Goal: Task Accomplishment & Management: Use online tool/utility

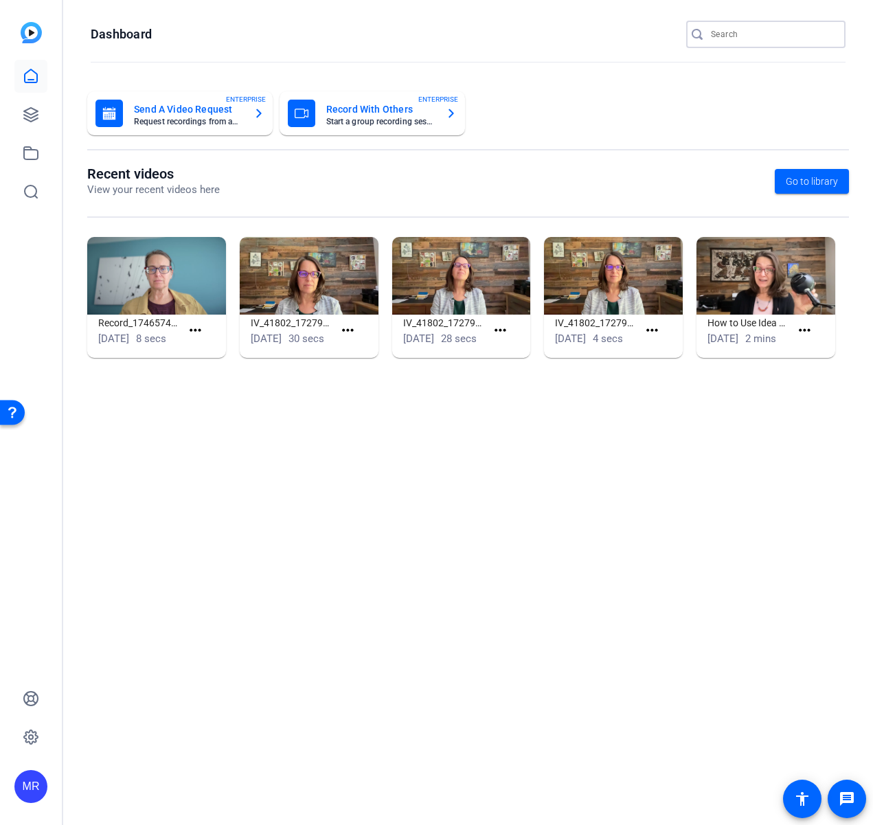
click at [768, 41] on input "Search" at bounding box center [773, 34] width 124 height 16
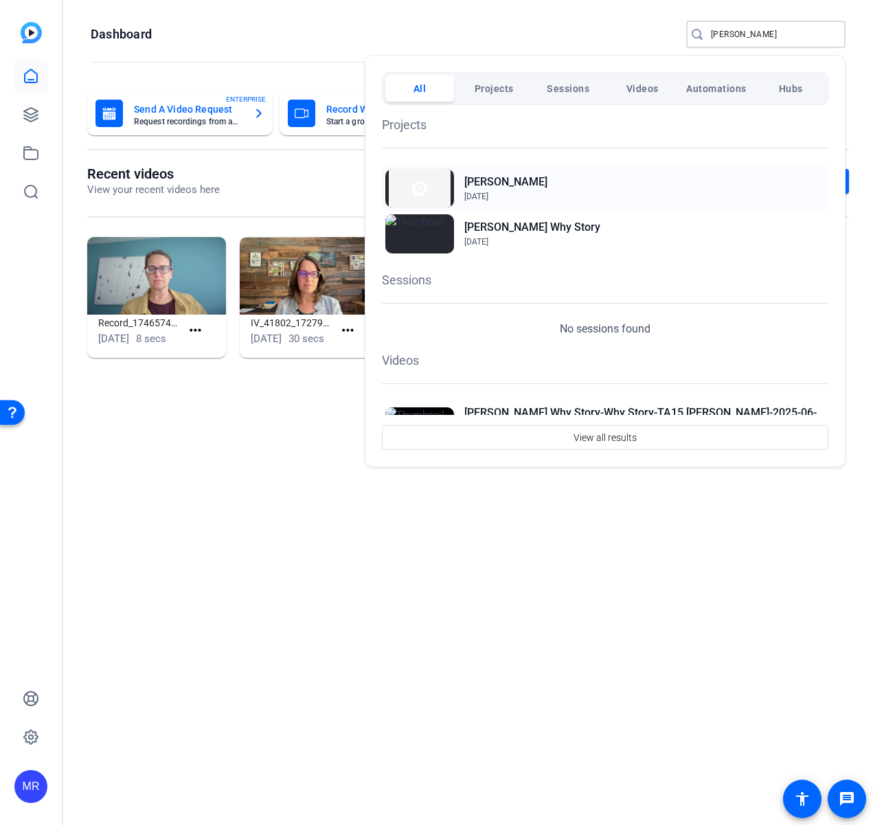
type input "[PERSON_NAME]"
click at [501, 180] on h2 "[PERSON_NAME]" at bounding box center [505, 182] width 83 height 16
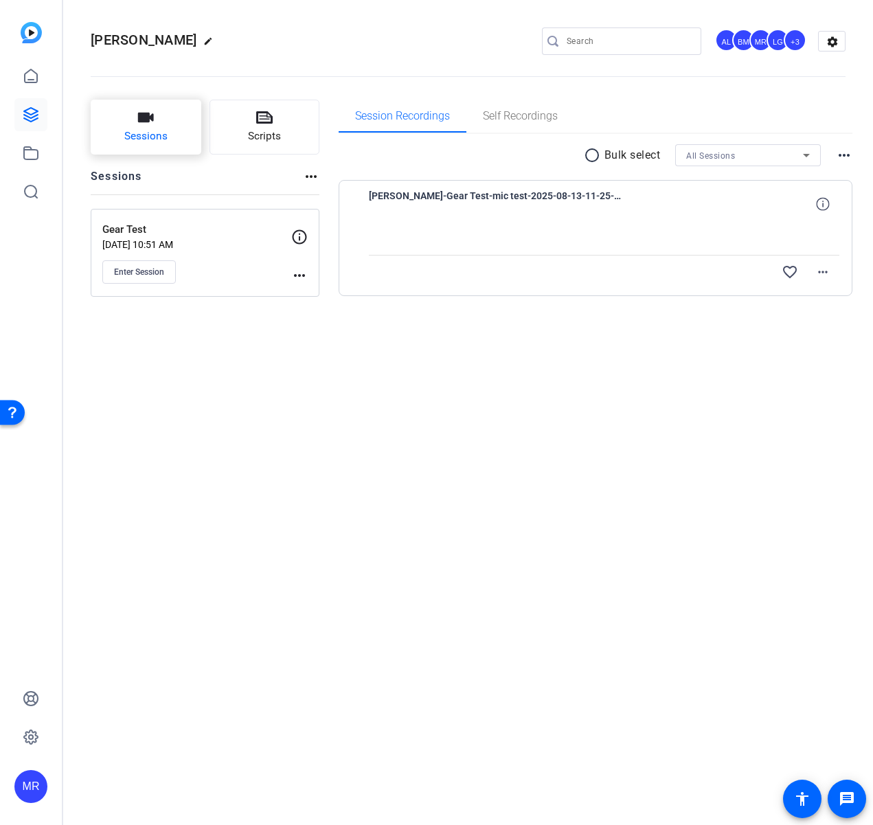
click at [164, 133] on span "Sessions" at bounding box center [145, 136] width 43 height 16
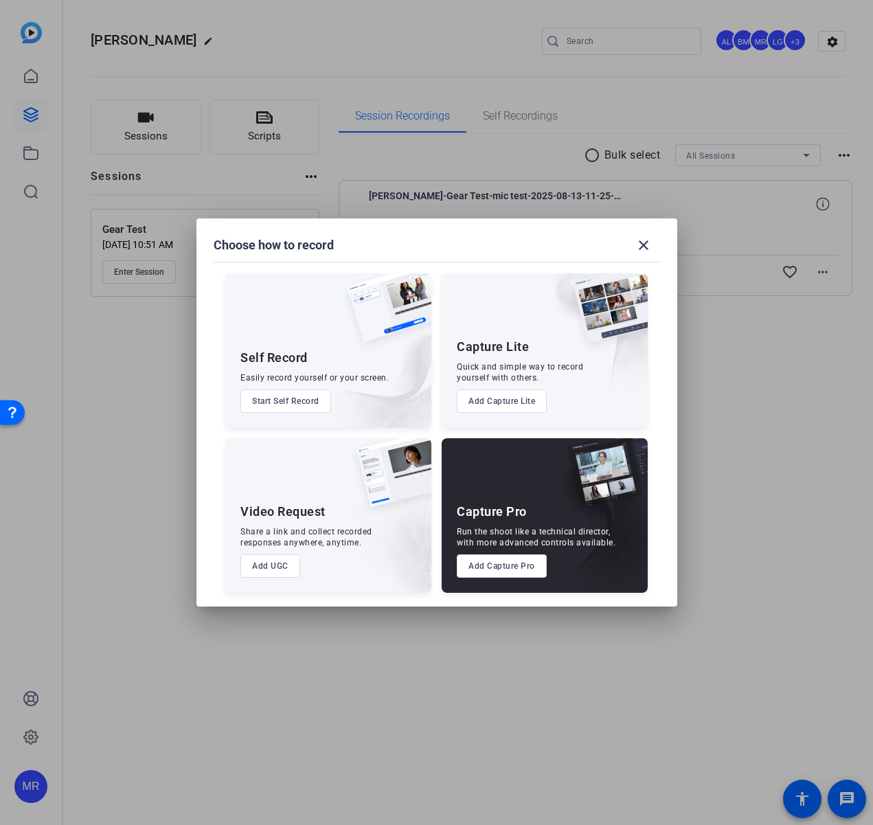
click at [493, 560] on button "Add Capture Pro" at bounding box center [502, 565] width 90 height 23
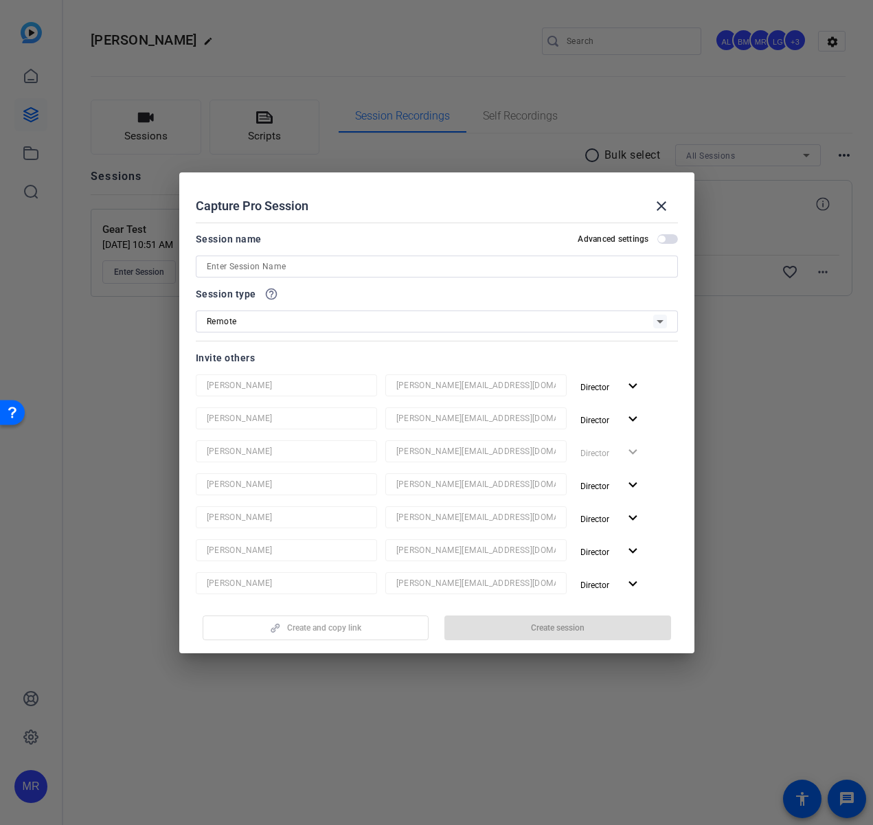
click at [271, 260] on input at bounding box center [437, 266] width 460 height 16
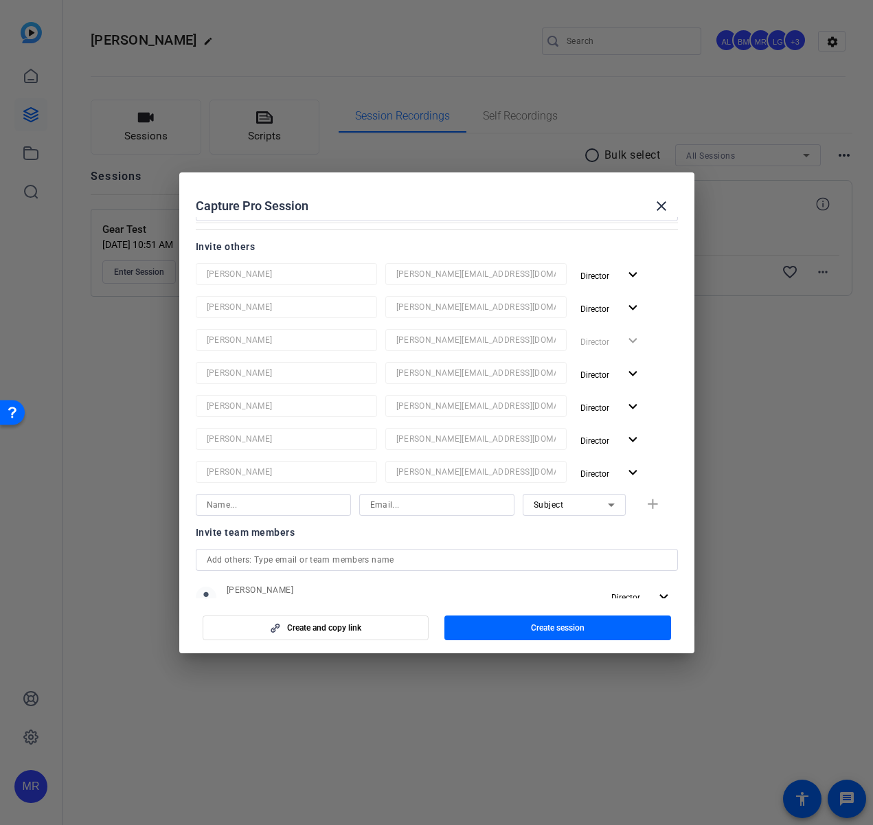
scroll to position [332, 0]
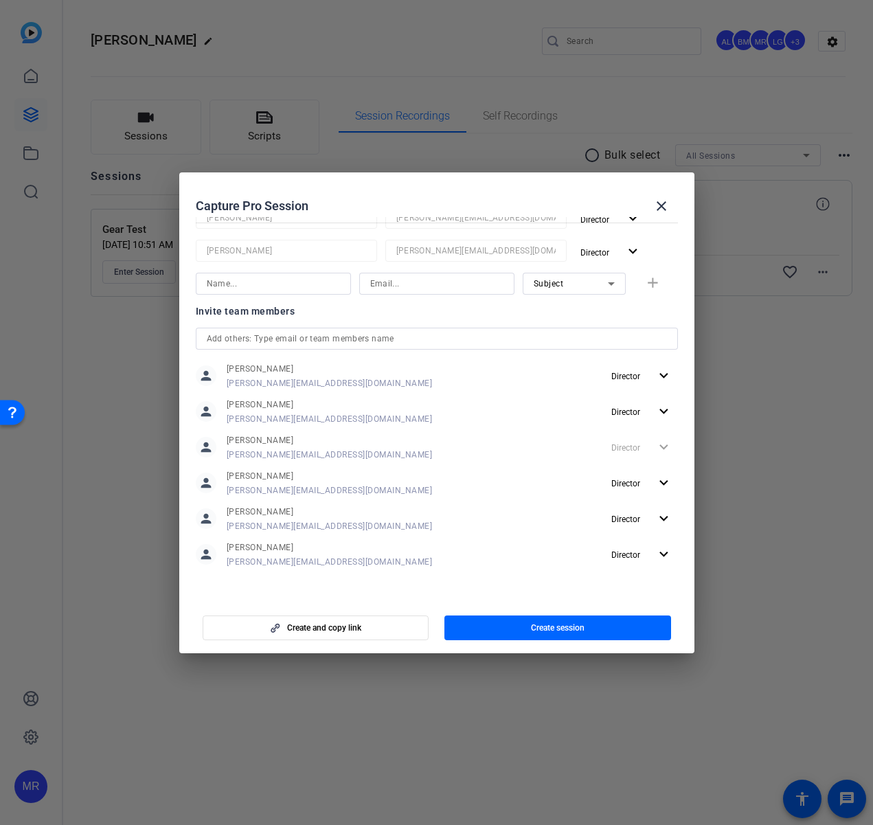
type input "Practice Session"
click at [258, 341] on input "text" at bounding box center [437, 338] width 460 height 16
click at [253, 277] on input at bounding box center [273, 283] width 133 height 16
click at [534, 622] on span "Create session" at bounding box center [558, 627] width 54 height 11
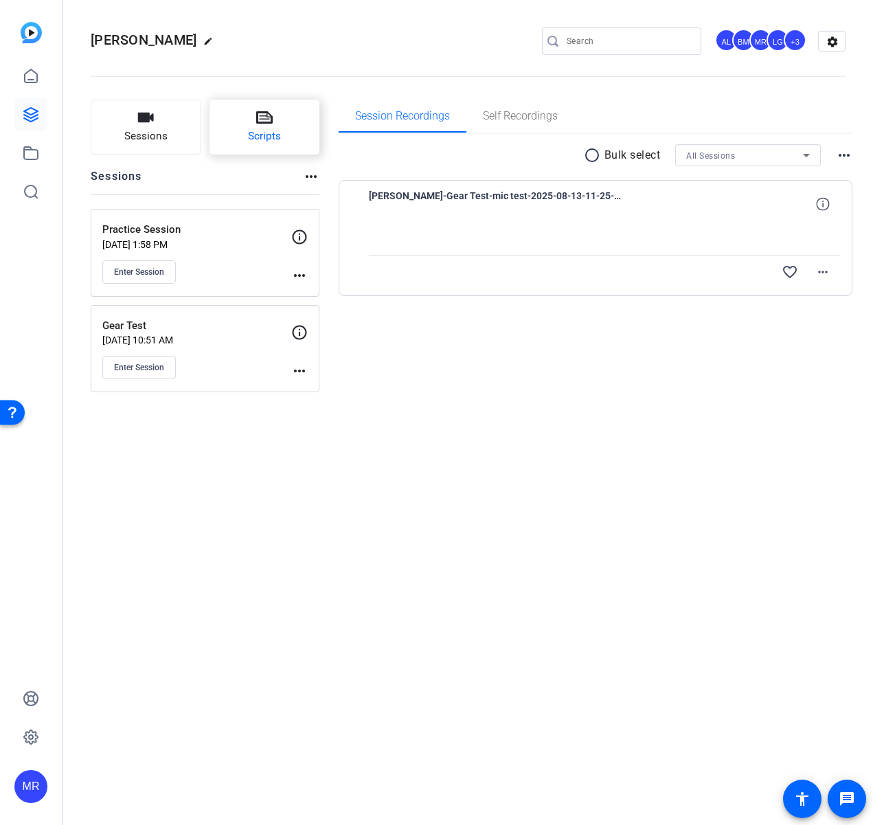
click at [258, 130] on span "Scripts" at bounding box center [264, 136] width 33 height 16
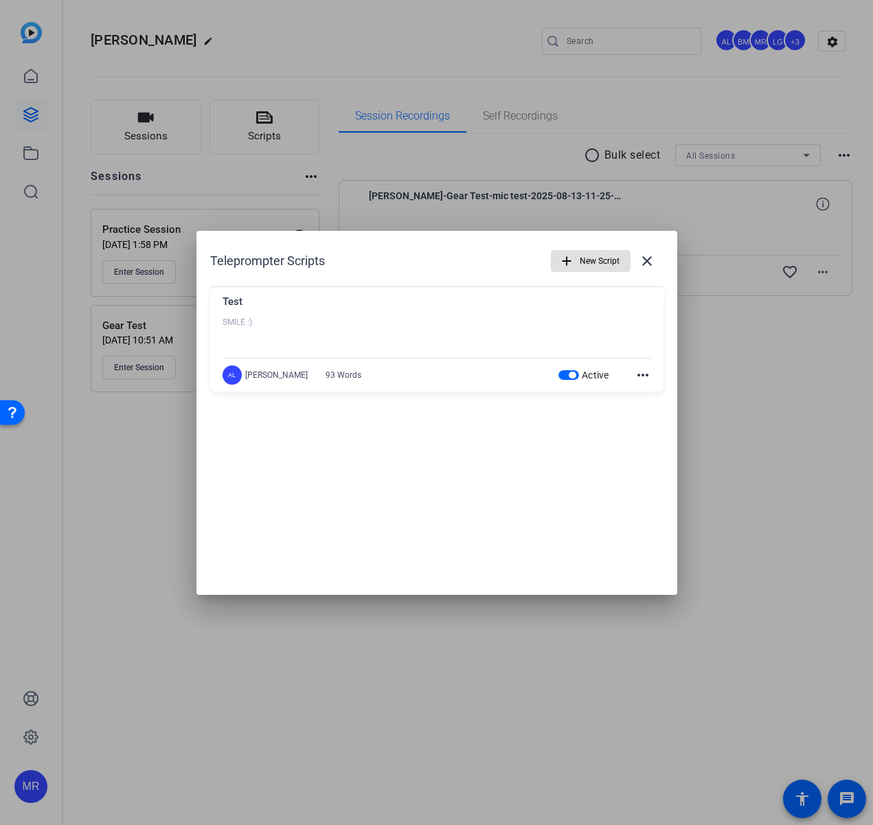
click at [569, 374] on span "button" at bounding box center [572, 375] width 7 height 7
click at [600, 254] on span "New Script" at bounding box center [600, 261] width 40 height 26
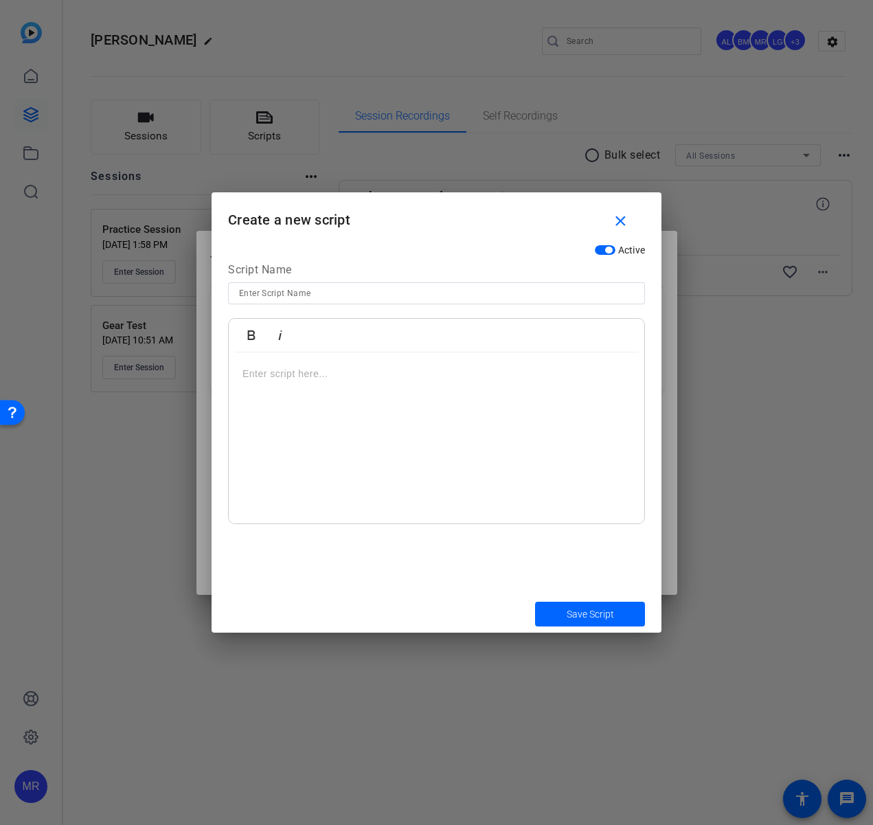
click at [551, 291] on input at bounding box center [436, 293] width 395 height 16
type input "Prelim Script - Enough to Retire"
click at [354, 374] on p at bounding box center [436, 373] width 388 height 15
click at [440, 431] on p at bounding box center [436, 434] width 388 height 15
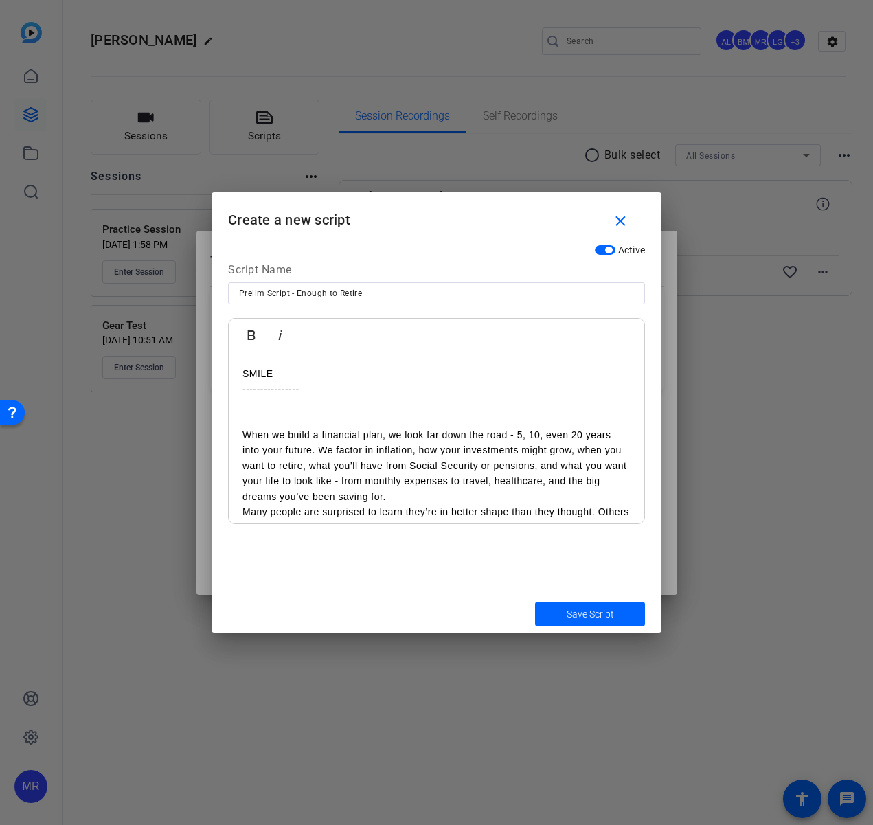
scroll to position [58, 0]
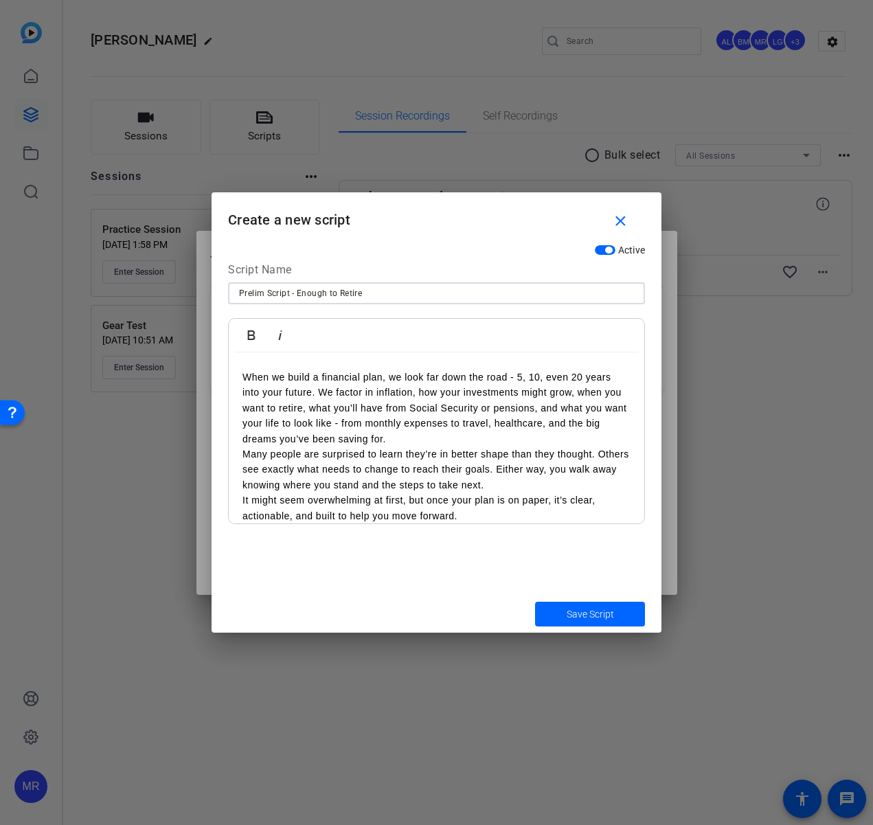
click at [444, 290] on input "Prelim Script - Enough to Retire" at bounding box center [436, 293] width 395 height 16
type input "Prelim Script - Enough to Retire - Jason"
click at [591, 615] on span "Save Script" at bounding box center [590, 614] width 47 height 14
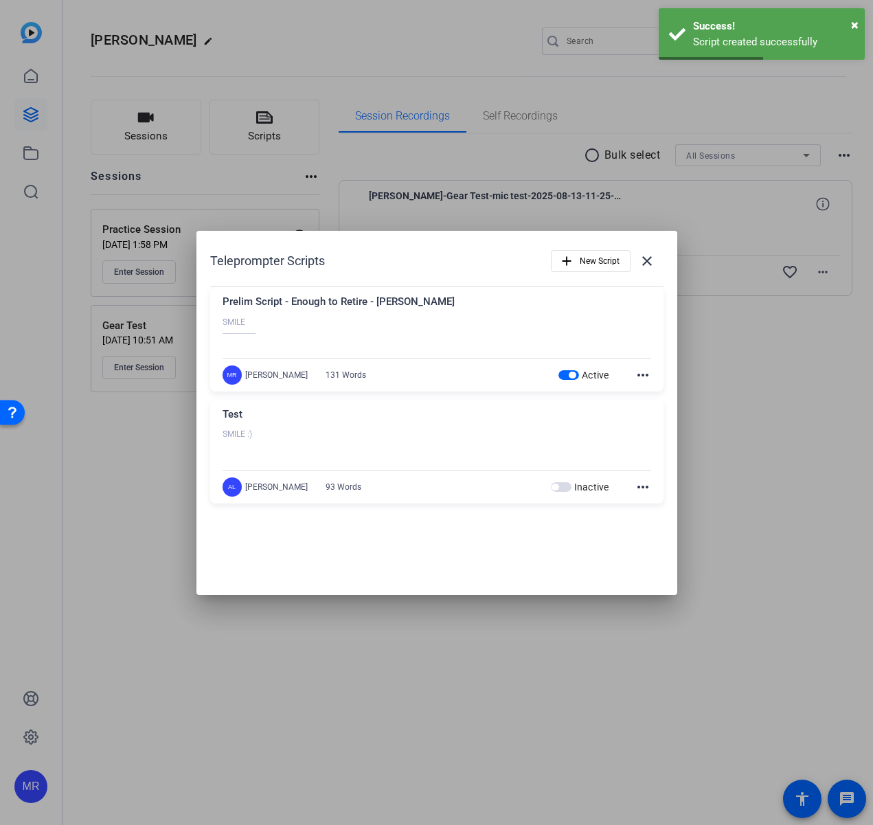
drag, startPoint x: 379, startPoint y: 303, endPoint x: 402, endPoint y: 300, distance: 23.5
click at [402, 300] on div "Prelim Script - Enough to Retire - Jason" at bounding box center [436, 305] width 429 height 23
click at [416, 298] on div "Prelim Script - Enough to Retire - Jason" at bounding box center [436, 305] width 429 height 23
click at [414, 308] on div "Prelim Script - Enough to Retire - Jason" at bounding box center [436, 305] width 429 height 23
drag, startPoint x: 411, startPoint y: 300, endPoint x: 222, endPoint y: 305, distance: 188.9
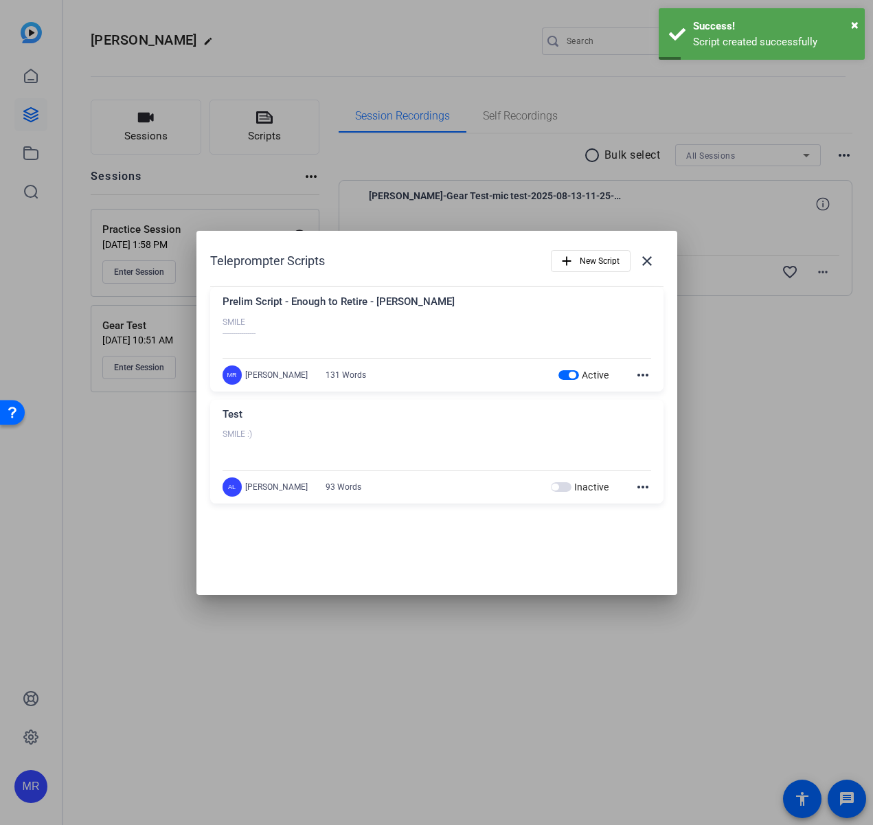
click at [222, 305] on div "Prelim Script - Enough to Retire - Jason" at bounding box center [436, 305] width 429 height 23
copy div "Prelim Script - Enough to Retire - Jason"
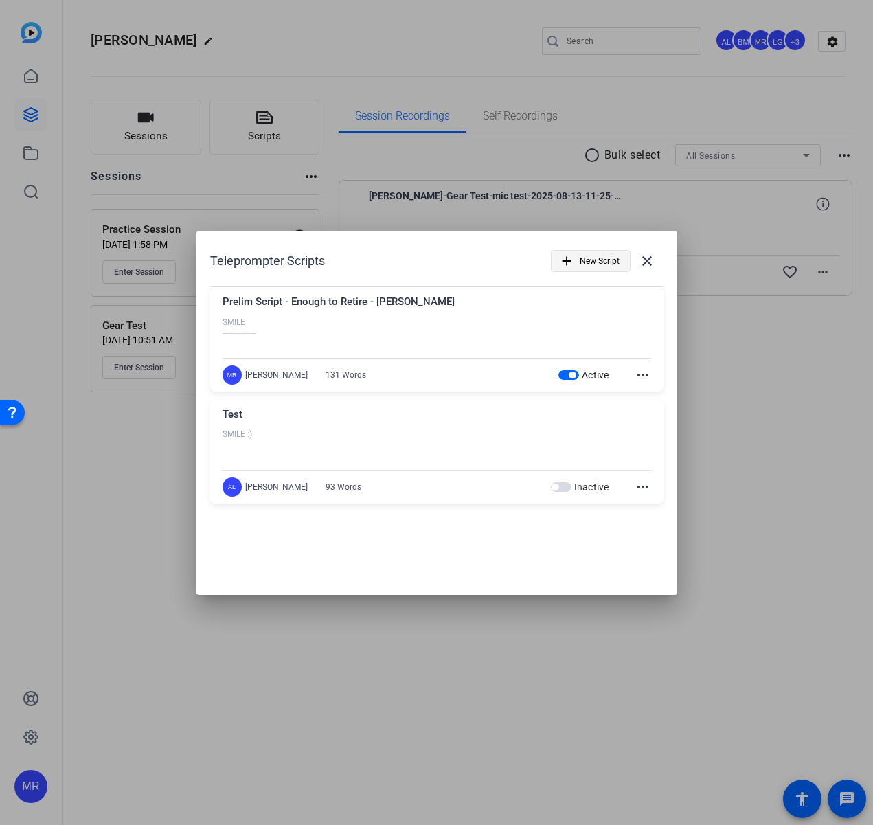
click at [589, 263] on span "New Script" at bounding box center [600, 261] width 40 height 26
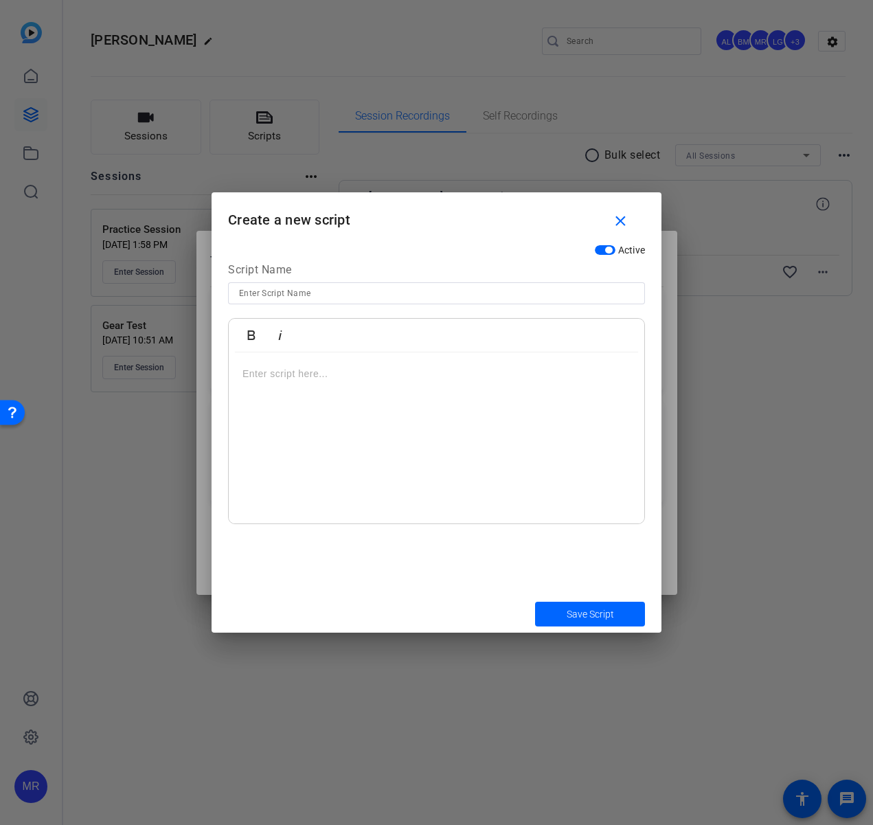
click at [409, 293] on input at bounding box center [436, 293] width 395 height 16
paste input "Prelim Script - Enough to Retire - Jason"
type input "Prelim Script - Enough to Retire - Rich"
click at [422, 412] on div at bounding box center [436, 438] width 415 height 172
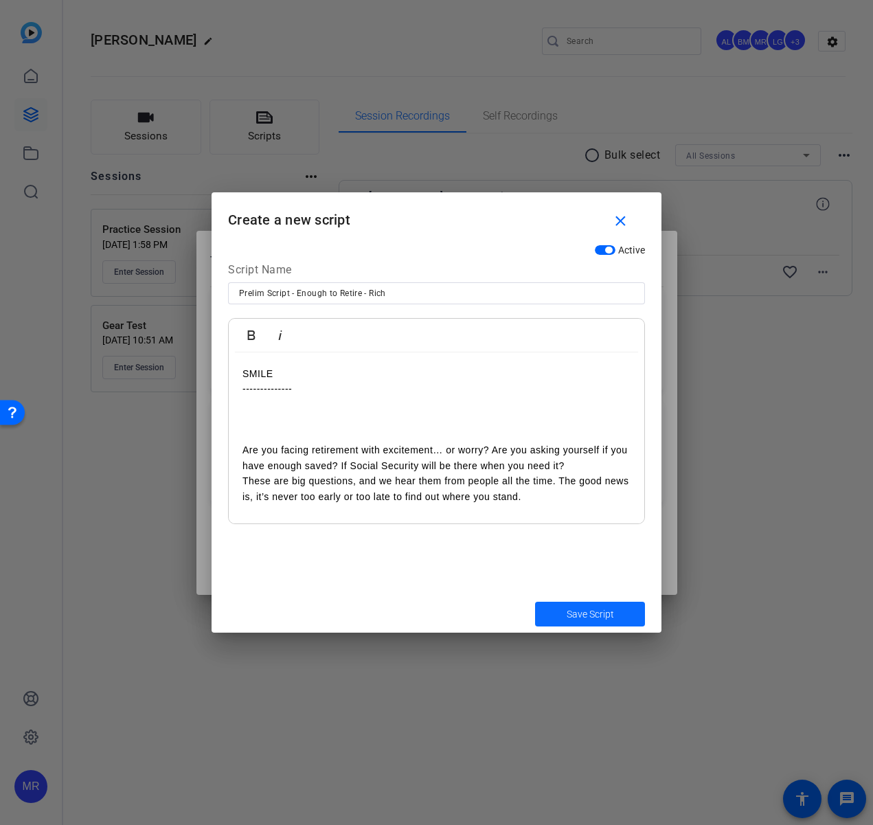
click at [585, 616] on span "Save Script" at bounding box center [590, 614] width 47 height 14
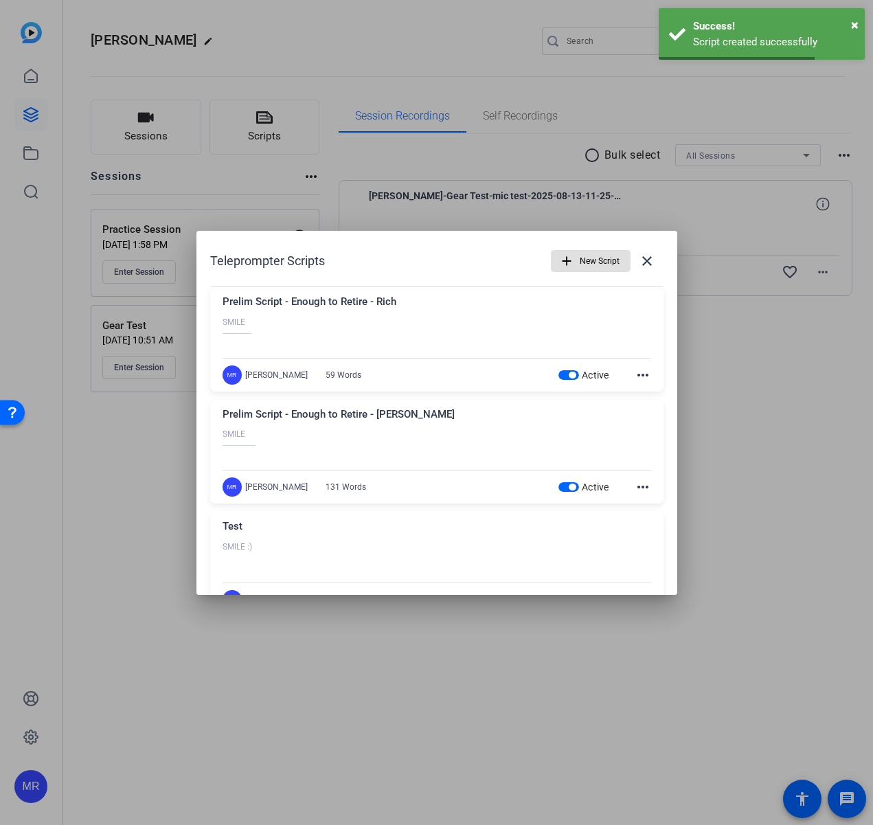
click at [569, 258] on span "button" at bounding box center [590, 260] width 78 height 33
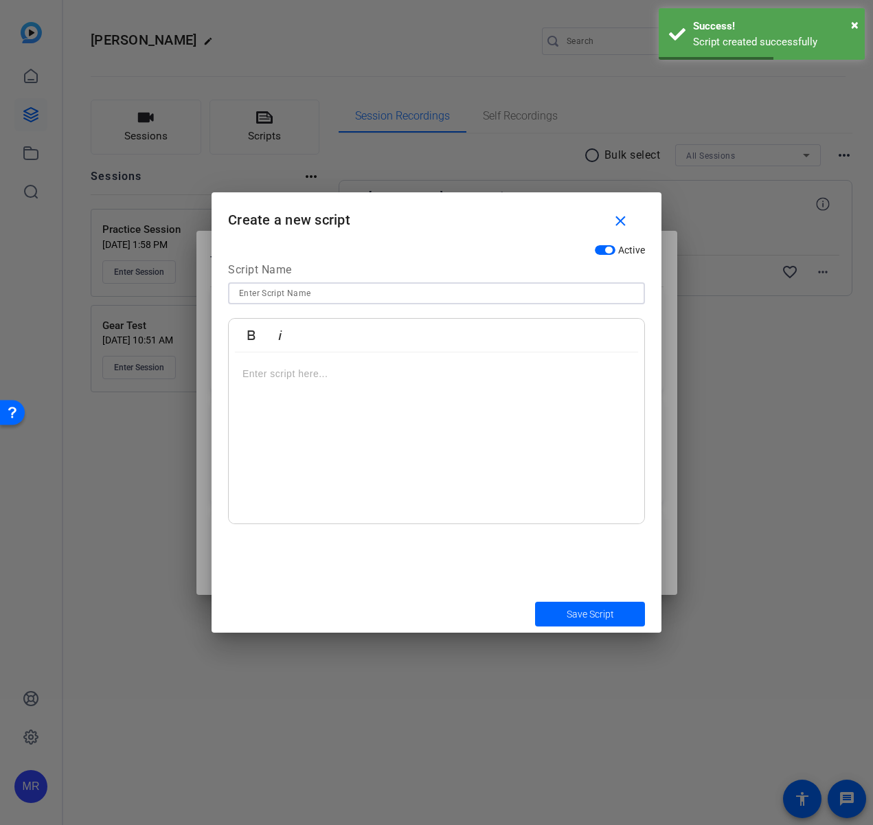
click at [408, 297] on input at bounding box center [436, 293] width 395 height 16
click at [615, 216] on mat-icon "close" at bounding box center [620, 221] width 17 height 17
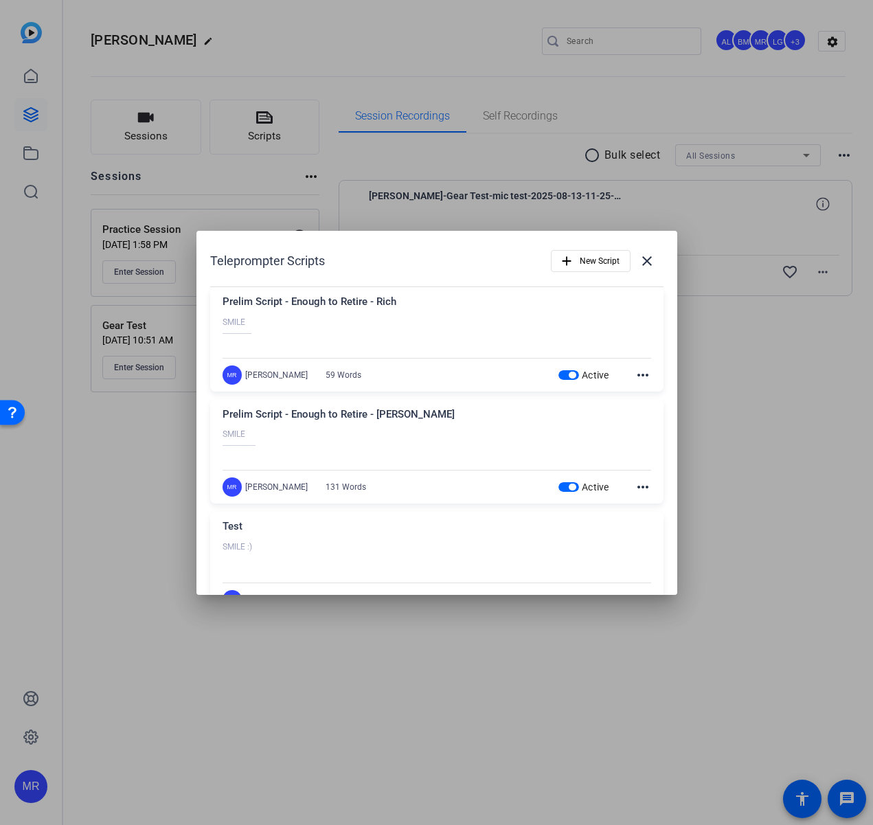
drag, startPoint x: 404, startPoint y: 298, endPoint x: 207, endPoint y: 310, distance: 198.2
click at [207, 310] on div "Teleprompter Scripts add New Script close Prelim Script - Enough to Retire - Ri…" at bounding box center [436, 434] width 481 height 407
copy div "Prelim Script - Enough to Retire - Rich"
click at [562, 255] on mat-icon "add" at bounding box center [566, 260] width 15 height 15
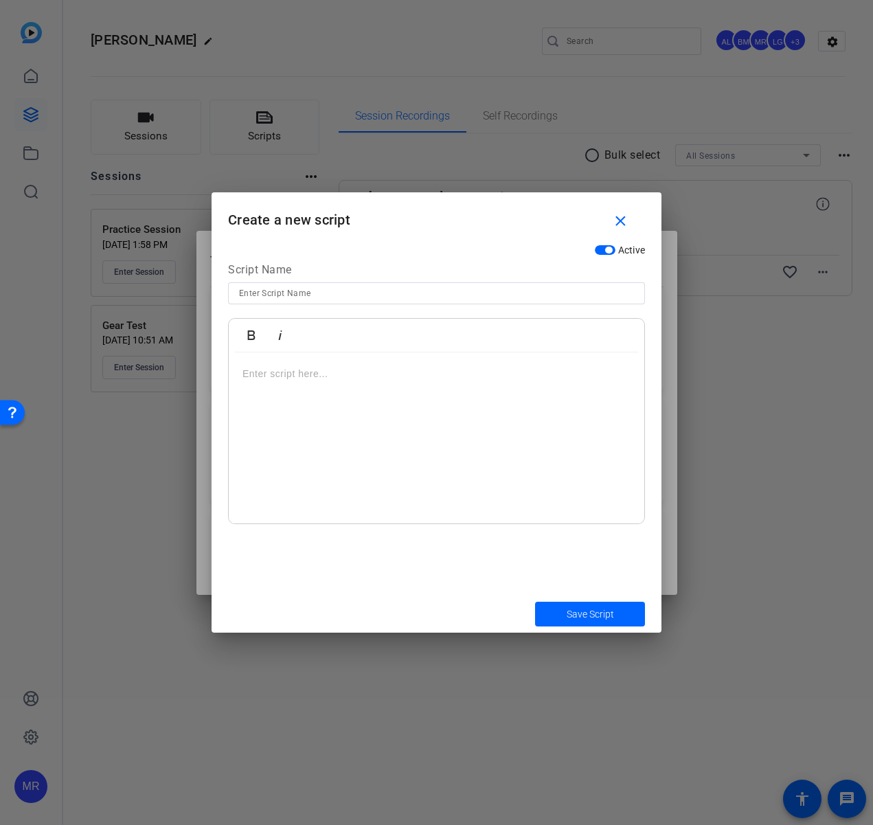
click at [412, 294] on input at bounding box center [436, 293] width 395 height 16
paste input "Prelim Script - Enough to Retire - Rich"
type input "Prelim Script - Enough to Retire - Jan"
click at [343, 369] on p at bounding box center [436, 373] width 388 height 15
click at [299, 453] on p at bounding box center [436, 449] width 388 height 15
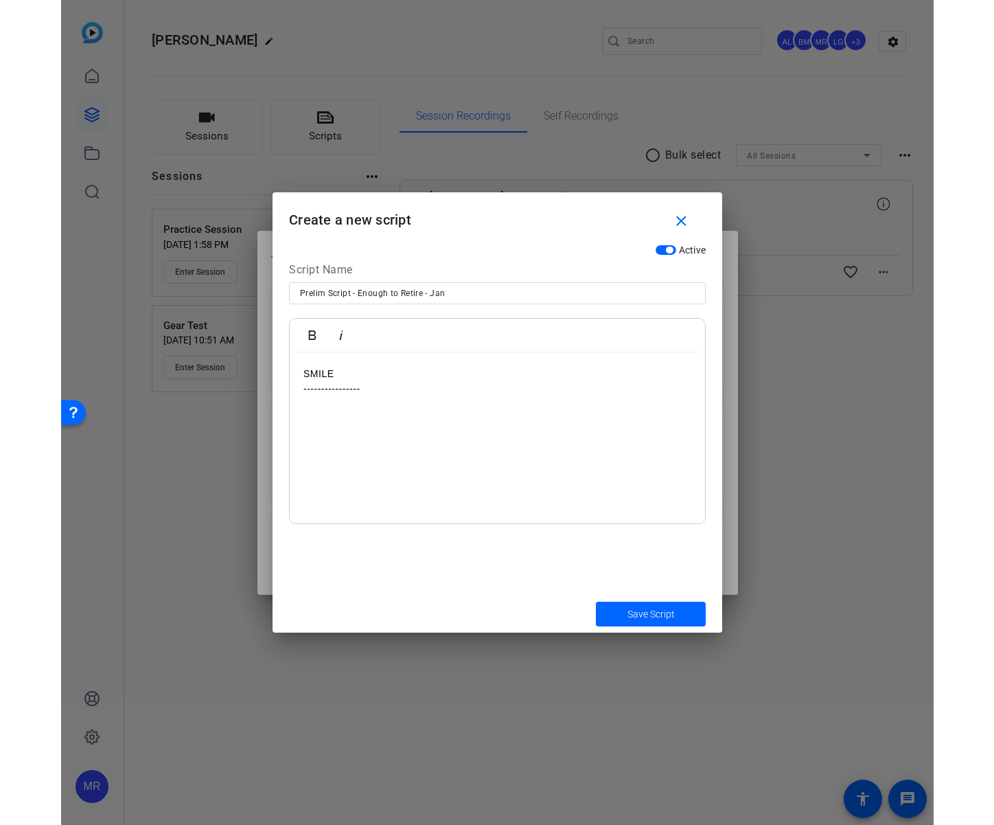
scroll to position [12, 0]
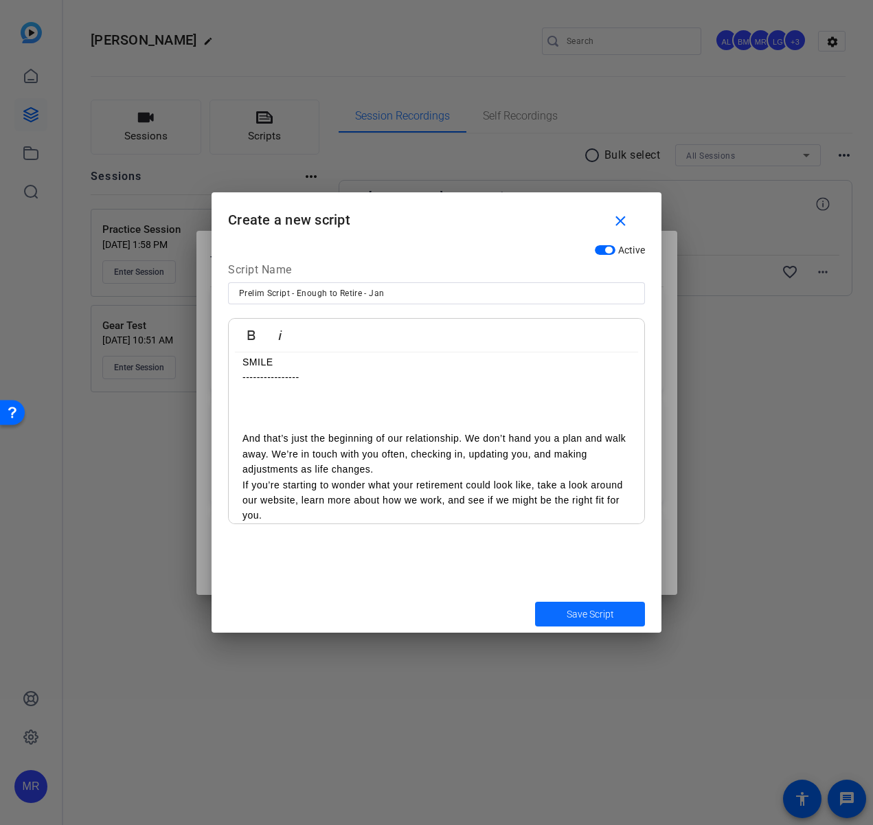
click at [574, 615] on span "Save Script" at bounding box center [590, 614] width 47 height 14
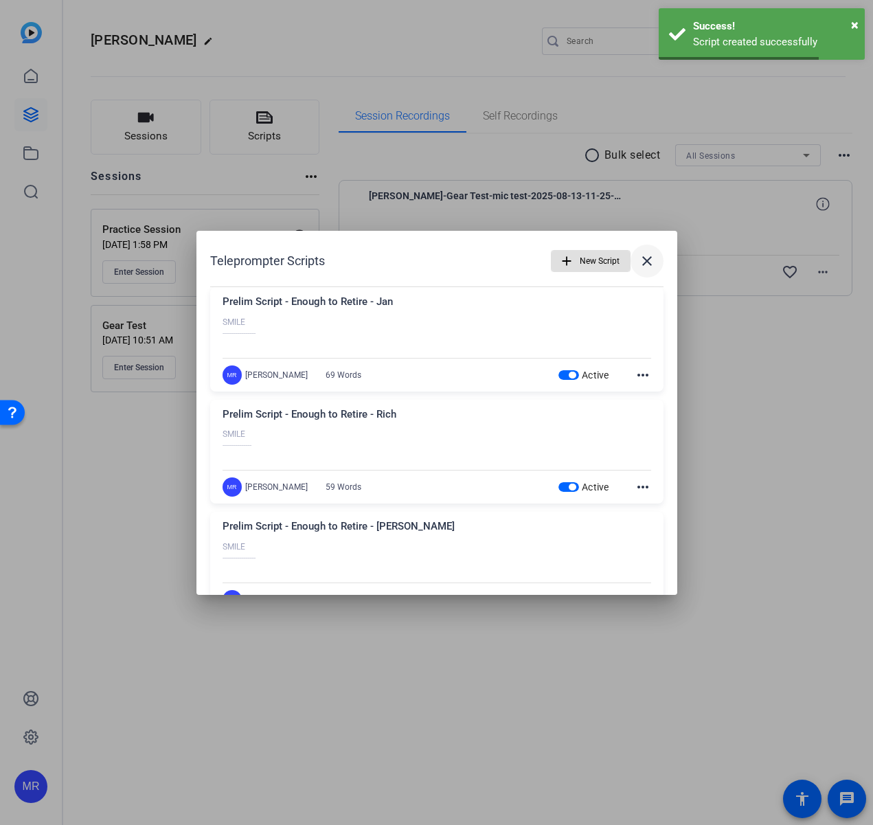
click at [643, 258] on mat-icon "close" at bounding box center [647, 261] width 16 height 16
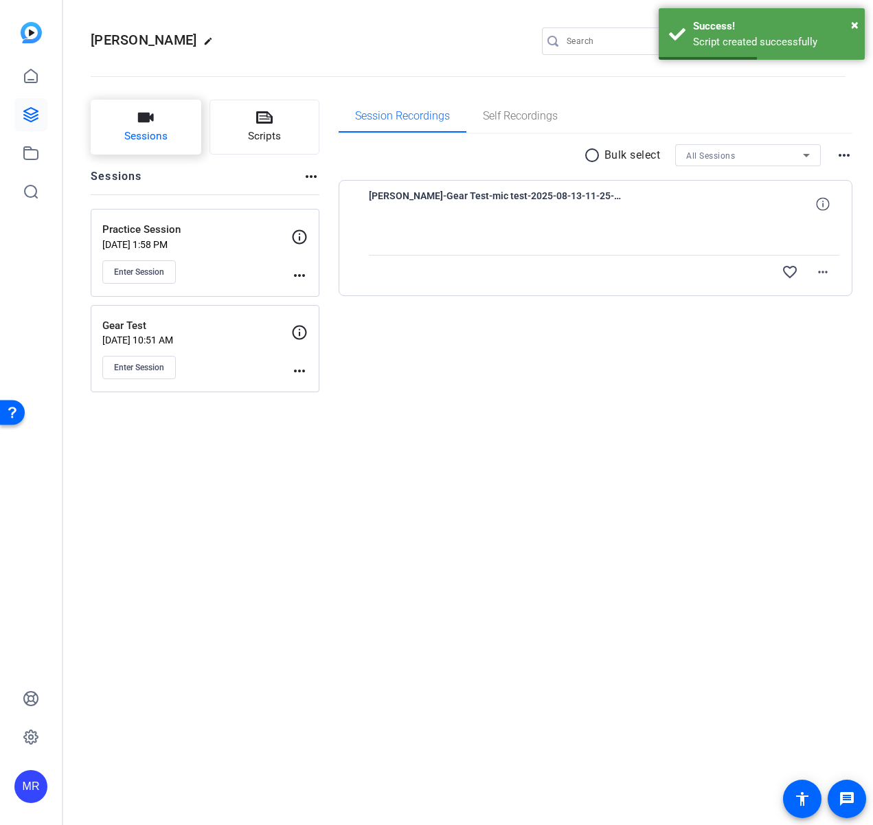
click at [141, 135] on span "Sessions" at bounding box center [145, 136] width 43 height 16
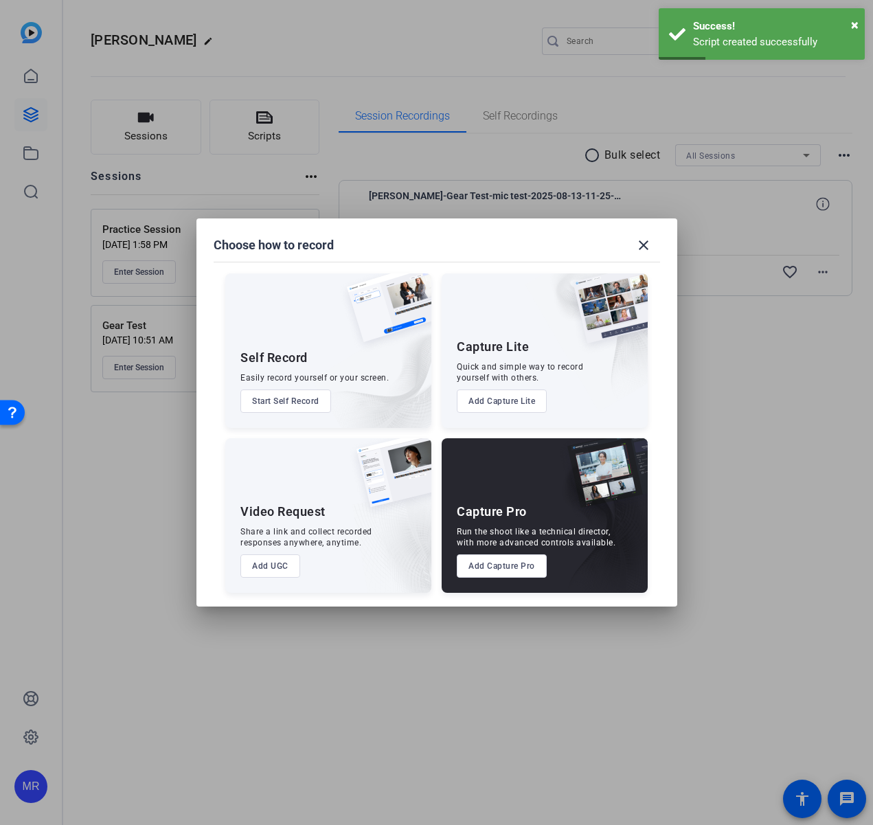
click at [828, 488] on div at bounding box center [436, 412] width 873 height 825
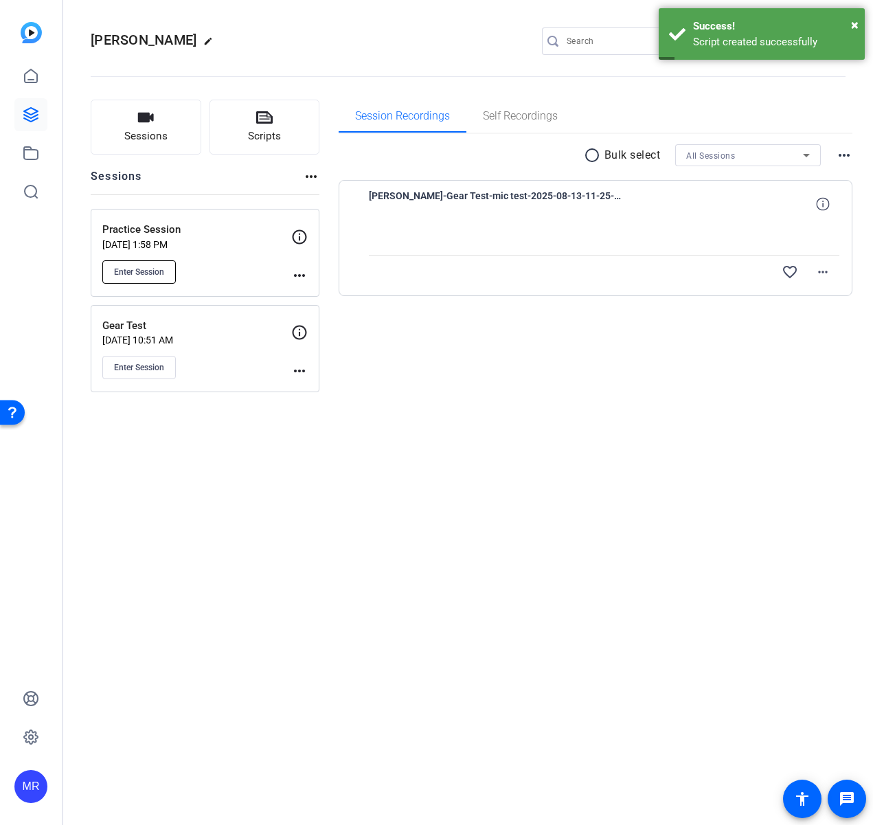
click at [155, 265] on button "Enter Session" at bounding box center [138, 271] width 73 height 23
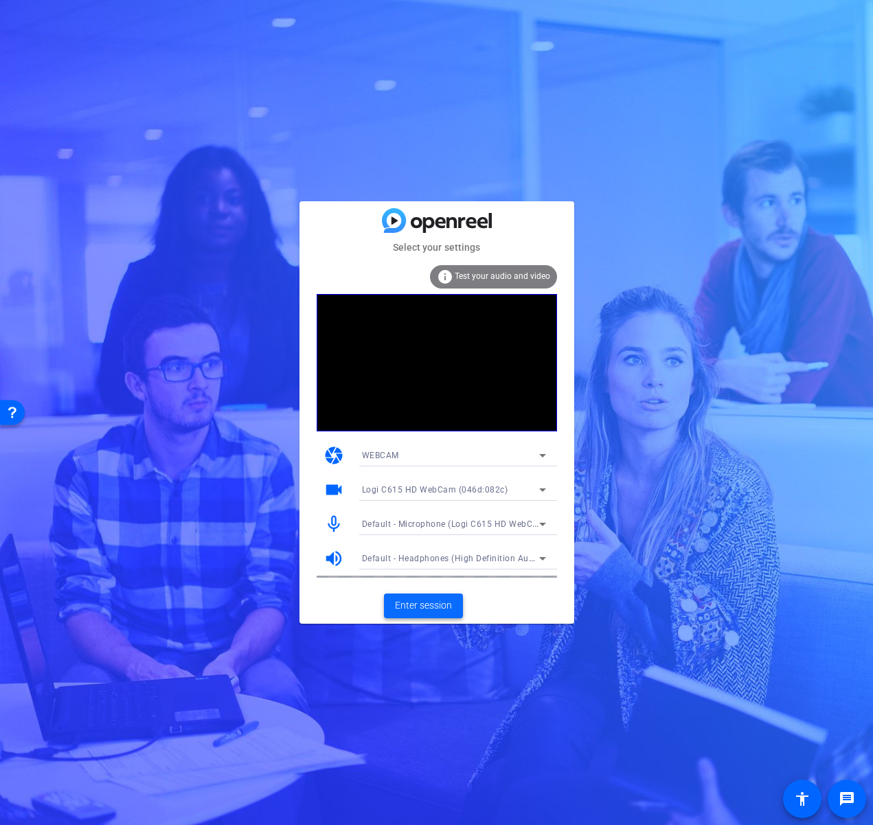
click at [413, 612] on span "Enter session" at bounding box center [423, 605] width 57 height 14
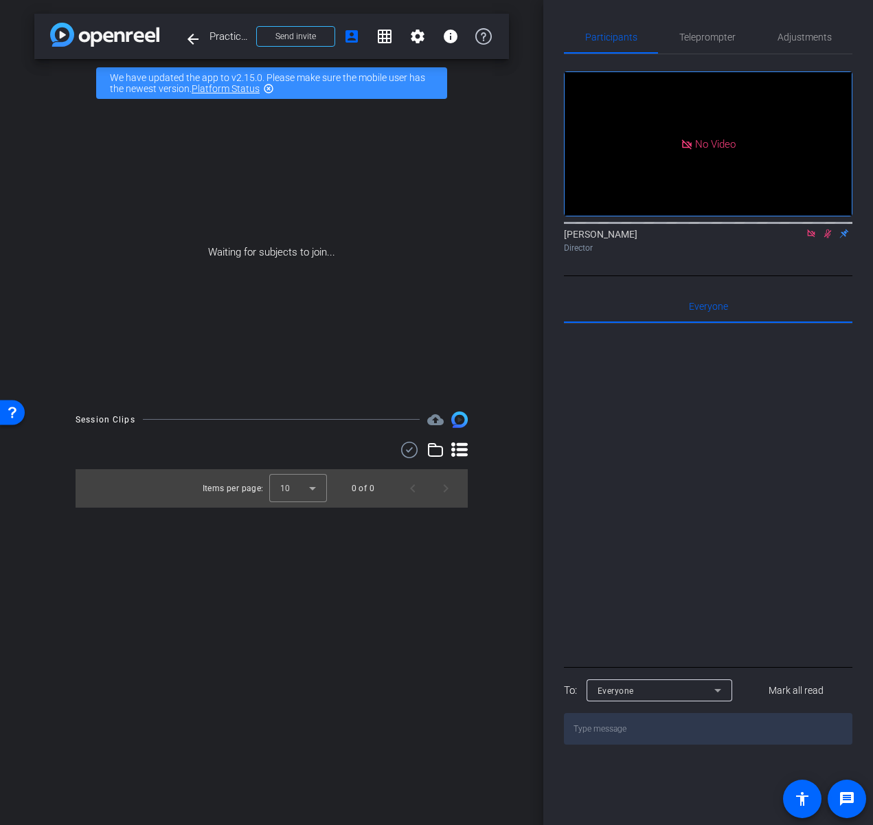
click at [817, 240] on mat-icon at bounding box center [811, 233] width 16 height 12
click at [808, 238] on icon at bounding box center [811, 234] width 11 height 10
click at [285, 32] on span "Send invite" at bounding box center [295, 36] width 41 height 11
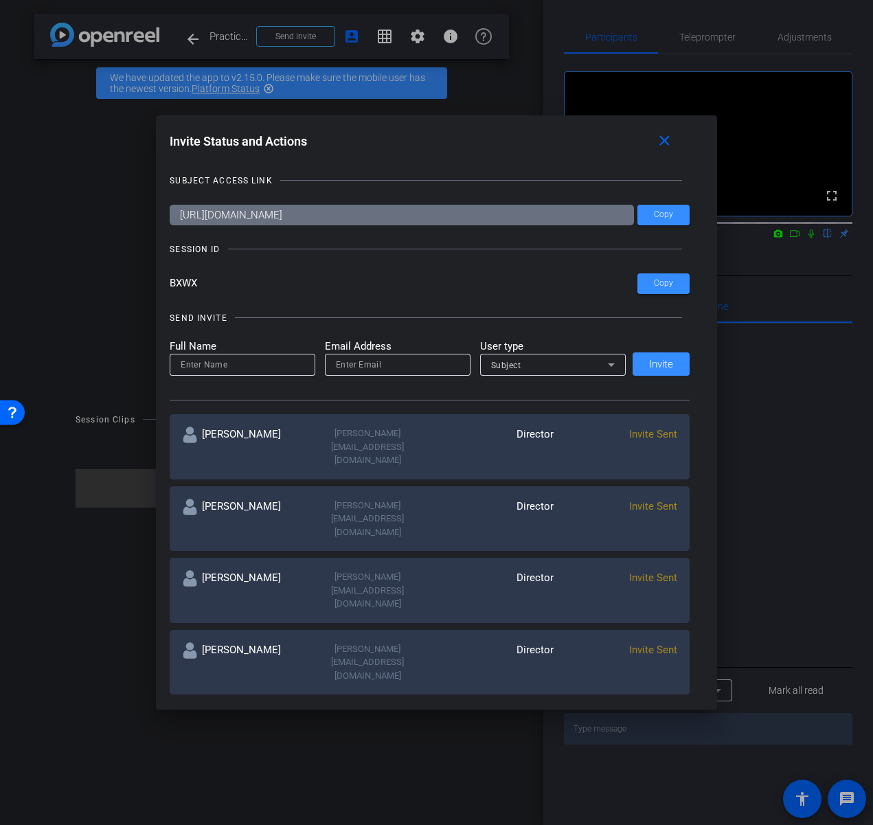
drag, startPoint x: 207, startPoint y: 281, endPoint x: 157, endPoint y: 286, distance: 51.0
click at [157, 286] on div "Invite Status and Actions close SUBJECT ACCESS LINK https://capture.openreel.co…" at bounding box center [436, 412] width 561 height 595
click at [260, 257] on div "SUBJECT ACCESS LINK https://capture.openreel.com/subject/MODE_OTP?otp=BXWX Copy…" at bounding box center [437, 428] width 534 height 536
click at [679, 144] on span at bounding box center [668, 141] width 44 height 33
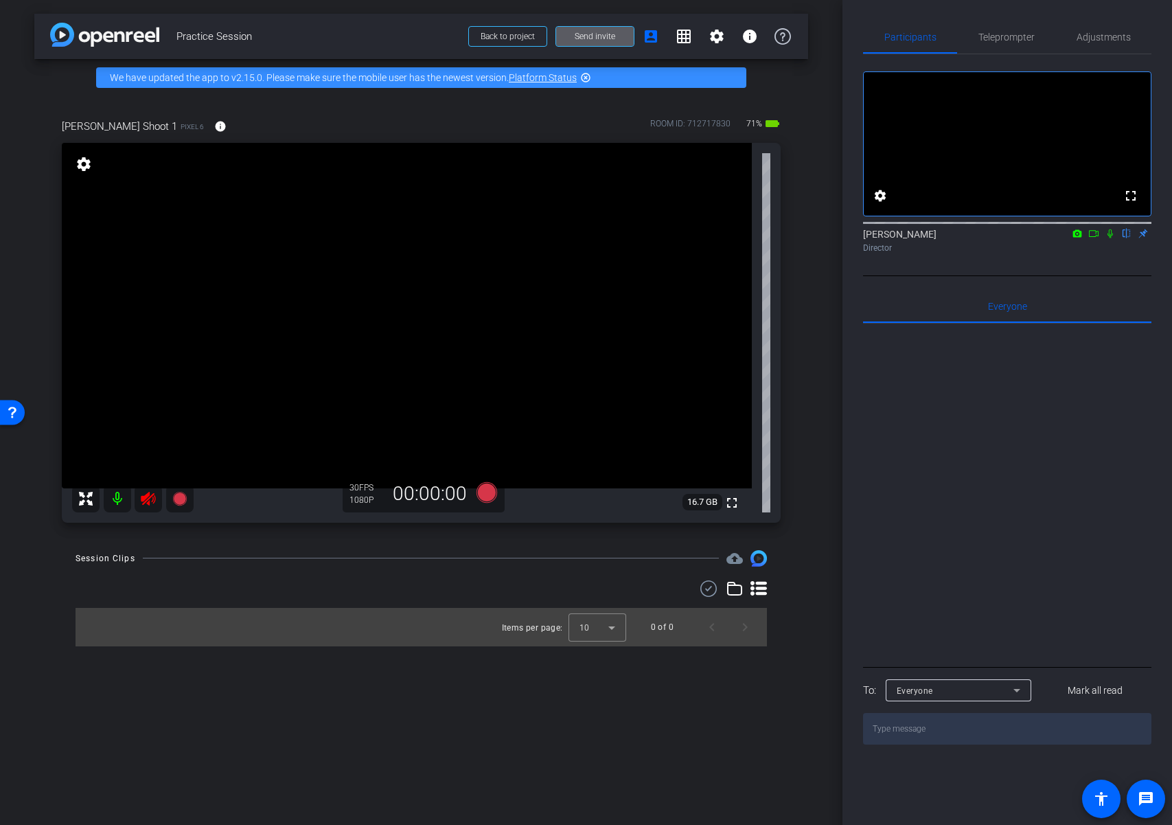
click at [148, 507] on mat-icon at bounding box center [148, 498] width 27 height 27
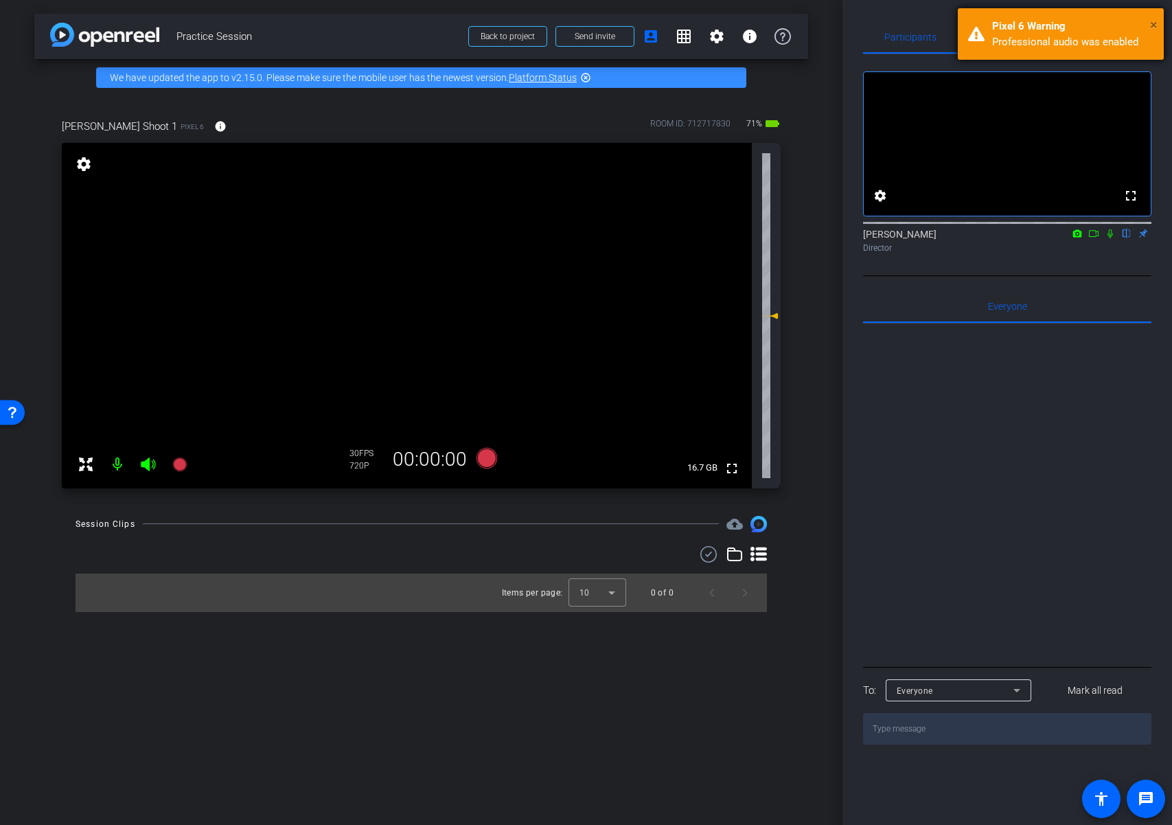
click at [872, 21] on span "×" at bounding box center [1154, 24] width 8 height 16
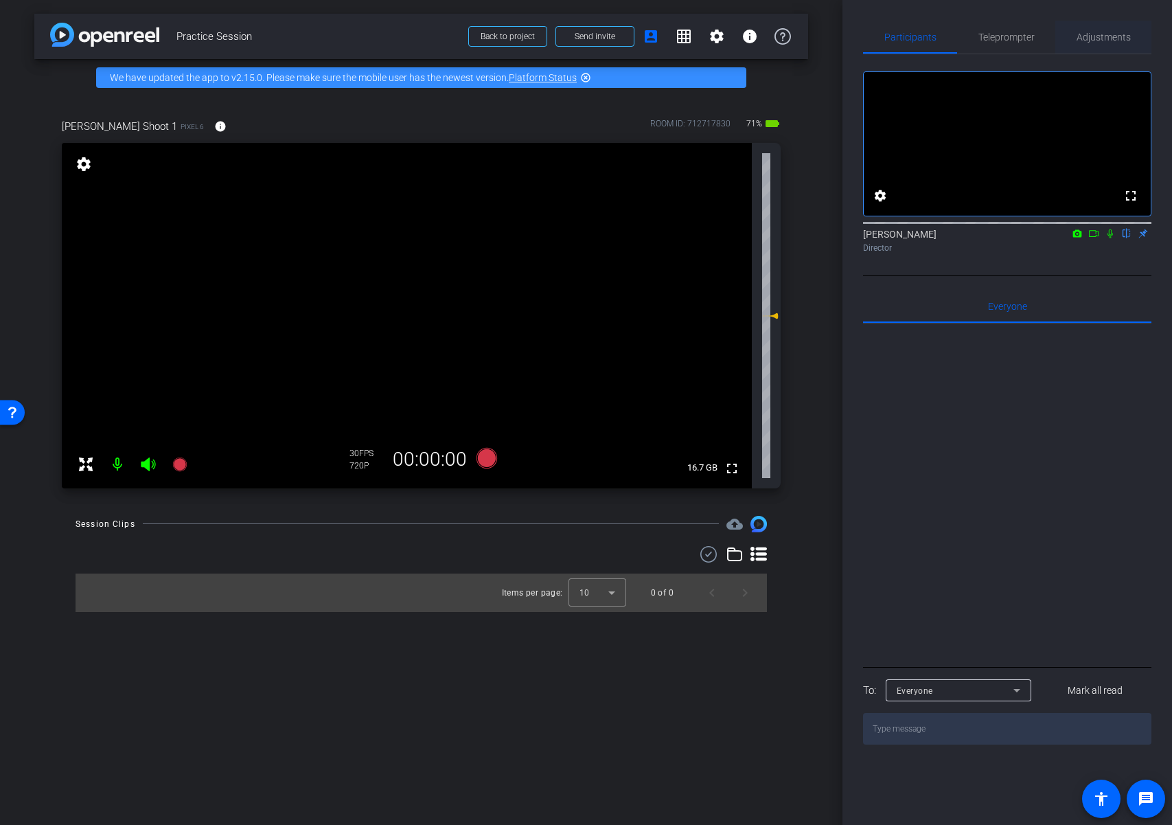
click at [872, 35] on span "Adjustments" at bounding box center [1104, 37] width 54 height 10
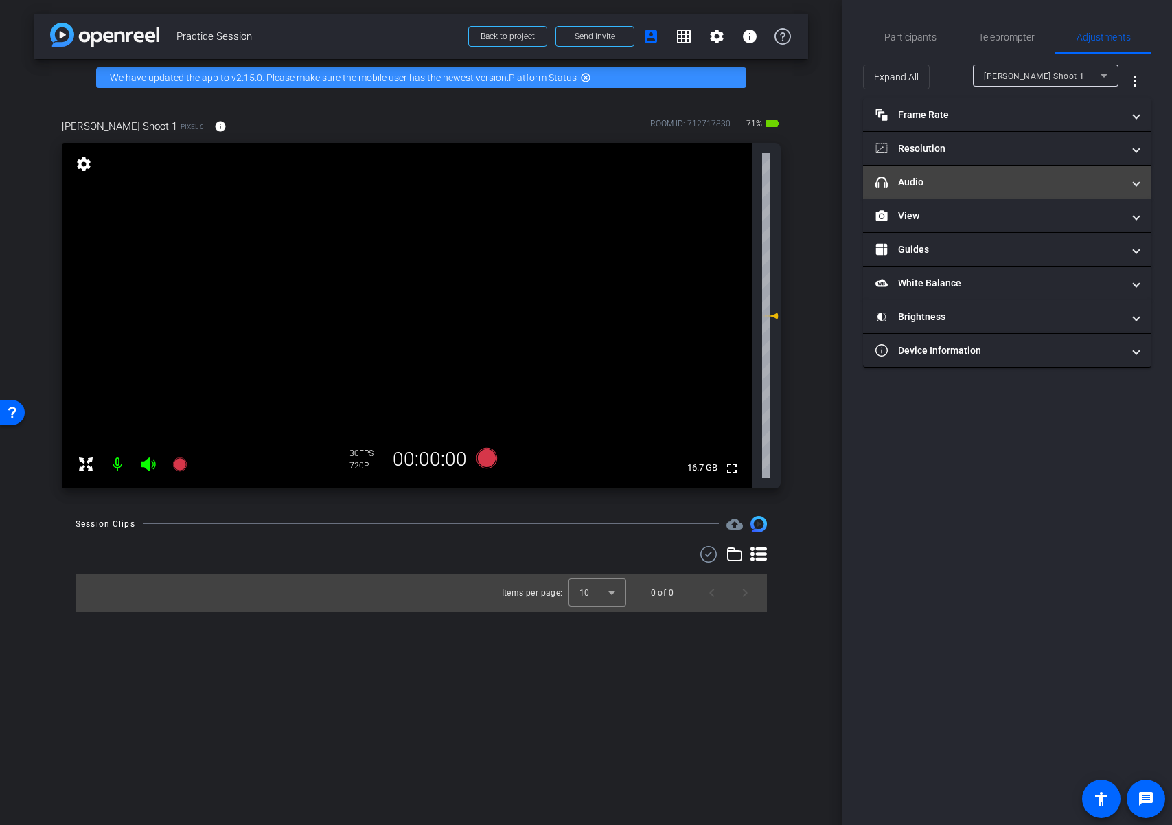
click at [872, 183] on mat-panel-title "headphone icon Audio" at bounding box center [999, 182] width 247 height 14
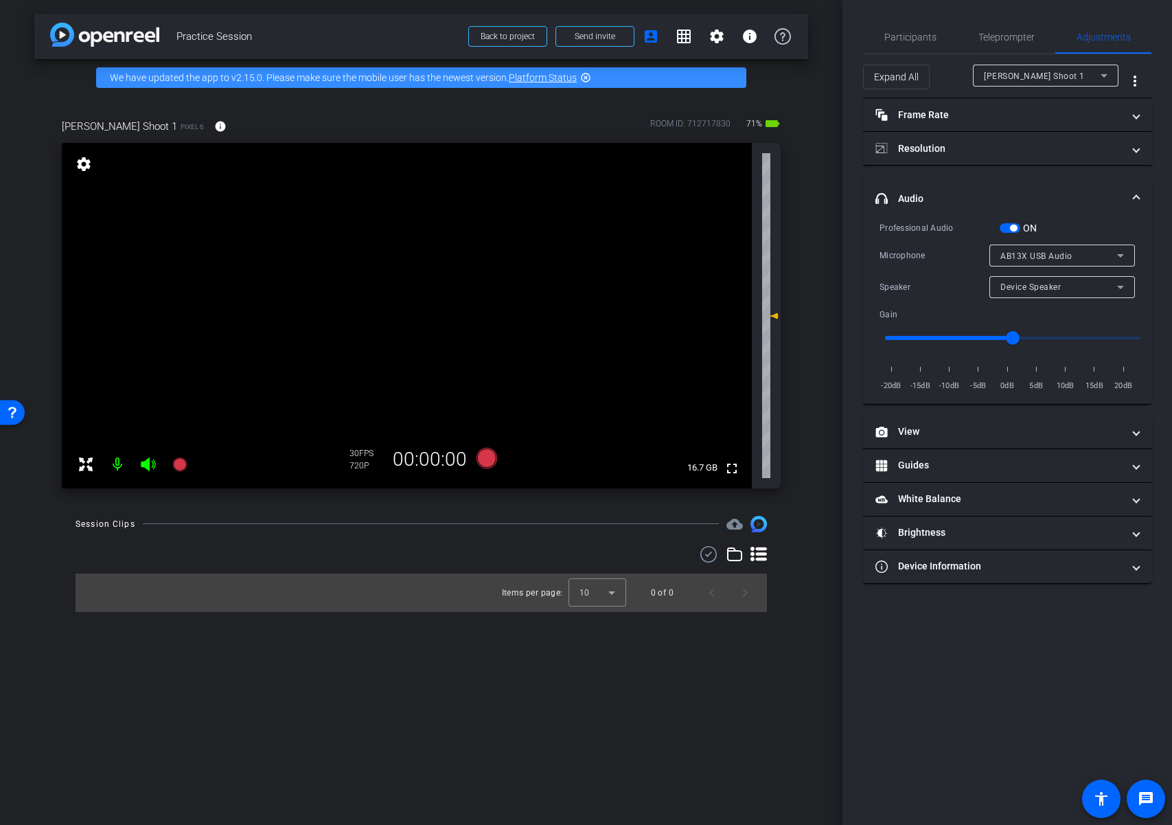
click at [872, 229] on span "button" at bounding box center [1013, 228] width 7 height 7
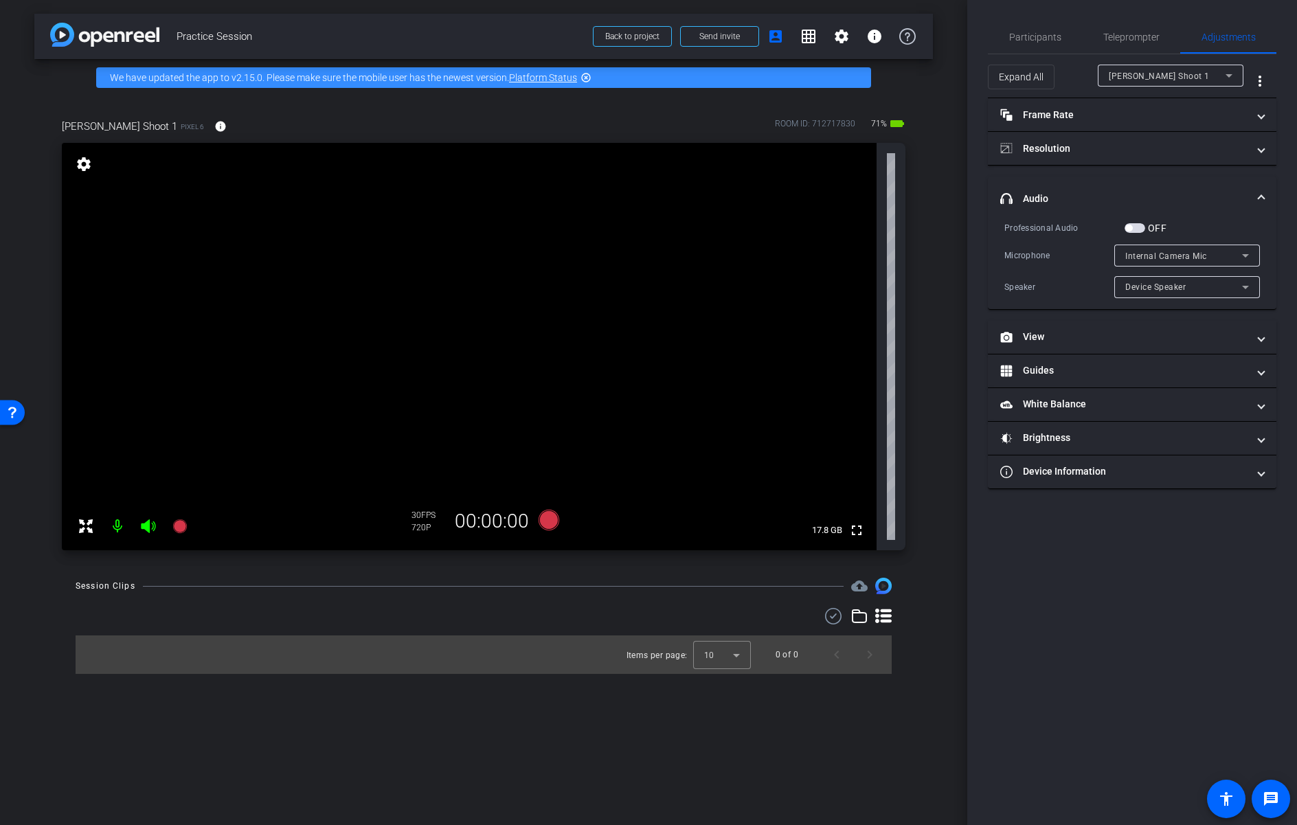
click at [872, 255] on span "Internal Camera Mic" at bounding box center [1166, 256] width 82 height 10
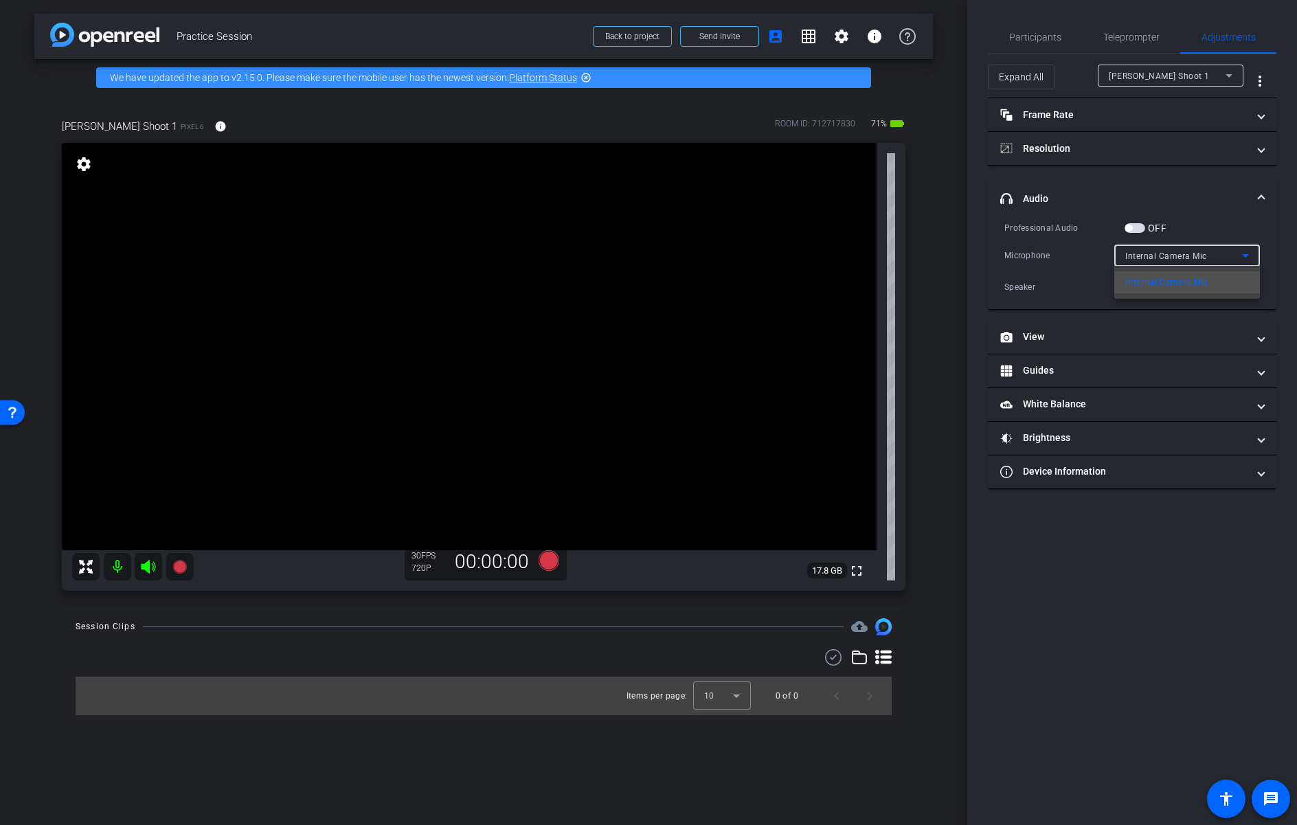
click at [872, 204] on div at bounding box center [648, 412] width 1297 height 825
click at [872, 227] on span "button" at bounding box center [1128, 228] width 7 height 7
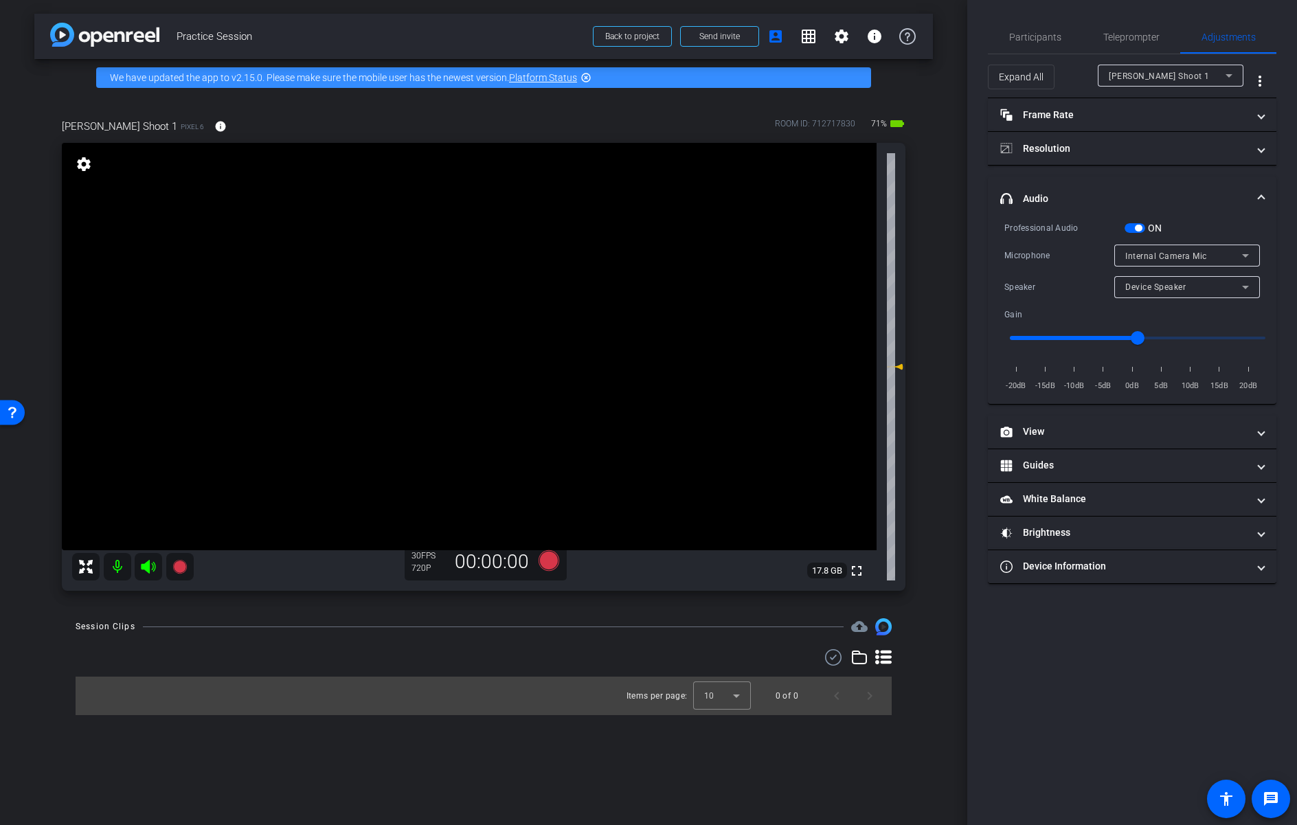
click at [872, 255] on span "Internal Camera Mic" at bounding box center [1166, 256] width 82 height 10
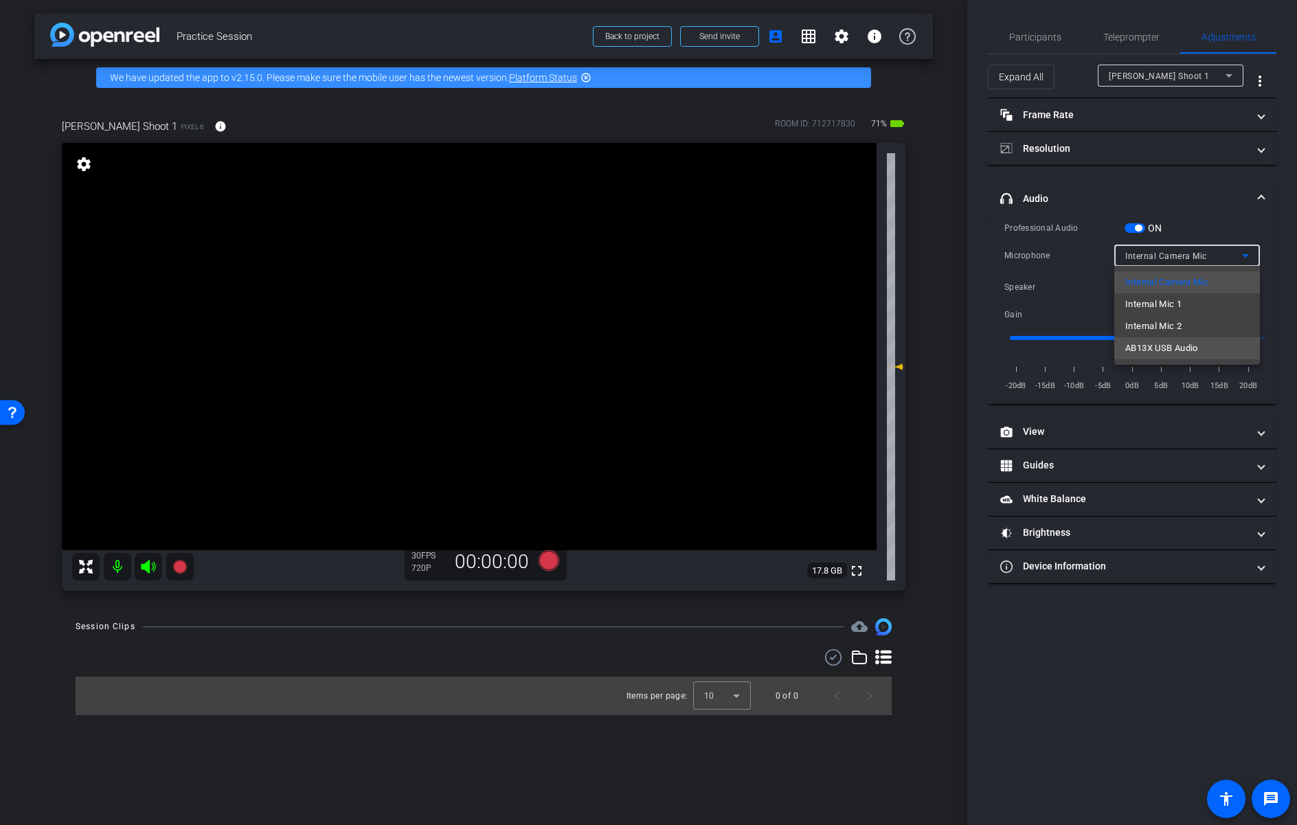
click at [872, 354] on span "AB13X USB Audio" at bounding box center [1161, 348] width 73 height 16
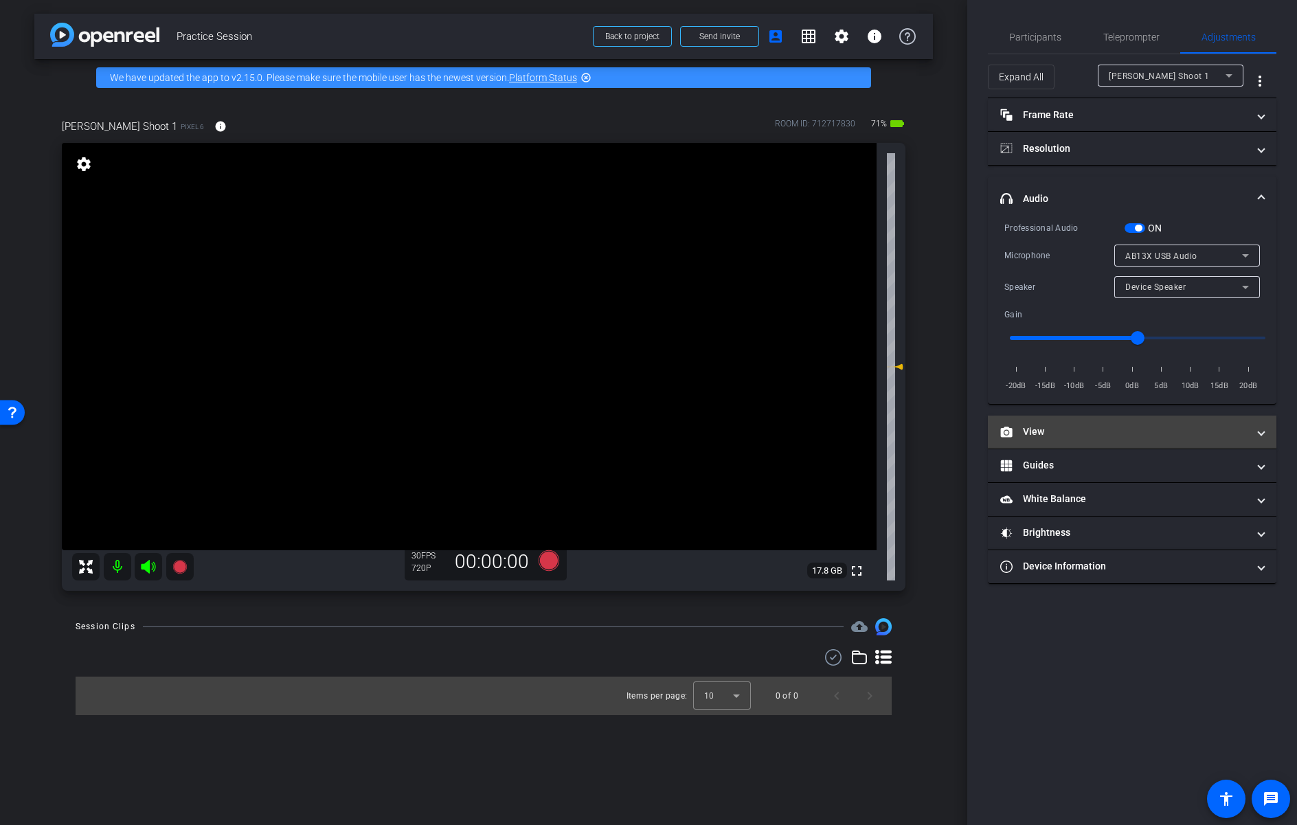
click at [872, 437] on mat-panel-title "View" at bounding box center [1123, 431] width 247 height 14
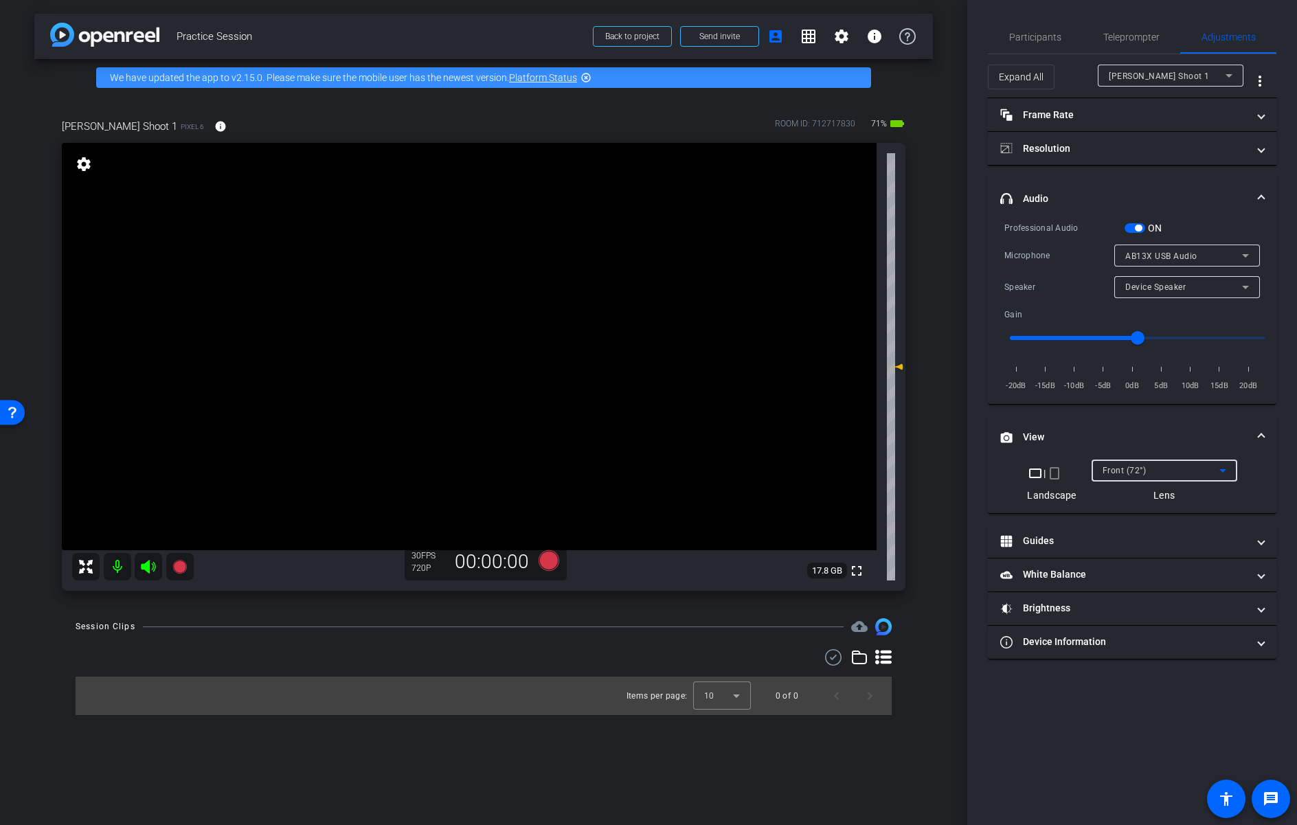
click at [872, 477] on div "Front (72°)" at bounding box center [1160, 469] width 117 height 17
click at [872, 522] on span "Back Wide (71°)" at bounding box center [1135, 519] width 67 height 16
click at [872, 464] on div "Back Wide (71°)" at bounding box center [1160, 469] width 117 height 17
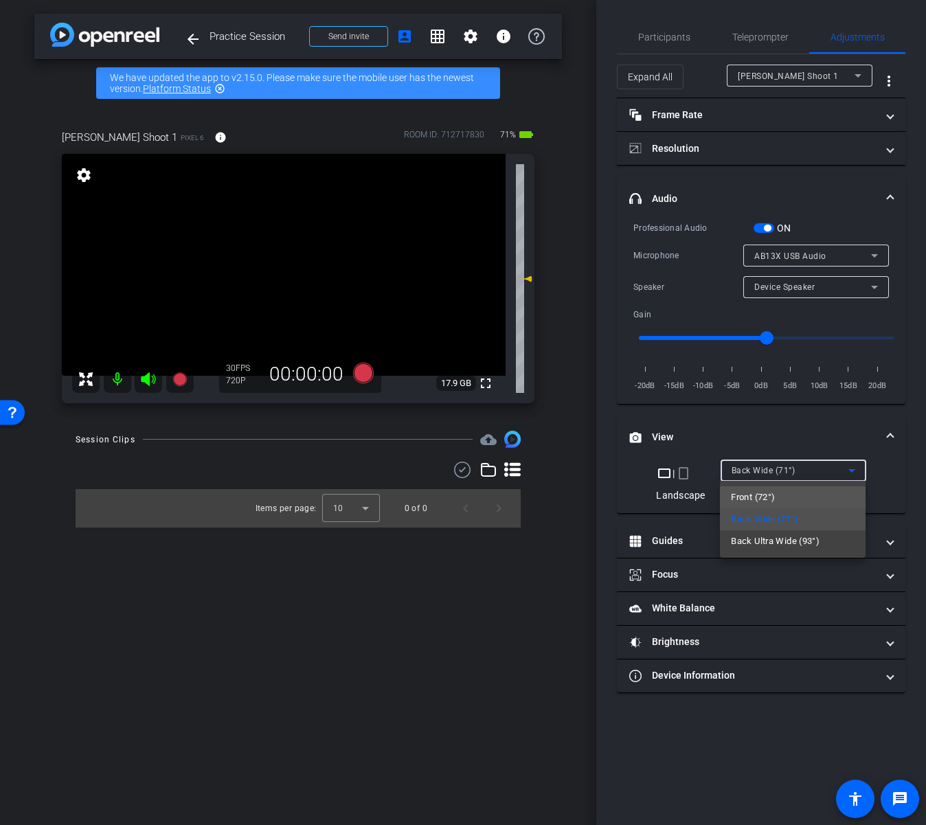
click at [806, 496] on mat-option "Front (72°)" at bounding box center [793, 497] width 146 height 22
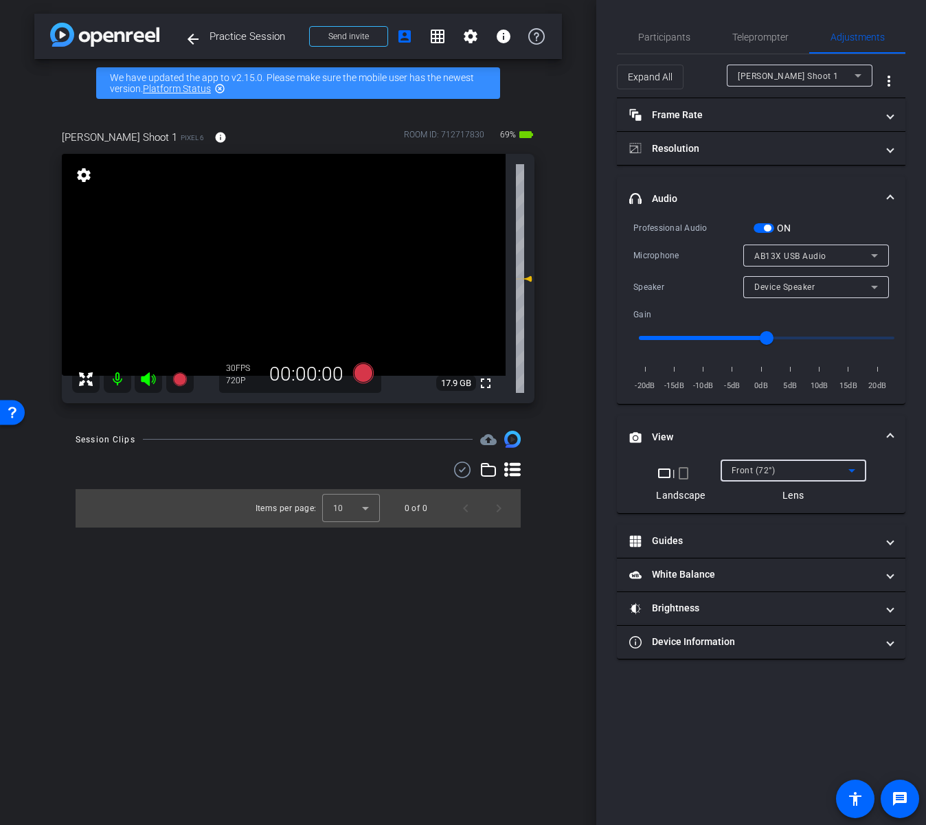
click at [798, 473] on div "Front (72°)" at bounding box center [789, 469] width 117 height 17
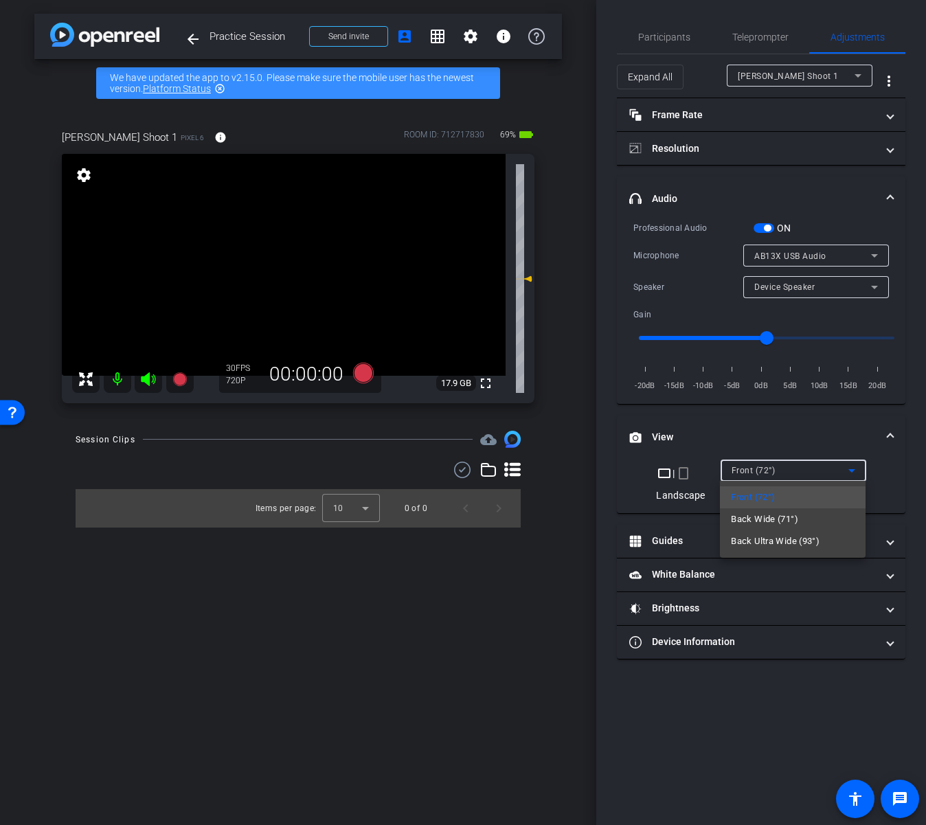
click at [800, 527] on mat-option "Back Wide (71°)" at bounding box center [793, 519] width 146 height 22
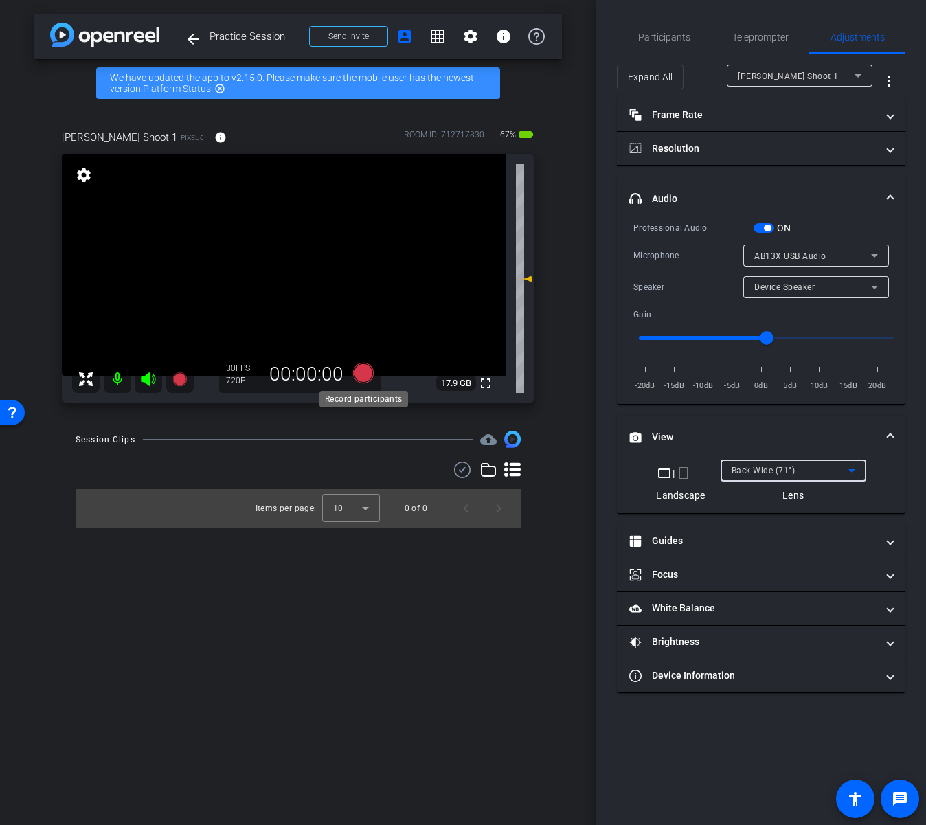
click at [366, 372] on icon at bounding box center [363, 373] width 21 height 21
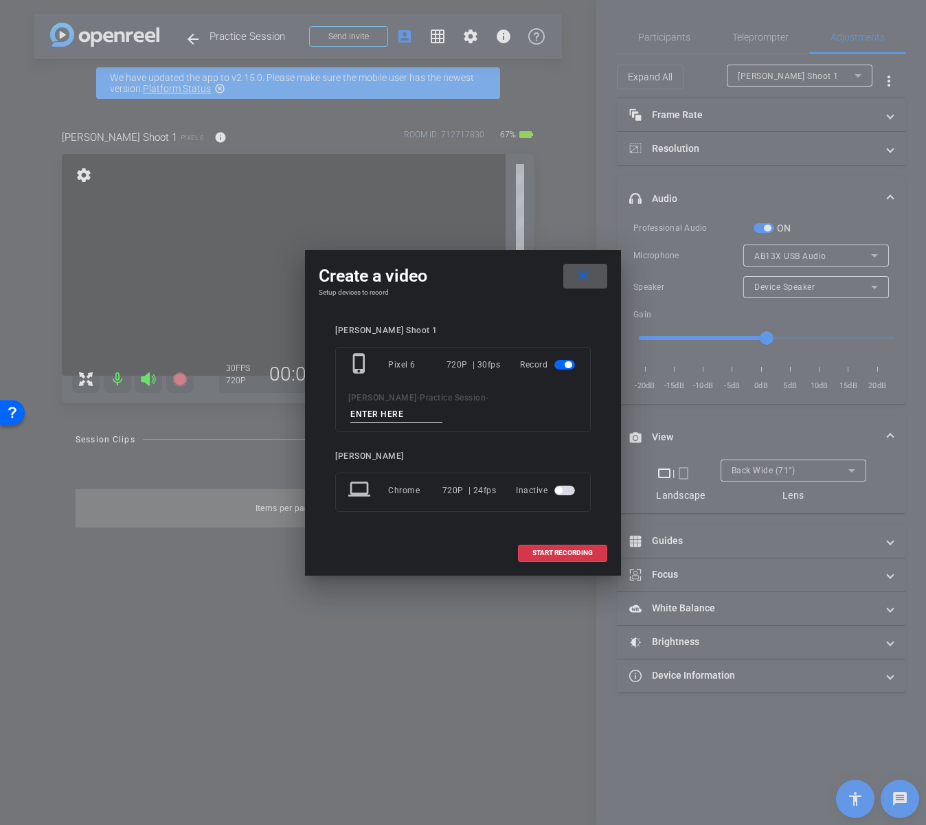
click at [589, 284] on mat-icon "close" at bounding box center [582, 275] width 17 height 17
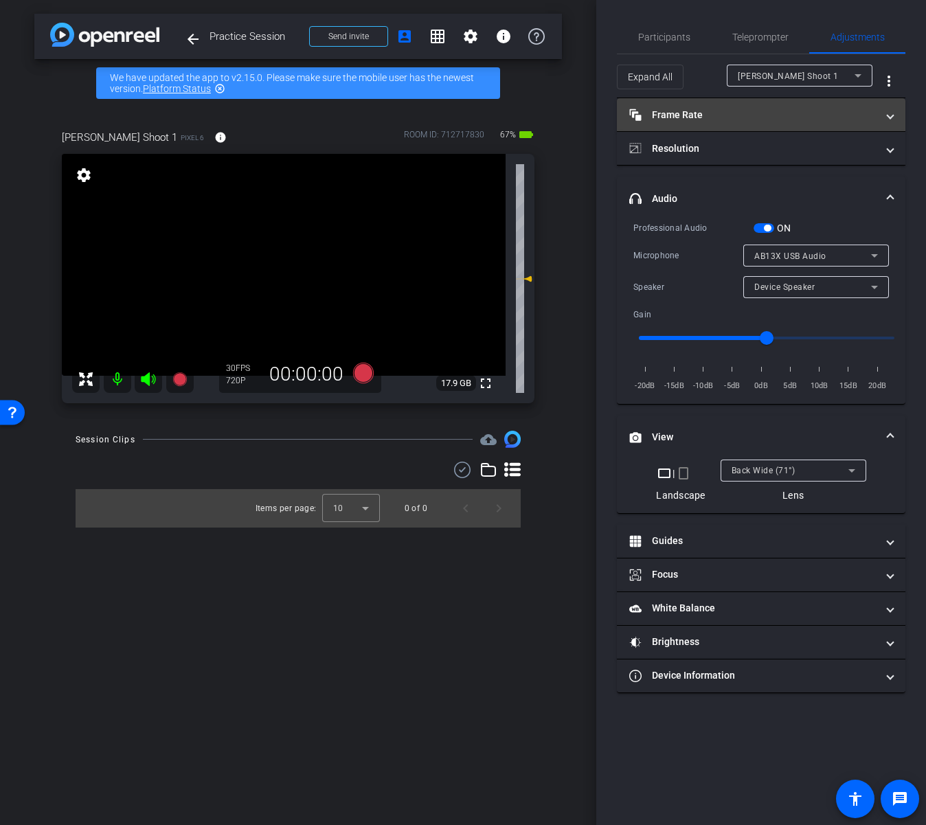
click at [715, 115] on mat-panel-title "Frame Rate Frame Rate" at bounding box center [752, 115] width 247 height 14
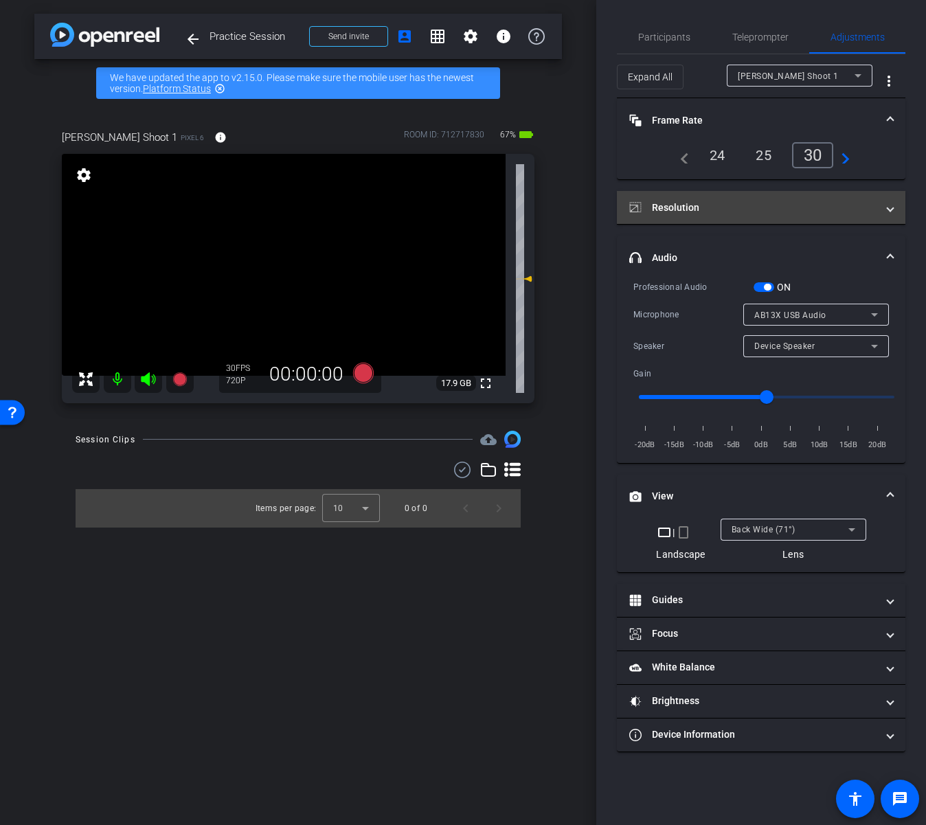
click at [760, 211] on mat-panel-title "Resolution" at bounding box center [752, 208] width 247 height 14
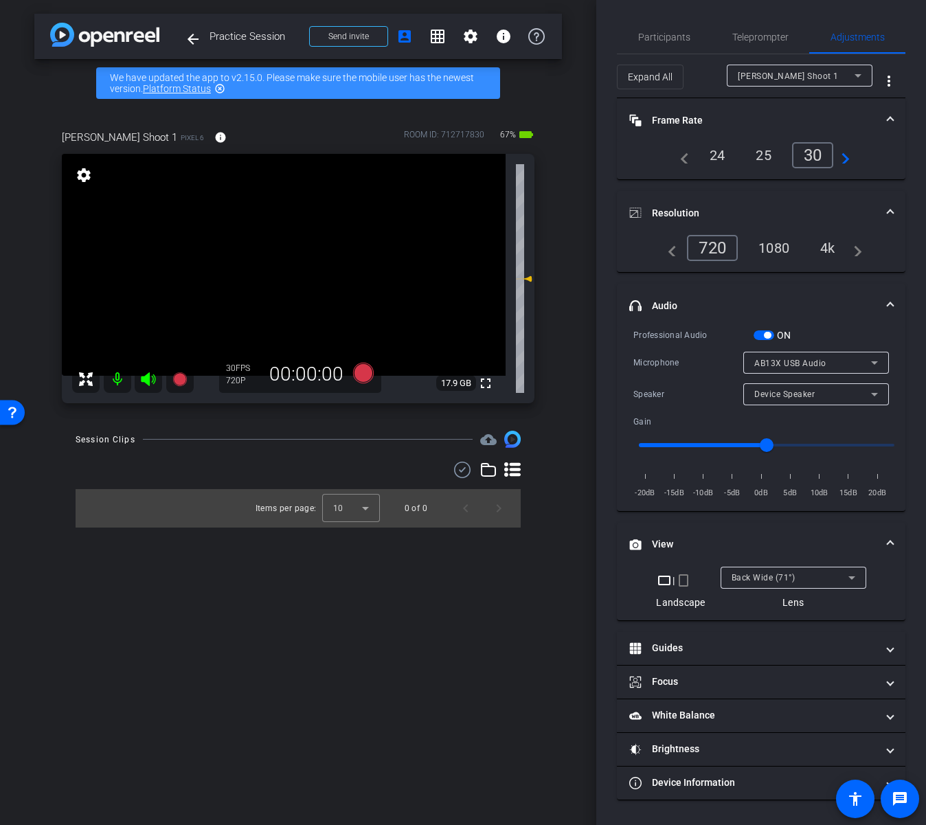
click at [782, 248] on div "1080" at bounding box center [774, 247] width 52 height 23
click at [364, 372] on icon at bounding box center [363, 373] width 21 height 21
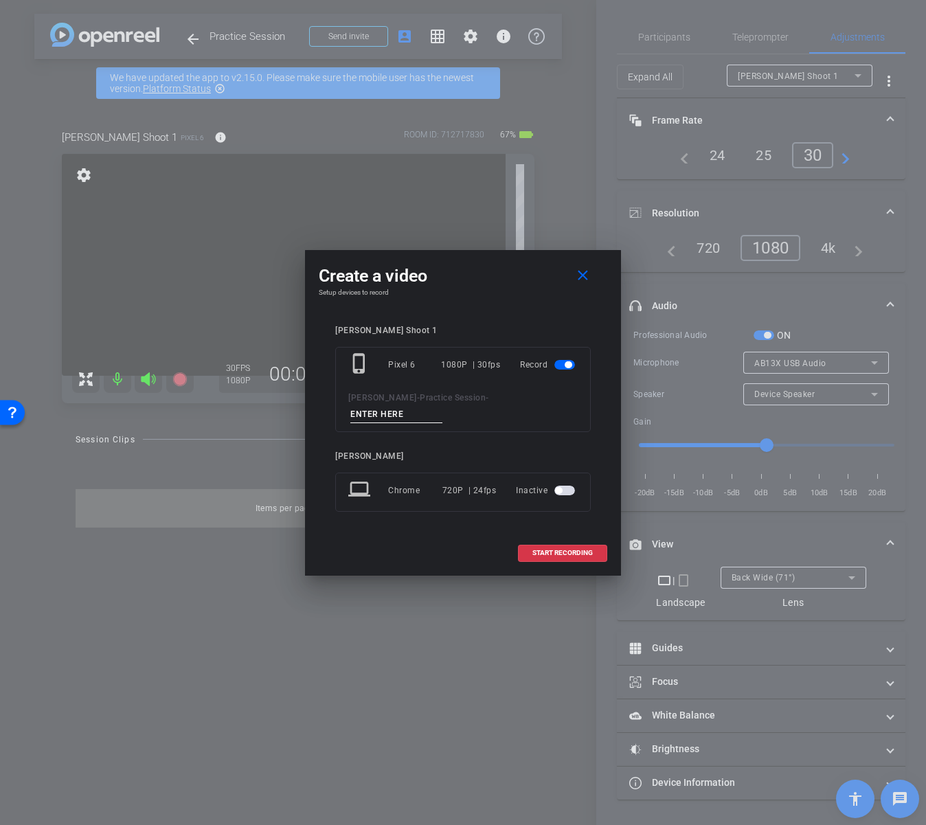
click at [442, 406] on input at bounding box center [396, 414] width 92 height 17
type input "Practice"
click at [556, 549] on span "START RECORDING" at bounding box center [562, 552] width 60 height 7
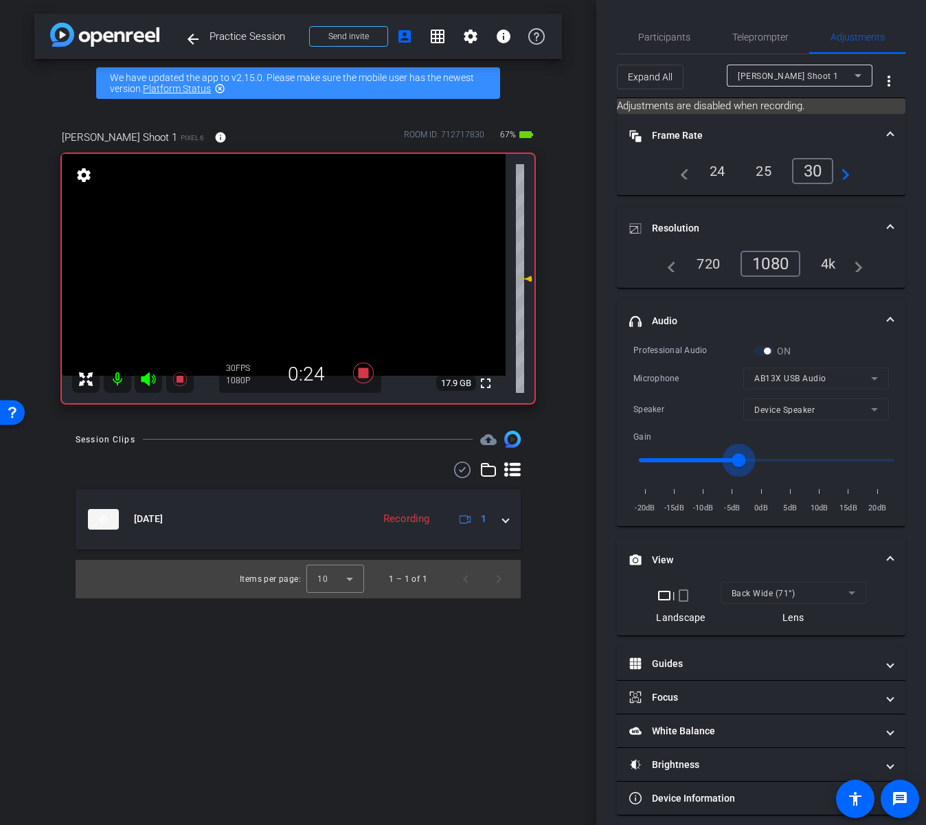
drag, startPoint x: 760, startPoint y: 459, endPoint x: 740, endPoint y: 466, distance: 21.1
type input "-4"
click at [740, 466] on input "range" at bounding box center [766, 460] width 284 height 30
click at [369, 374] on icon at bounding box center [363, 373] width 33 height 25
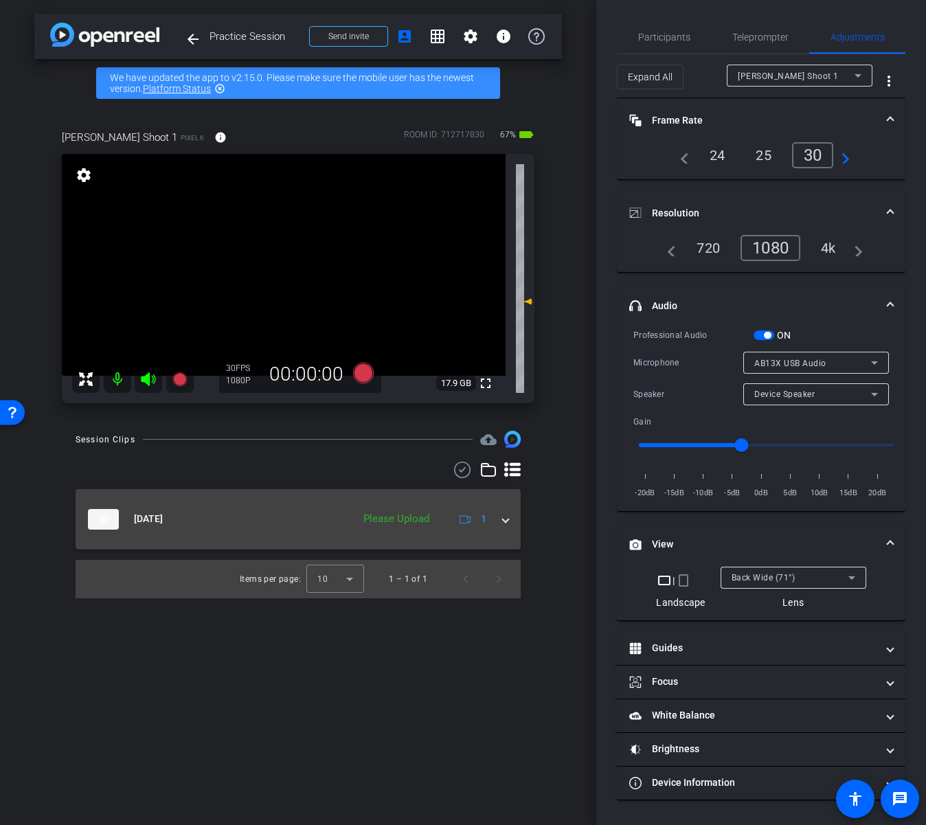
click at [505, 520] on span at bounding box center [505, 519] width 5 height 14
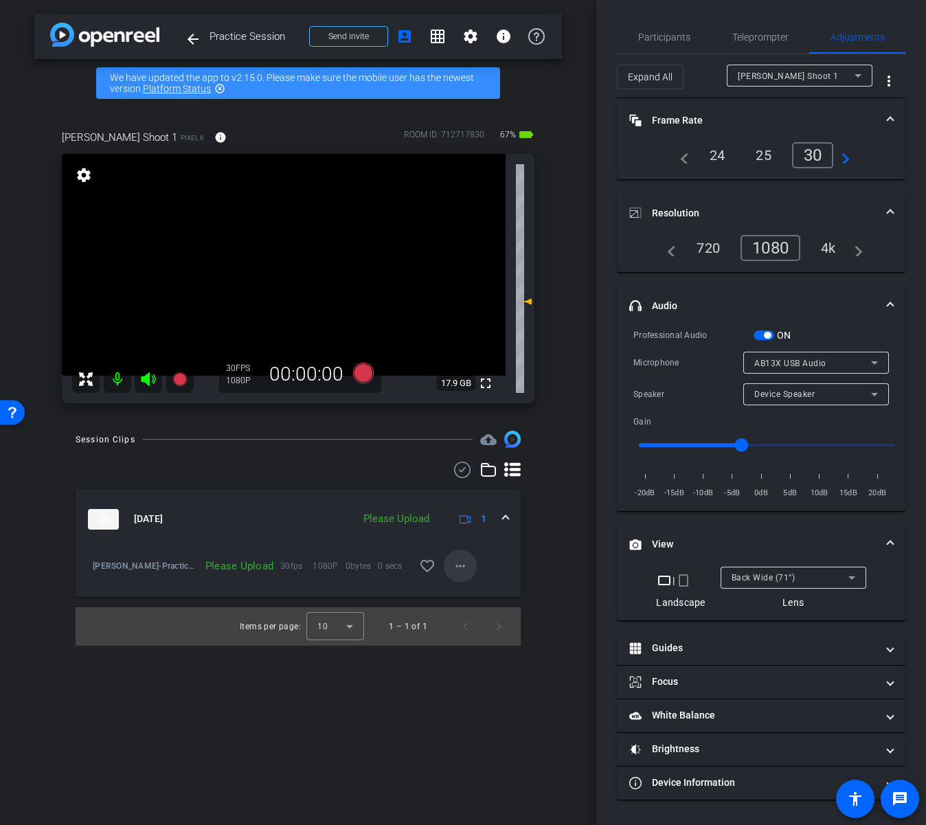
click at [461, 575] on span at bounding box center [460, 565] width 33 height 33
click at [490, 597] on span "Upload" at bounding box center [482, 594] width 55 height 16
click at [507, 521] on span at bounding box center [505, 519] width 5 height 14
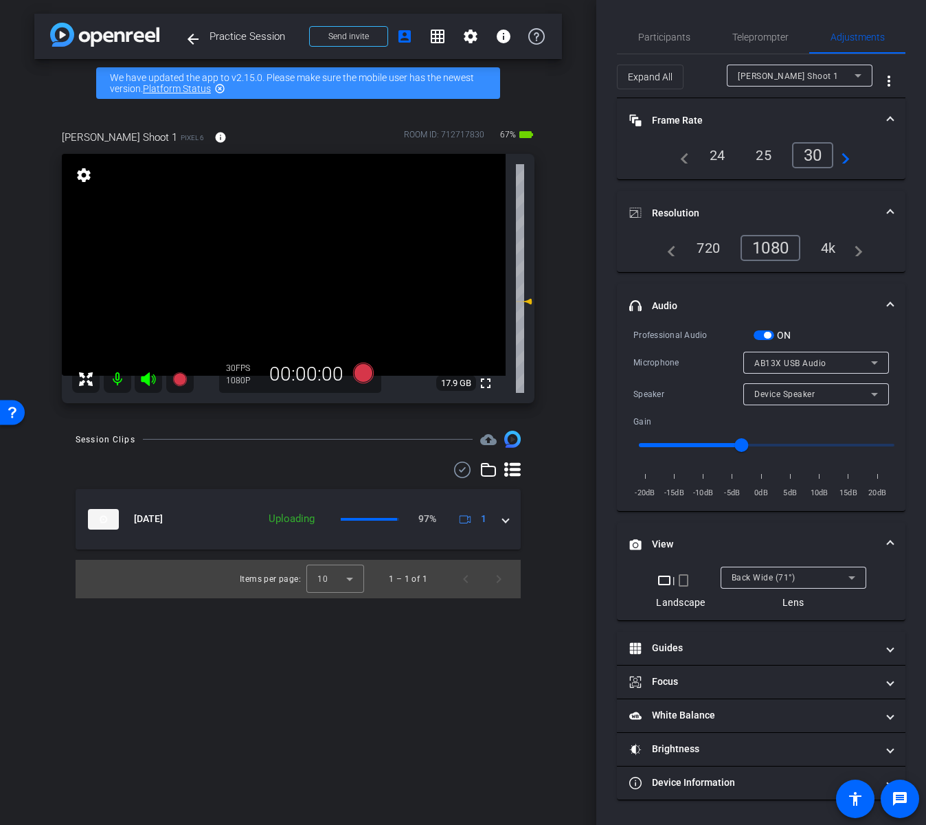
click at [803, 583] on div "Back Wide (71°)" at bounding box center [789, 577] width 117 height 17
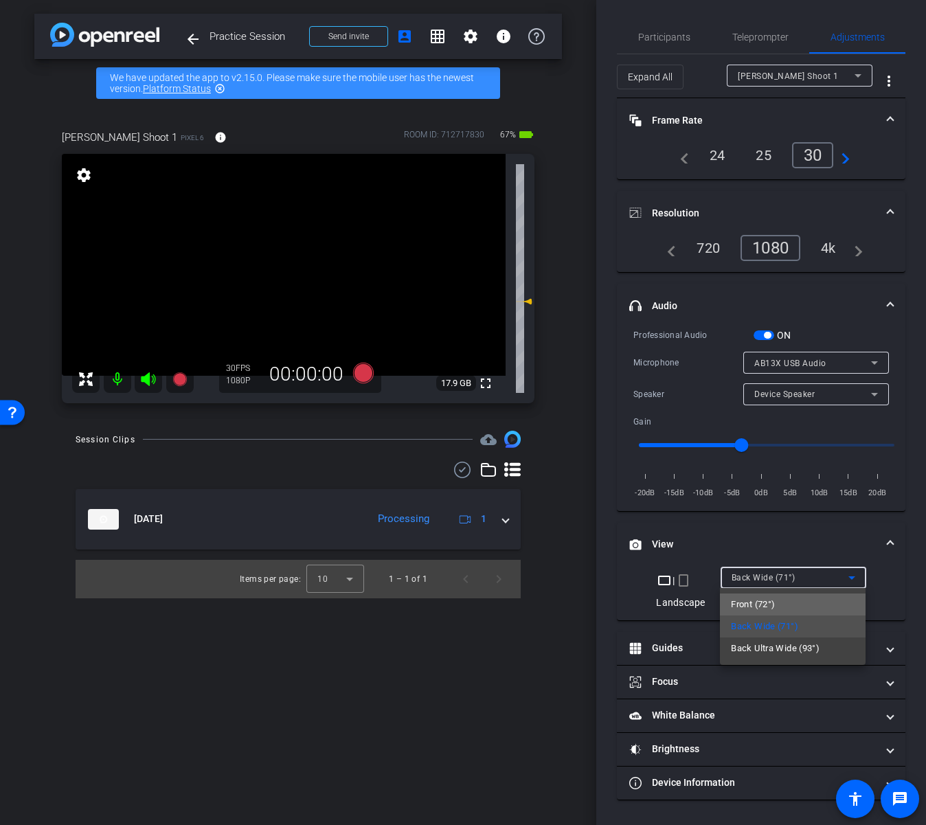
click at [791, 605] on mat-option "Front (72°)" at bounding box center [793, 604] width 146 height 22
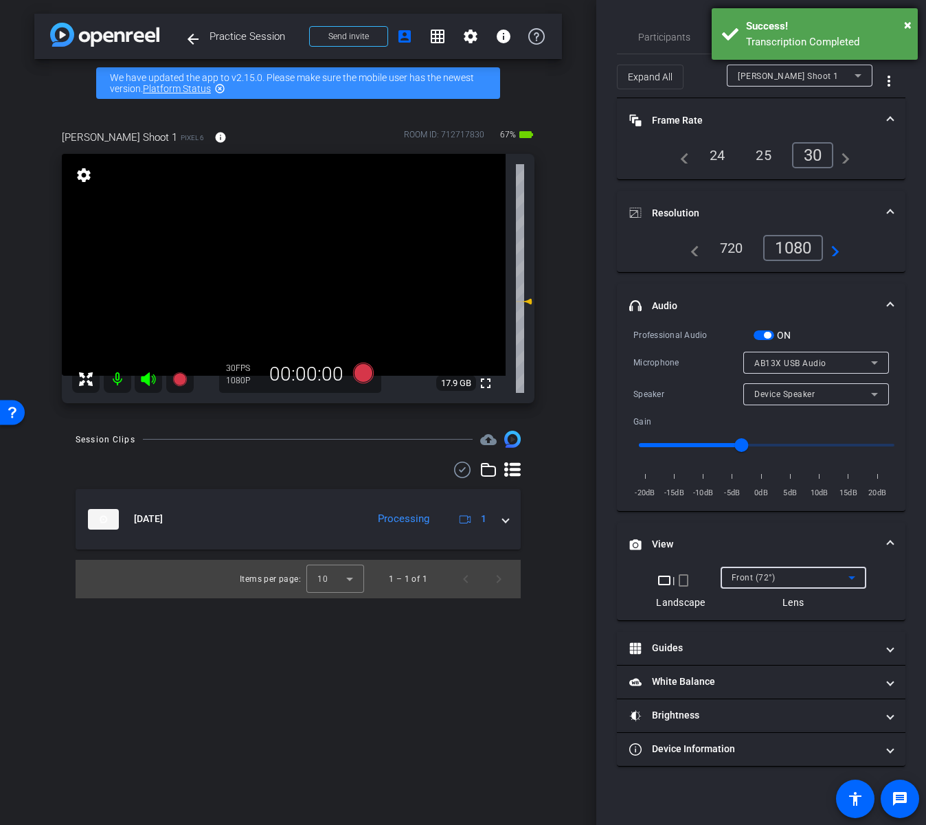
click at [760, 41] on div "Transcription Completed" at bounding box center [826, 42] width 161 height 16
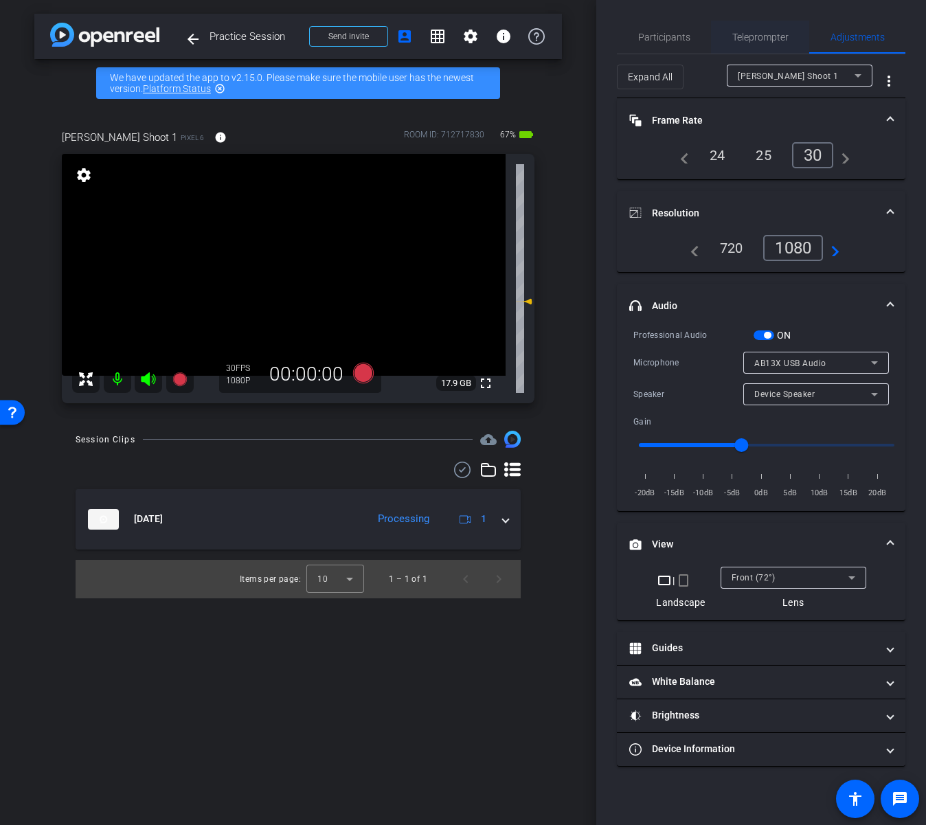
click at [762, 41] on span "Teleprompter" at bounding box center [760, 37] width 56 height 10
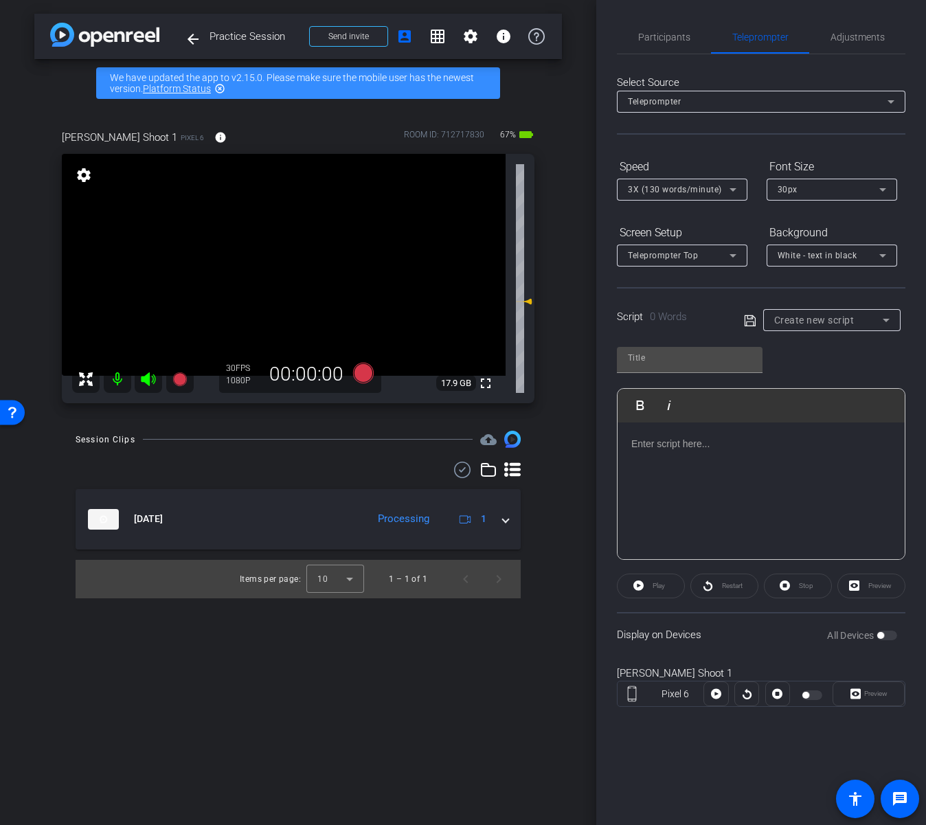
click at [830, 322] on span "Create new script" at bounding box center [814, 320] width 80 height 11
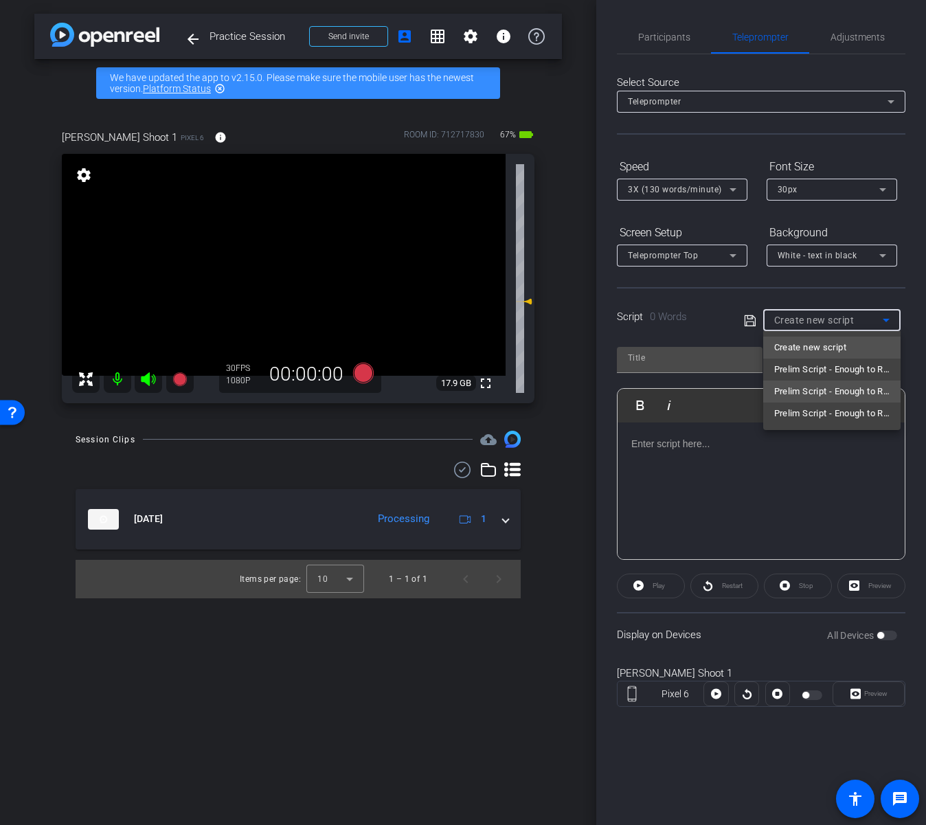
click at [845, 391] on span "Prelim Script - Enough to Retire - Rich" at bounding box center [831, 391] width 115 height 16
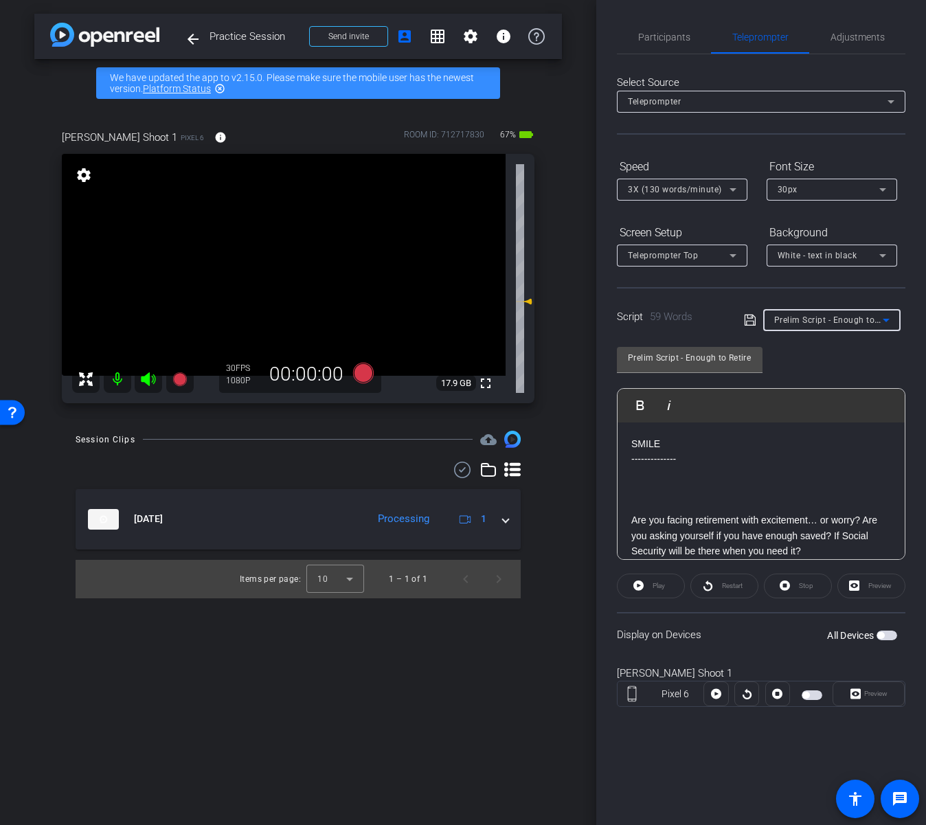
click at [842, 326] on div "Prelim Script - Enough to Retire - Rich" at bounding box center [828, 319] width 109 height 17
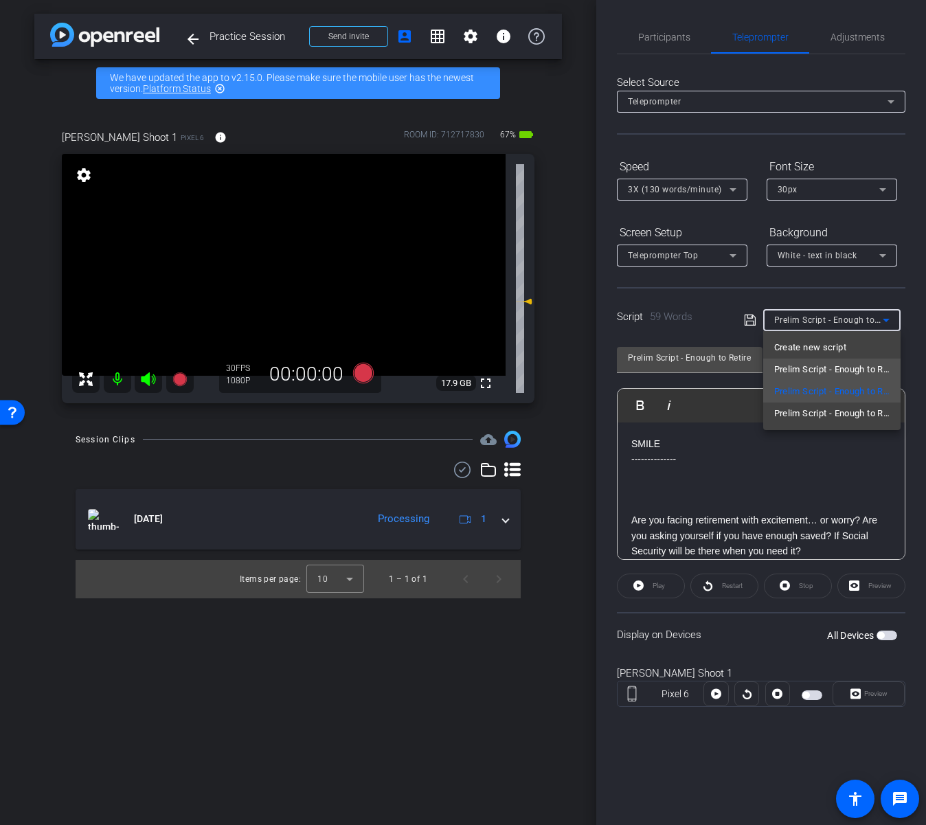
click at [839, 369] on span "Prelim Script - Enough to Retire - Jason" at bounding box center [831, 369] width 115 height 16
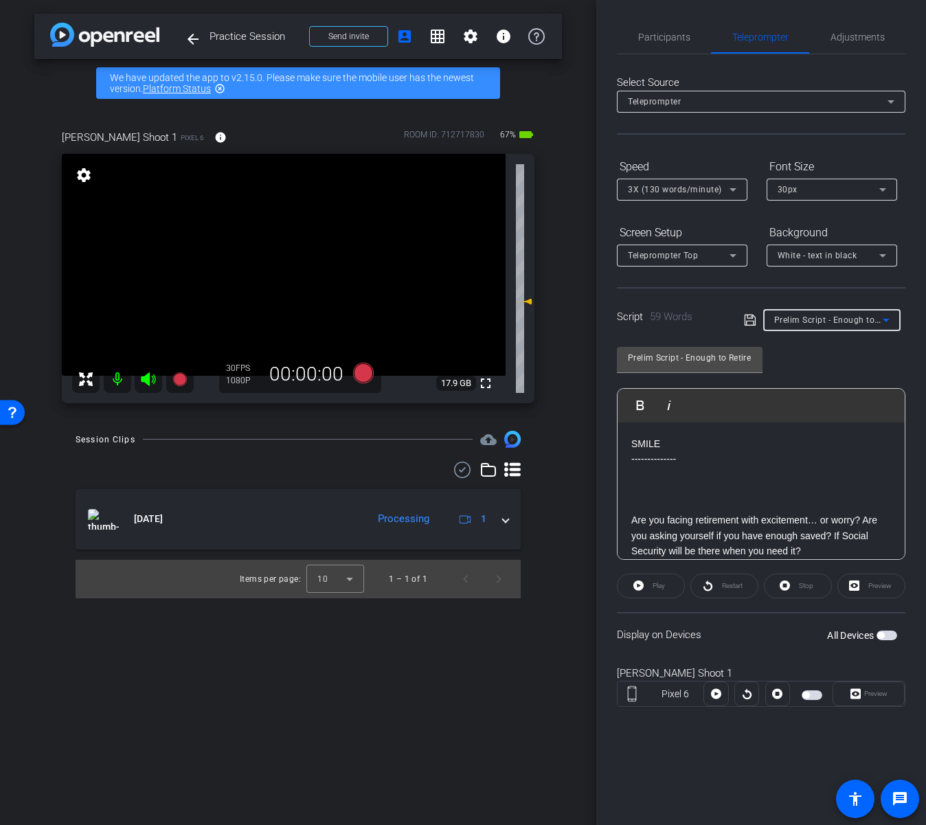
type input "Prelim Script - Enough to Retire - Jason"
click at [720, 497] on p at bounding box center [761, 489] width 260 height 15
click at [713, 487] on p at bounding box center [761, 489] width 260 height 15
click at [807, 254] on span "White - text in black" at bounding box center [817, 256] width 80 height 10
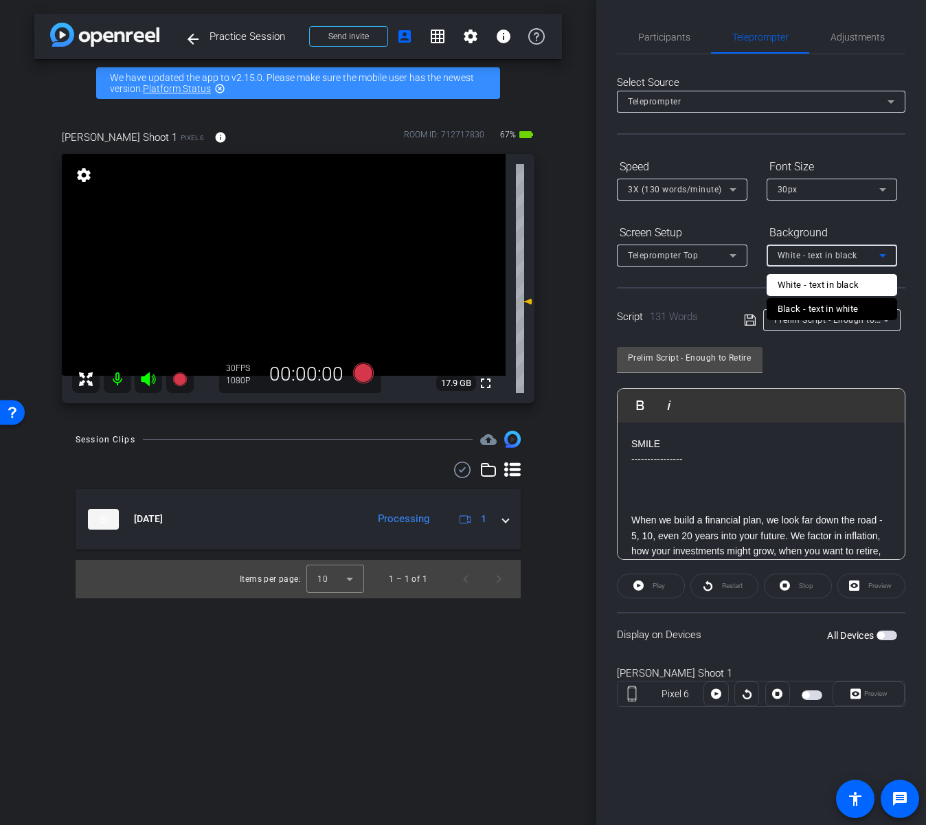
click at [826, 310] on div "Black - text in white" at bounding box center [817, 309] width 81 height 16
click at [652, 251] on span "Teleprompter Top" at bounding box center [663, 256] width 70 height 10
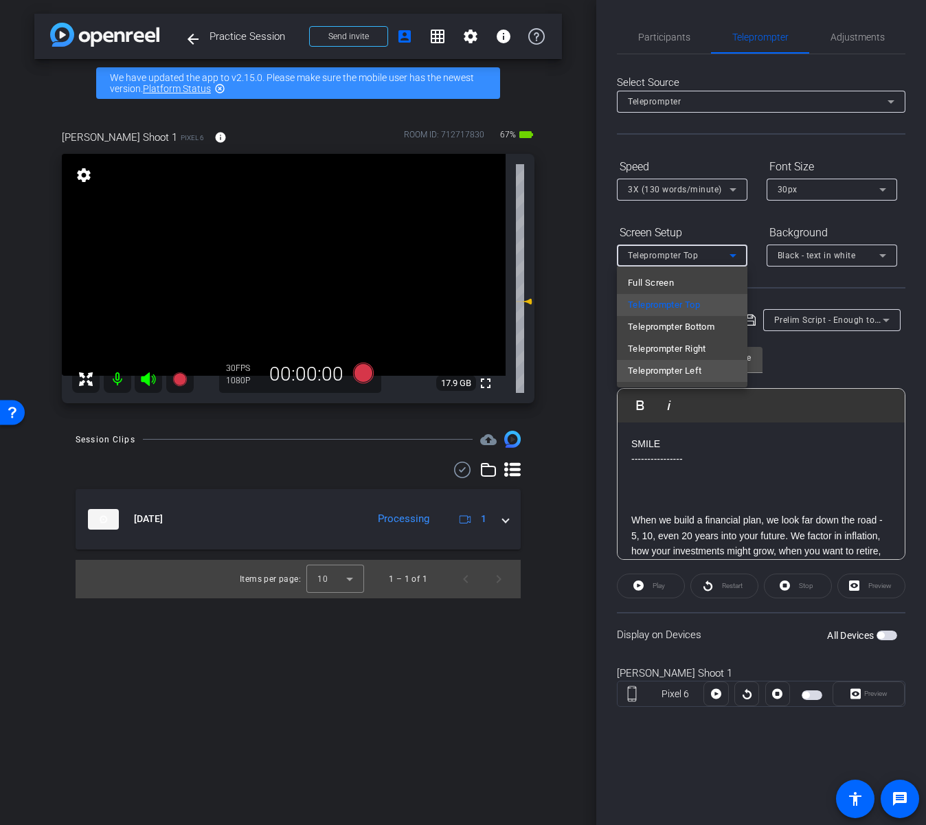
click at [689, 368] on span "Teleprompter Left" at bounding box center [664, 371] width 73 height 16
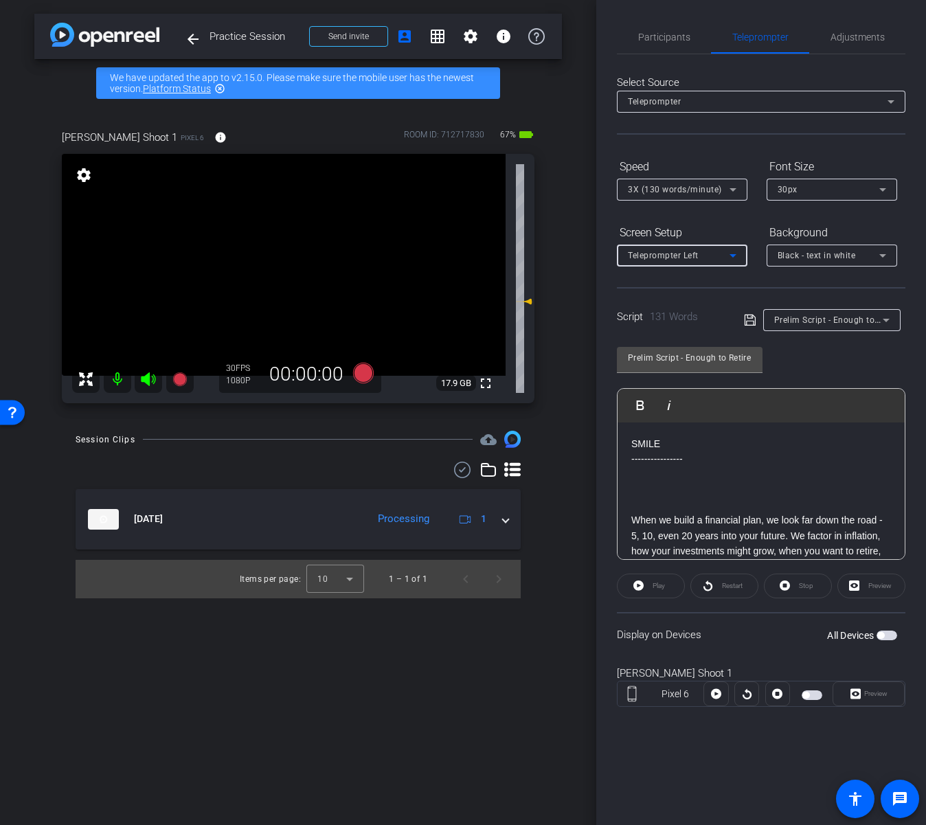
click at [697, 185] on span "3X (130 words/minute)" at bounding box center [675, 190] width 94 height 10
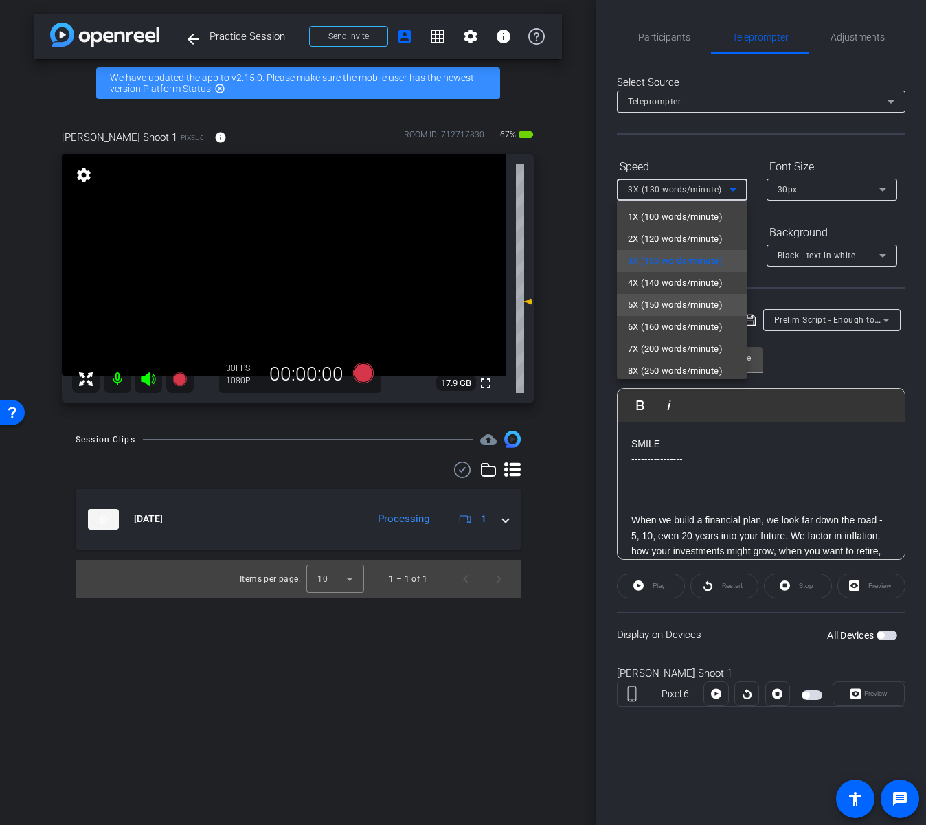
click at [697, 303] on span "5X (150 words/minute)" at bounding box center [675, 305] width 95 height 16
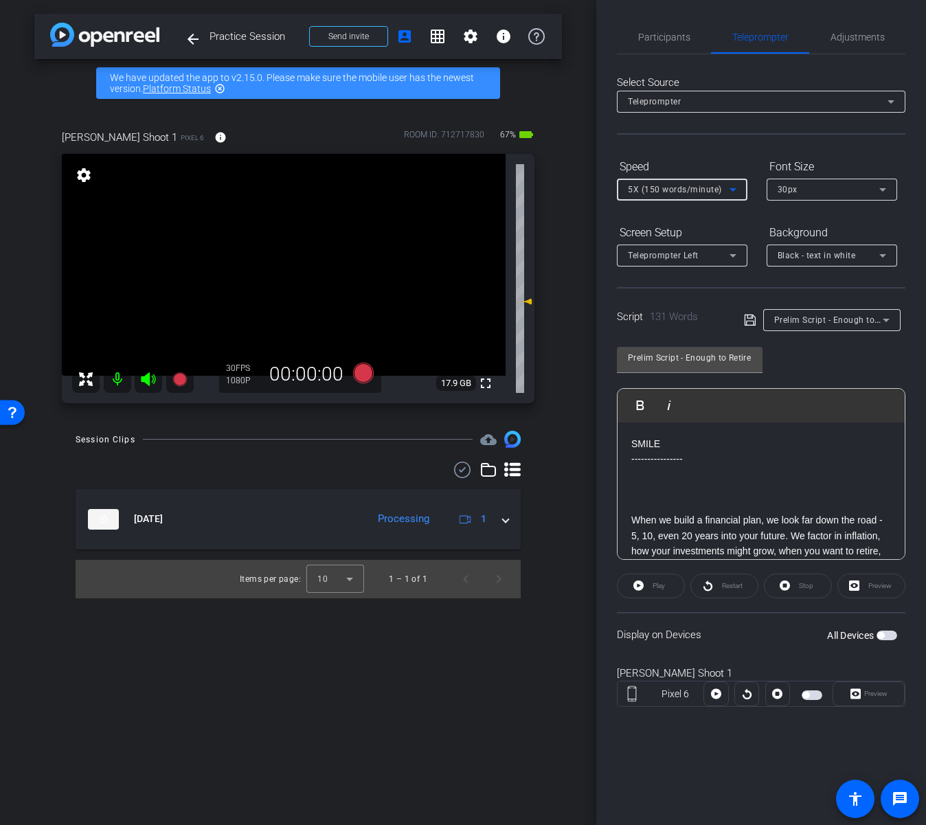
drag, startPoint x: 867, startPoint y: 360, endPoint x: 852, endPoint y: 404, distance: 46.3
click at [867, 361] on div "Prelim Script - Enough to Retire - Jason Play Play from this location Play Sele…" at bounding box center [761, 447] width 288 height 223
click at [872, 639] on span "button" at bounding box center [886, 635] width 21 height 10
click at [838, 185] on div "30px" at bounding box center [828, 189] width 102 height 17
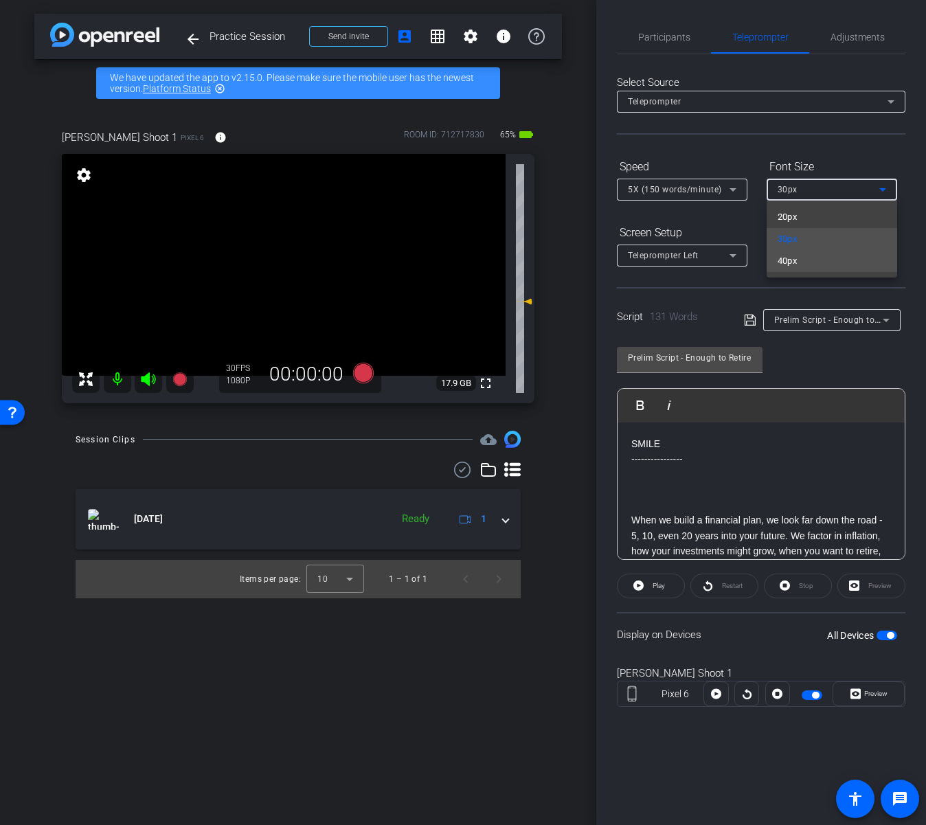
click at [830, 258] on mat-option "40px" at bounding box center [831, 261] width 130 height 22
click at [872, 637] on span "button" at bounding box center [890, 635] width 7 height 7
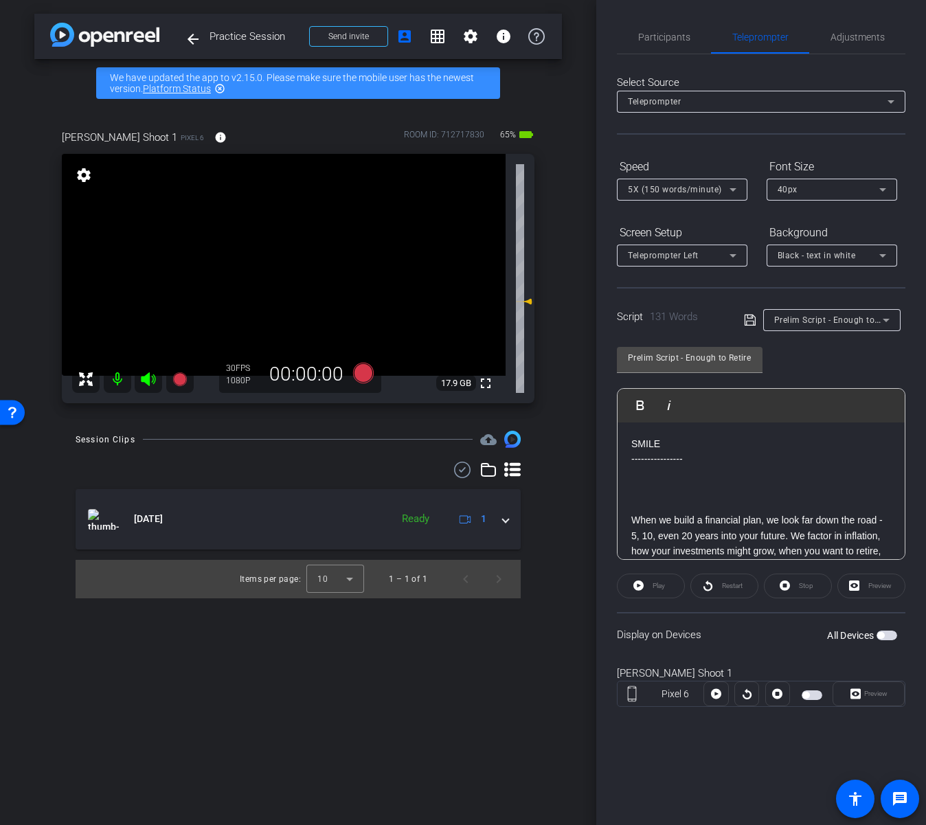
click at [872, 637] on span "button" at bounding box center [886, 635] width 21 height 10
click at [823, 192] on div "40px" at bounding box center [828, 189] width 102 height 17
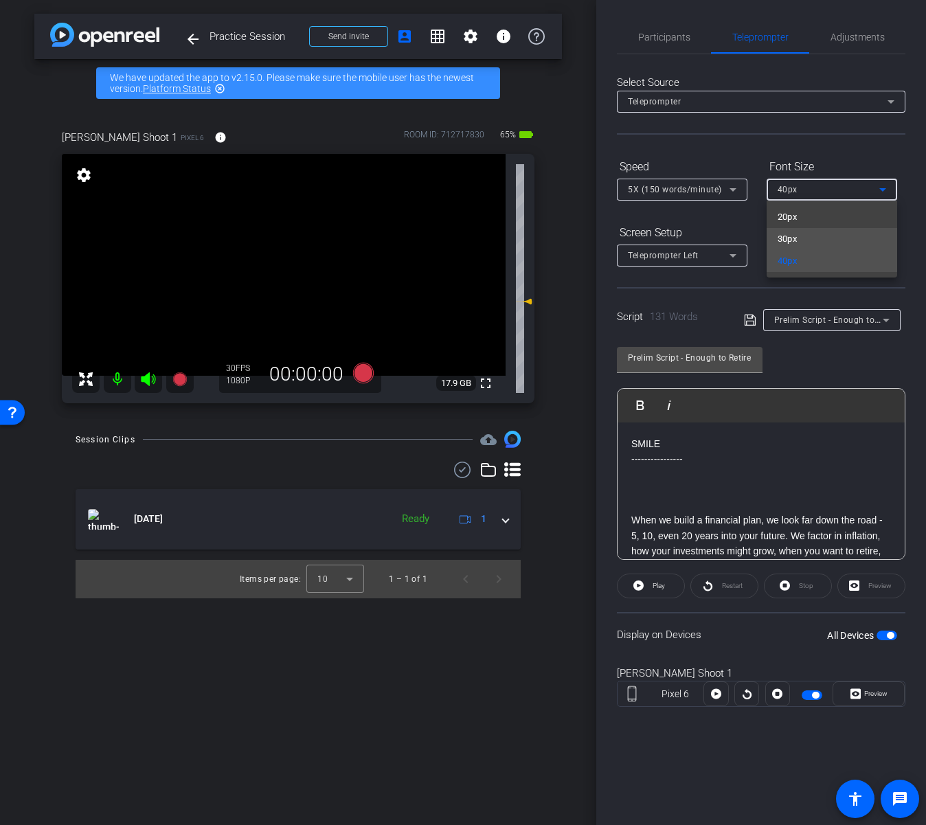
click at [828, 235] on mat-option "30px" at bounding box center [831, 239] width 130 height 22
click at [872, 637] on span "button" at bounding box center [890, 635] width 7 height 7
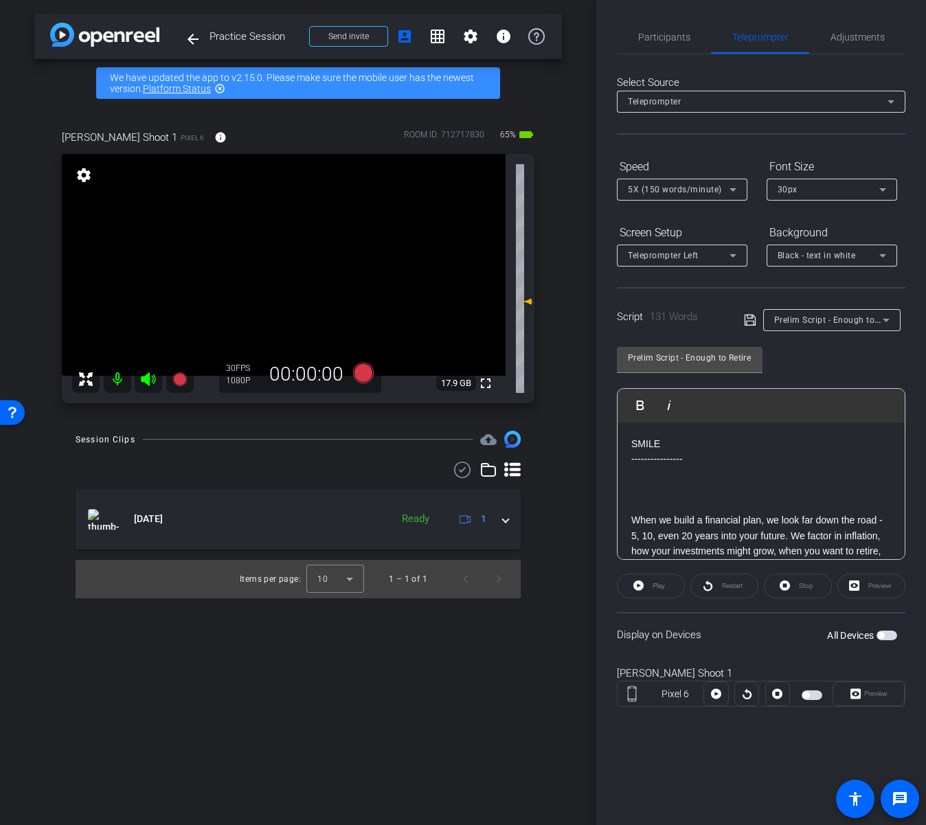
click at [872, 637] on span "button" at bounding box center [886, 635] width 21 height 10
click at [645, 580] on span at bounding box center [650, 585] width 67 height 33
click at [872, 698] on span "Preview" at bounding box center [873, 693] width 27 height 19
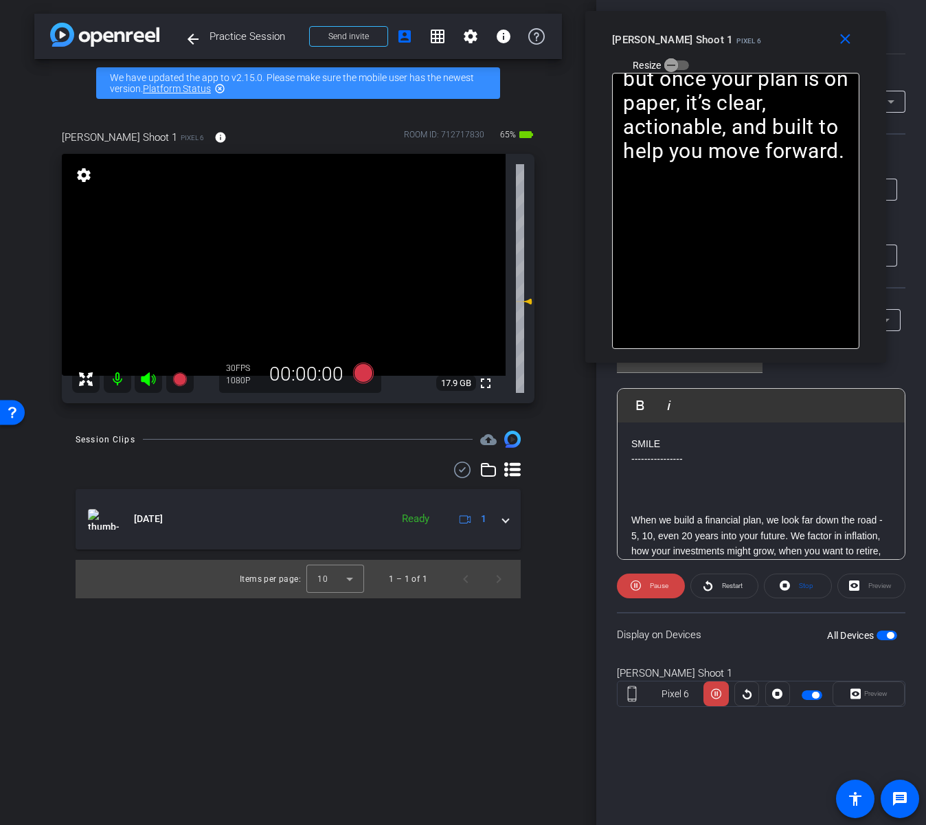
drag, startPoint x: 497, startPoint y: 269, endPoint x: 770, endPoint y: 43, distance: 354.1
click at [770, 43] on div "Jason Dettman Shoot 1 Pixel 6 Resize" at bounding box center [741, 51] width 258 height 49
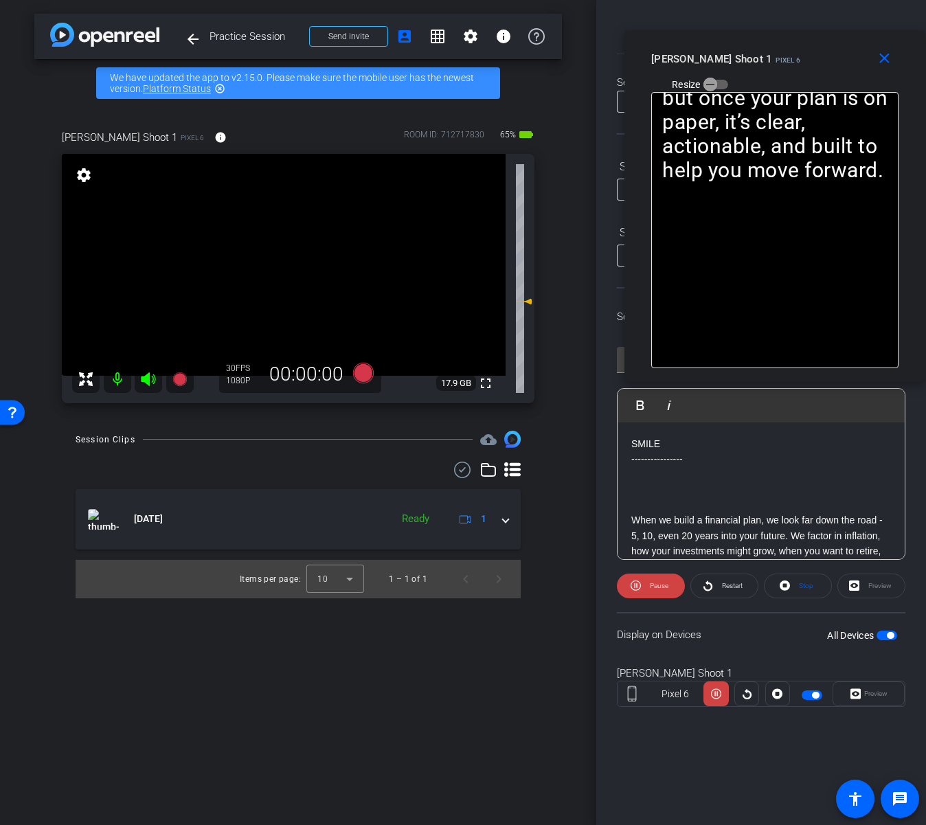
drag, startPoint x: 787, startPoint y: 47, endPoint x: 826, endPoint y: 67, distance: 43.6
click at [826, 67] on div "Jason Dettman Shoot 1 Pixel 6 Resize" at bounding box center [780, 71] width 258 height 49
click at [644, 586] on span at bounding box center [651, 585] width 68 height 33
click at [644, 586] on span at bounding box center [650, 585] width 67 height 33
click at [650, 586] on span "Pause" at bounding box center [659, 586] width 19 height 8
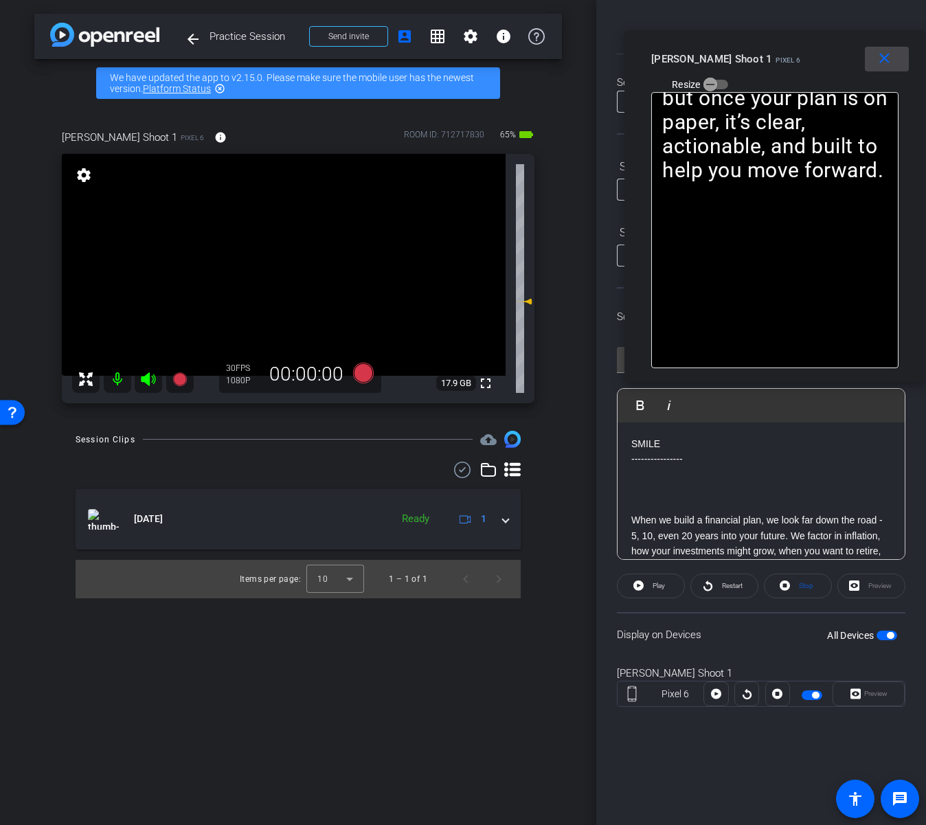
click at [872, 63] on mat-icon "close" at bounding box center [884, 58] width 17 height 17
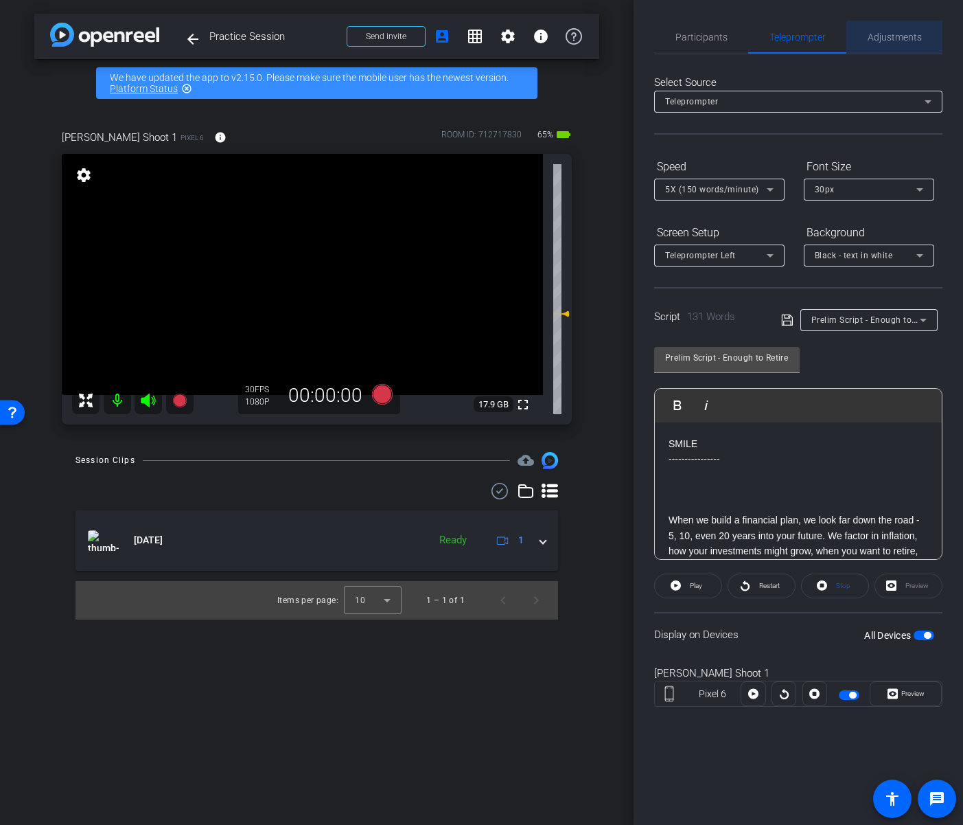
click at [872, 30] on span "Adjustments" at bounding box center [895, 37] width 54 height 33
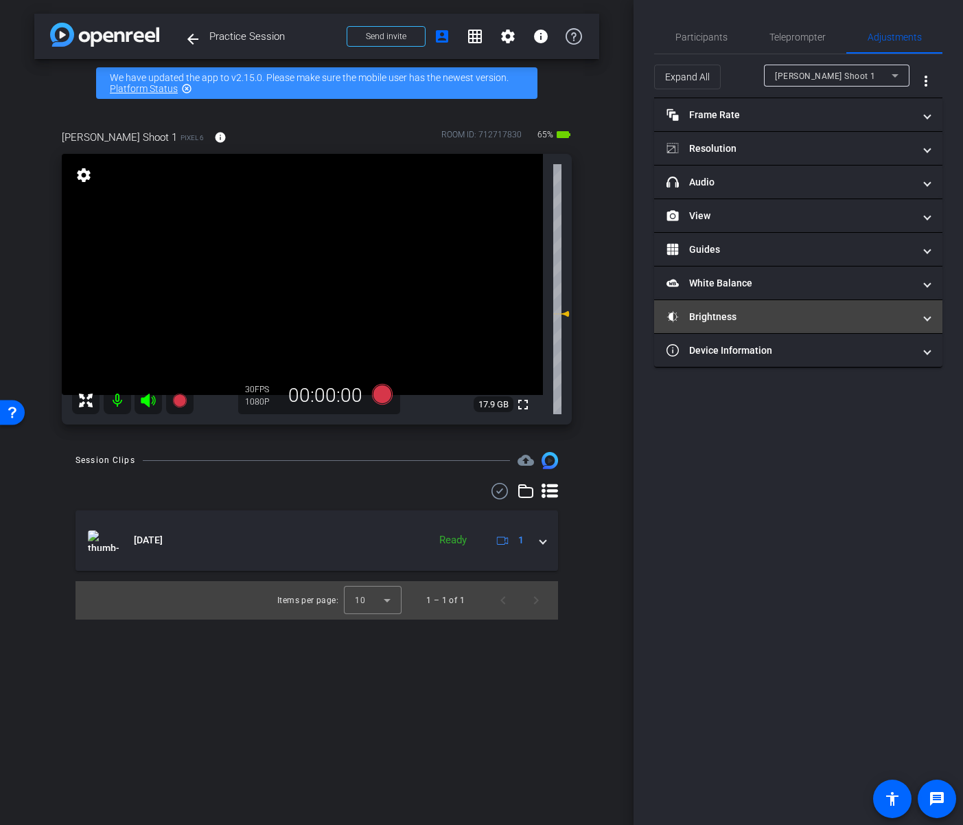
click at [741, 317] on mat-panel-title "Brightness" at bounding box center [790, 317] width 247 height 14
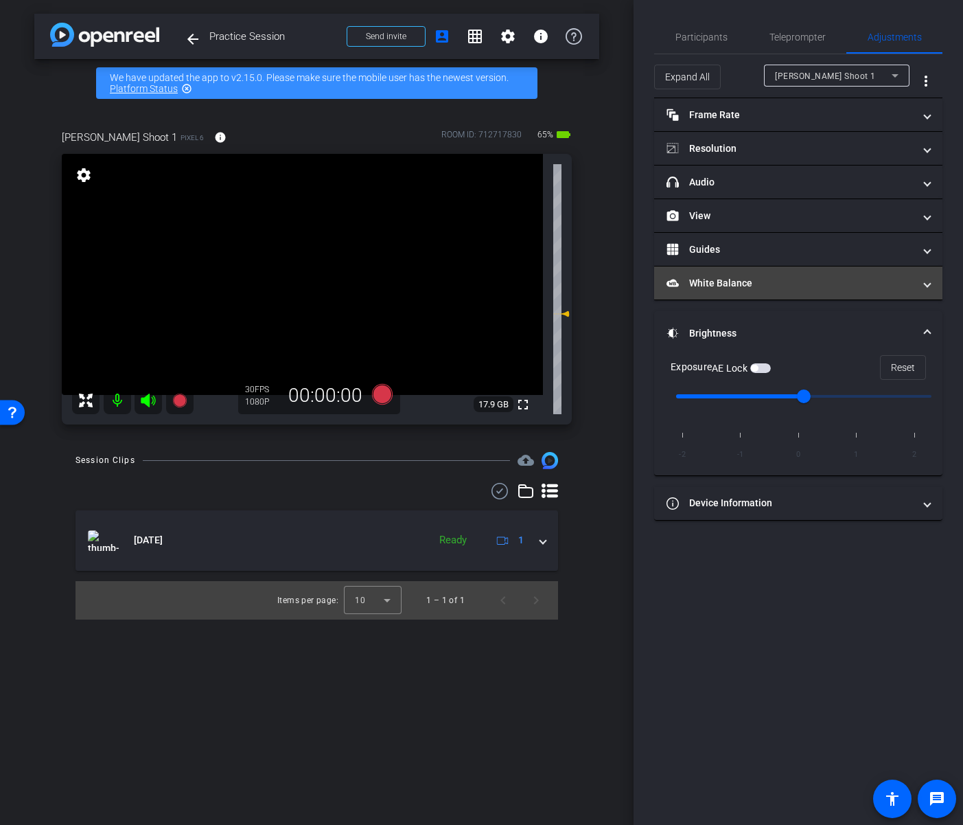
click at [752, 285] on mat-panel-title "White Balance White Balance" at bounding box center [790, 283] width 247 height 14
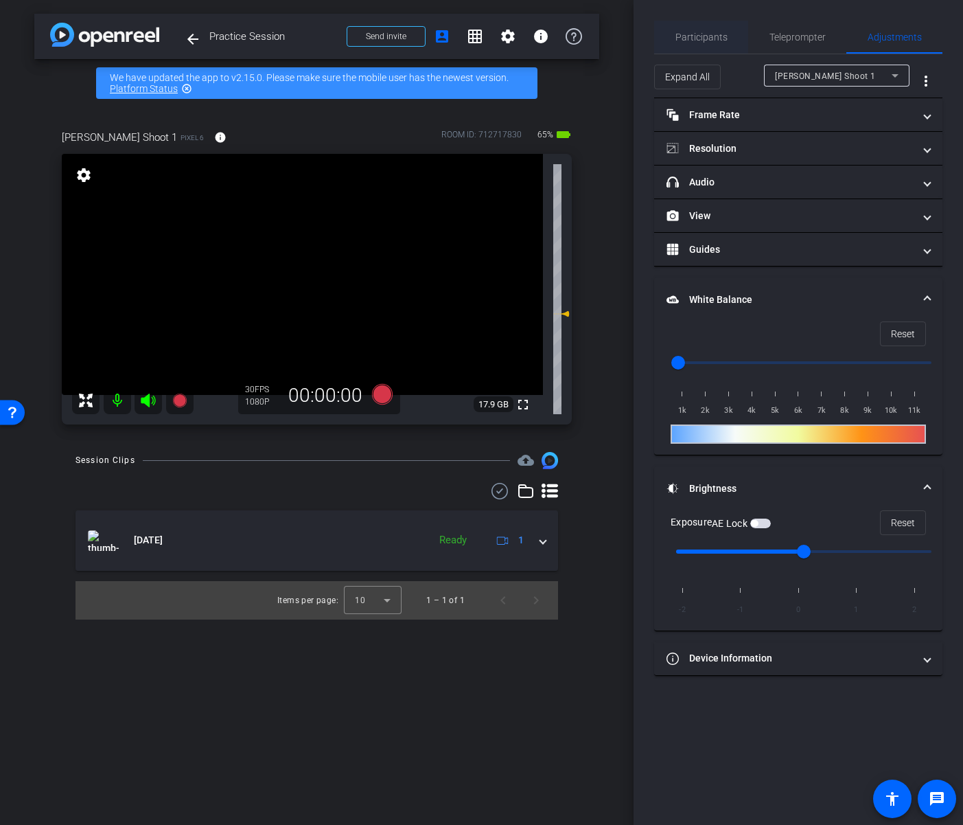
click at [714, 36] on span "Participants" at bounding box center [702, 37] width 52 height 10
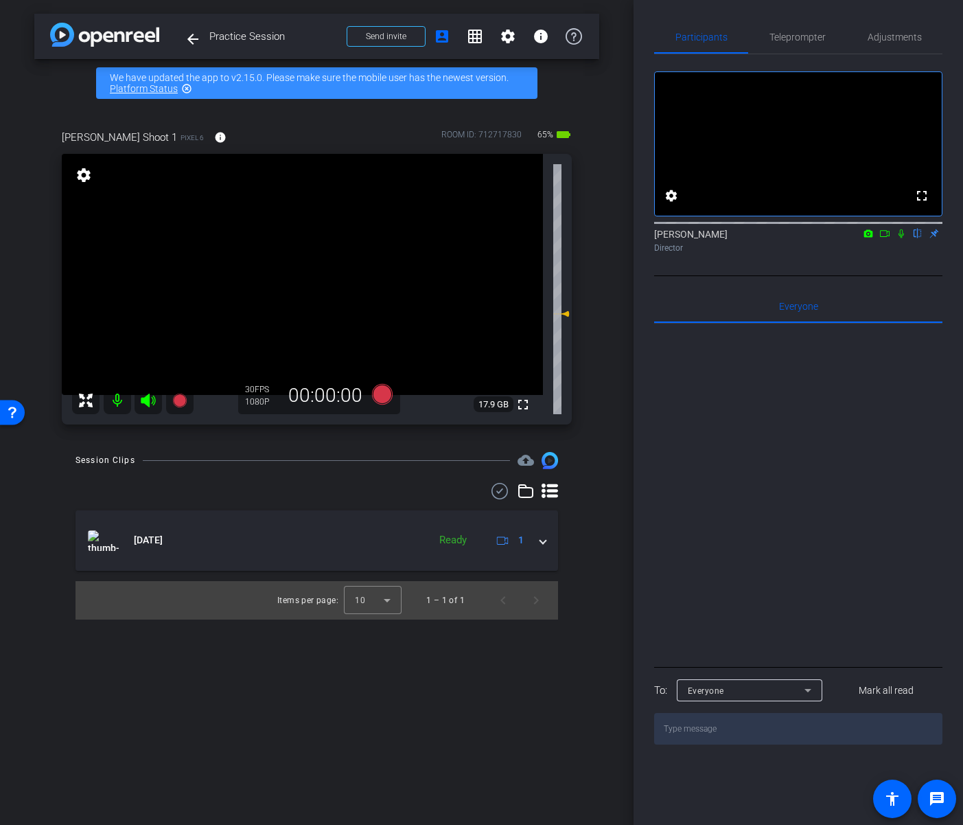
click at [817, 488] on div at bounding box center [798, 493] width 288 height 340
click at [749, 581] on div at bounding box center [798, 493] width 288 height 340
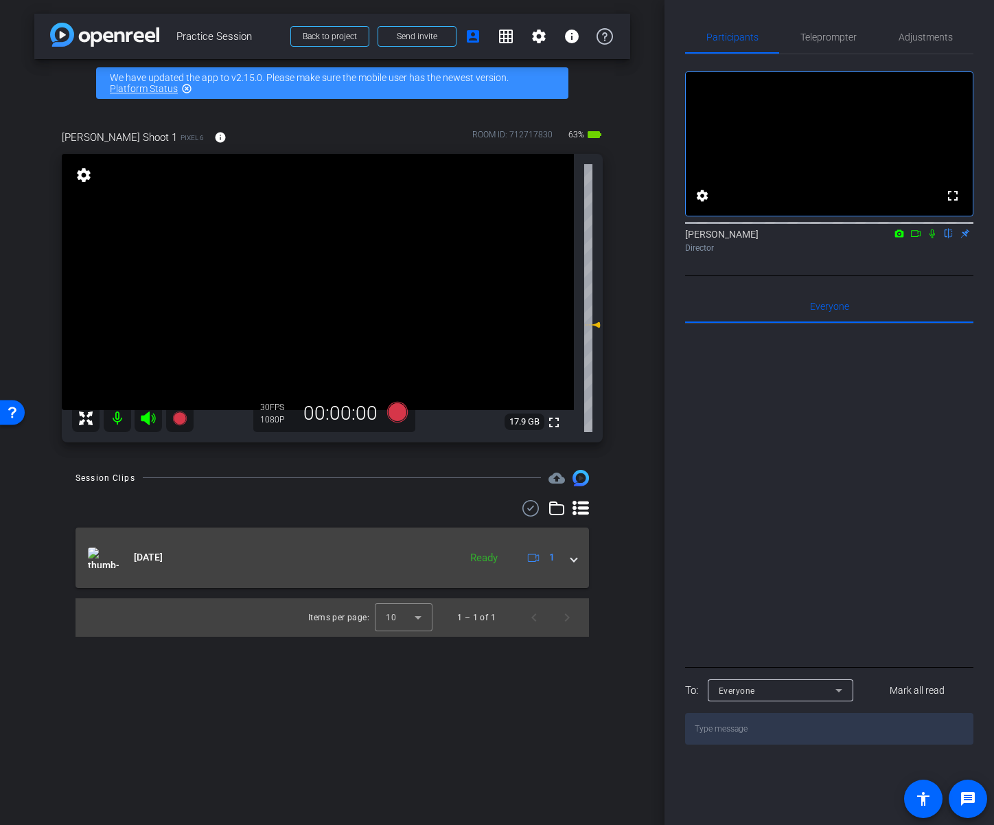
click at [584, 564] on mat-expansion-panel-header "Aug 20, 2025 Ready 1" at bounding box center [333, 557] width 514 height 60
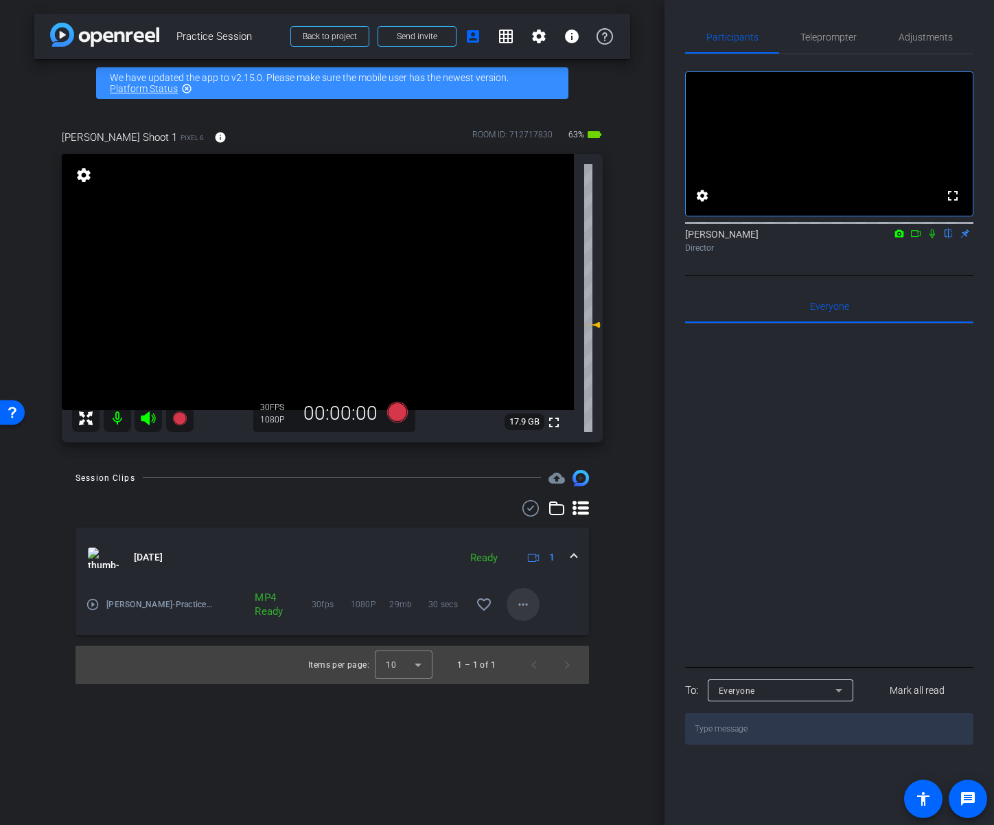
click at [527, 617] on span at bounding box center [523, 604] width 33 height 33
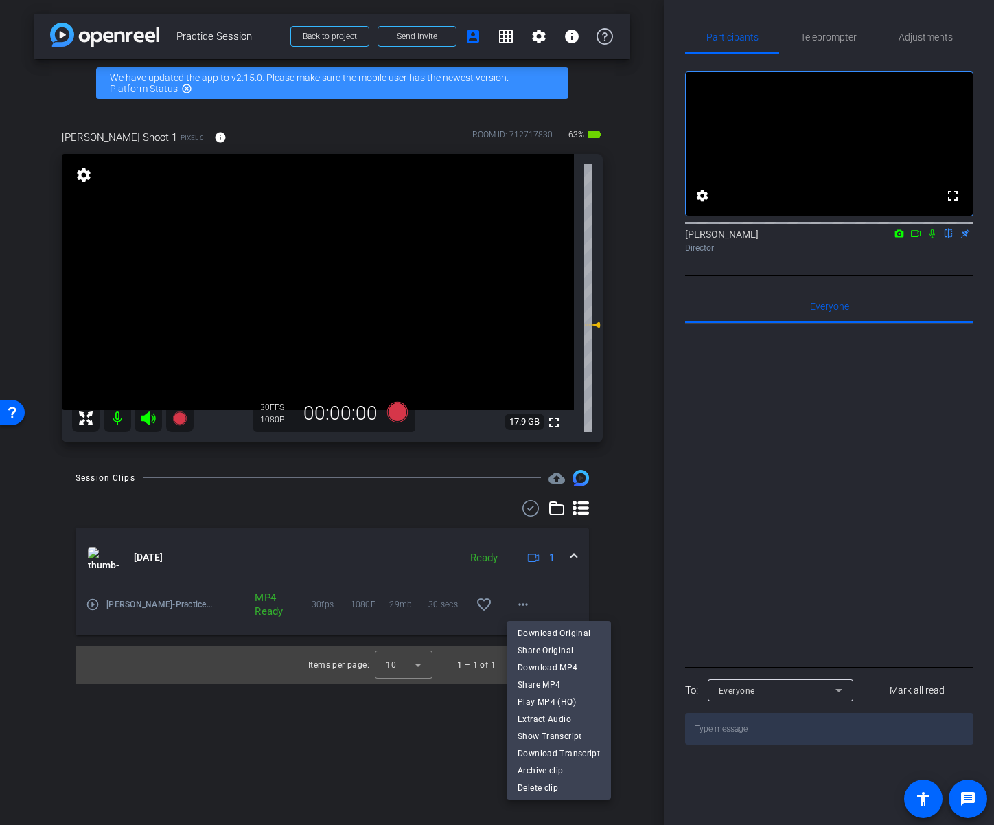
click at [618, 582] on div at bounding box center [497, 412] width 994 height 825
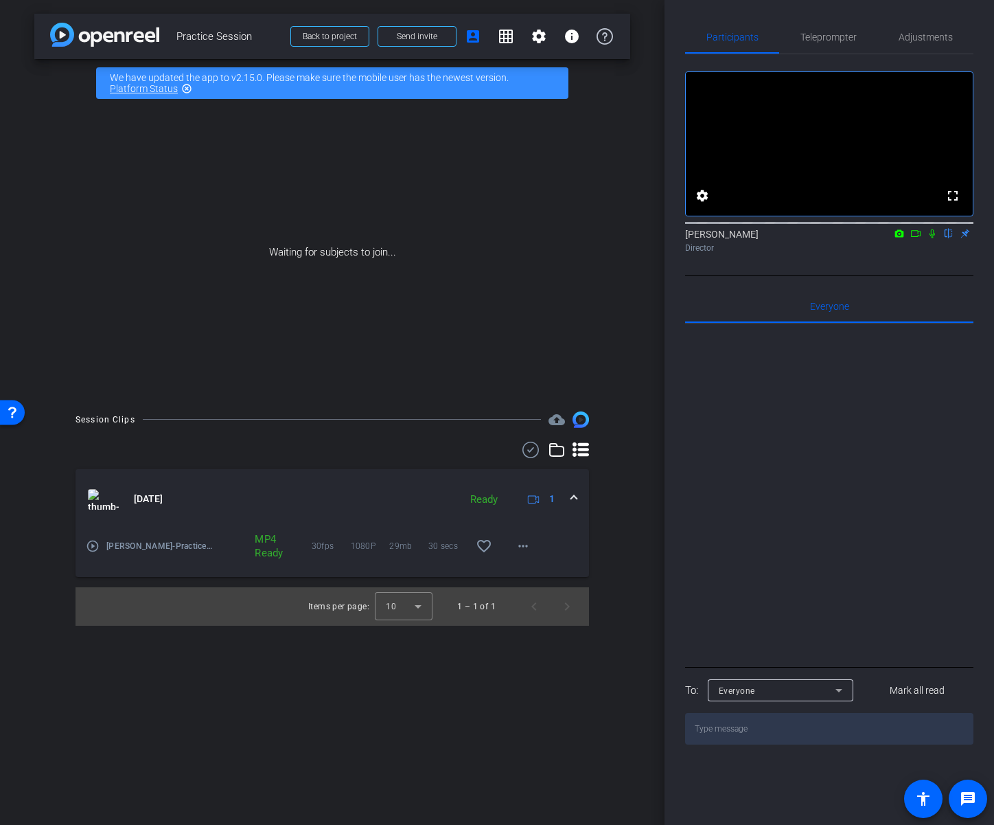
click at [872, 238] on icon at bounding box center [916, 234] width 11 height 10
click at [872, 238] on icon at bounding box center [949, 234] width 11 height 10
click at [524, 549] on mat-icon "more_horiz" at bounding box center [523, 546] width 16 height 16
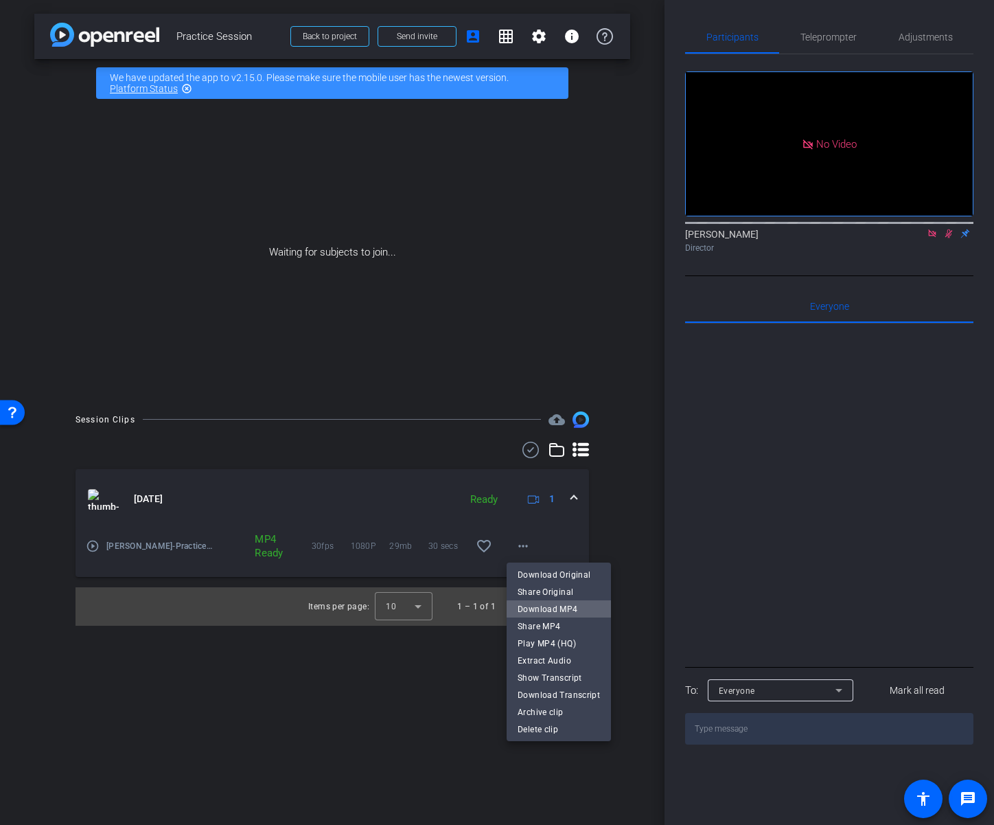
click at [580, 611] on span "Download MP4" at bounding box center [559, 608] width 82 height 16
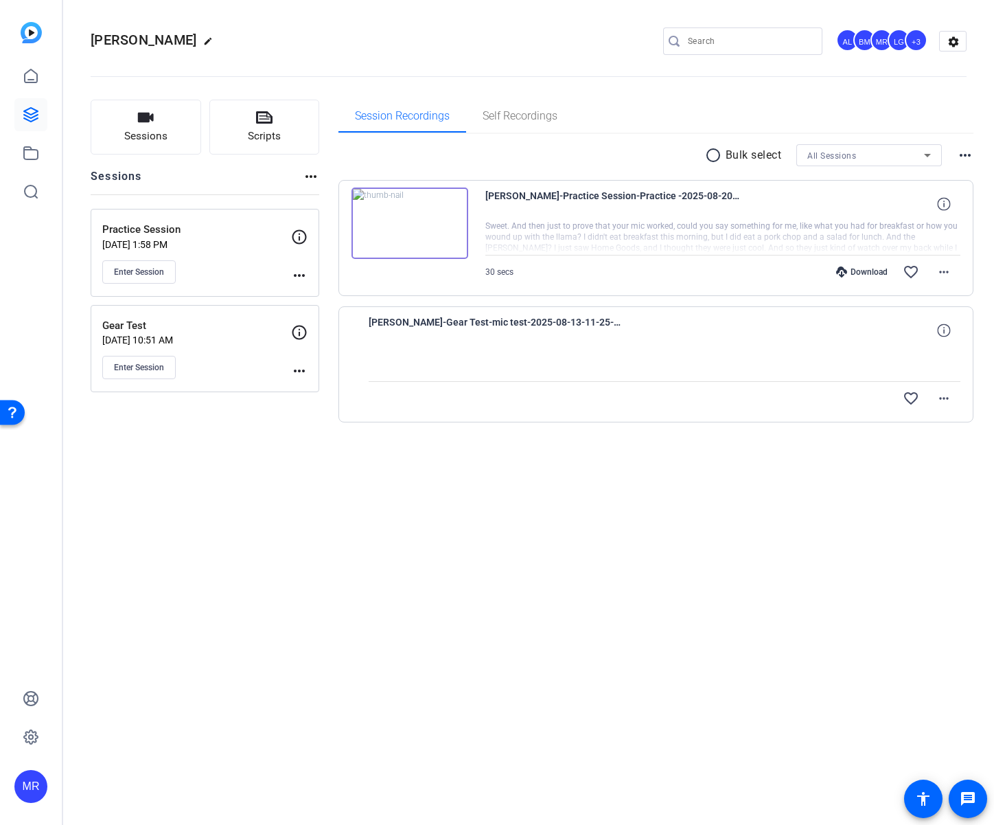
click at [651, 545] on div "Lawrence edit AL BM MR LG +3 settings Sessions Scripts Sessions more_horiz Prac…" at bounding box center [528, 412] width 931 height 825
click at [29, 71] on icon at bounding box center [31, 75] width 12 height 13
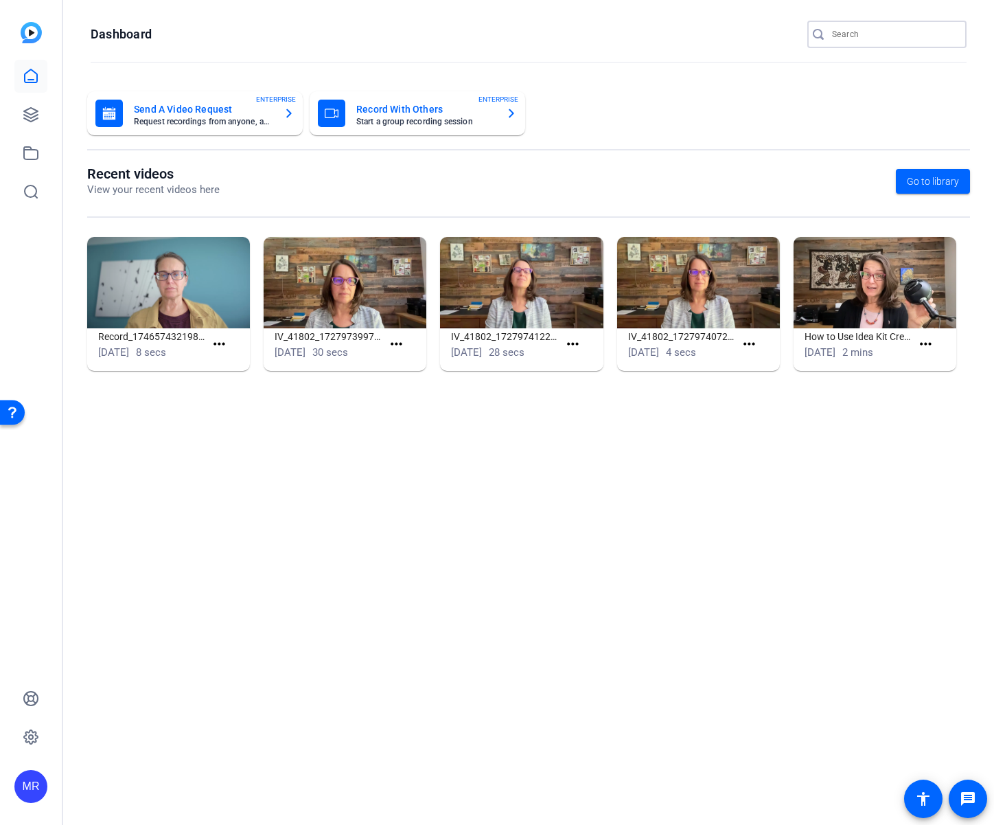
click at [886, 32] on input "Search" at bounding box center [894, 34] width 124 height 16
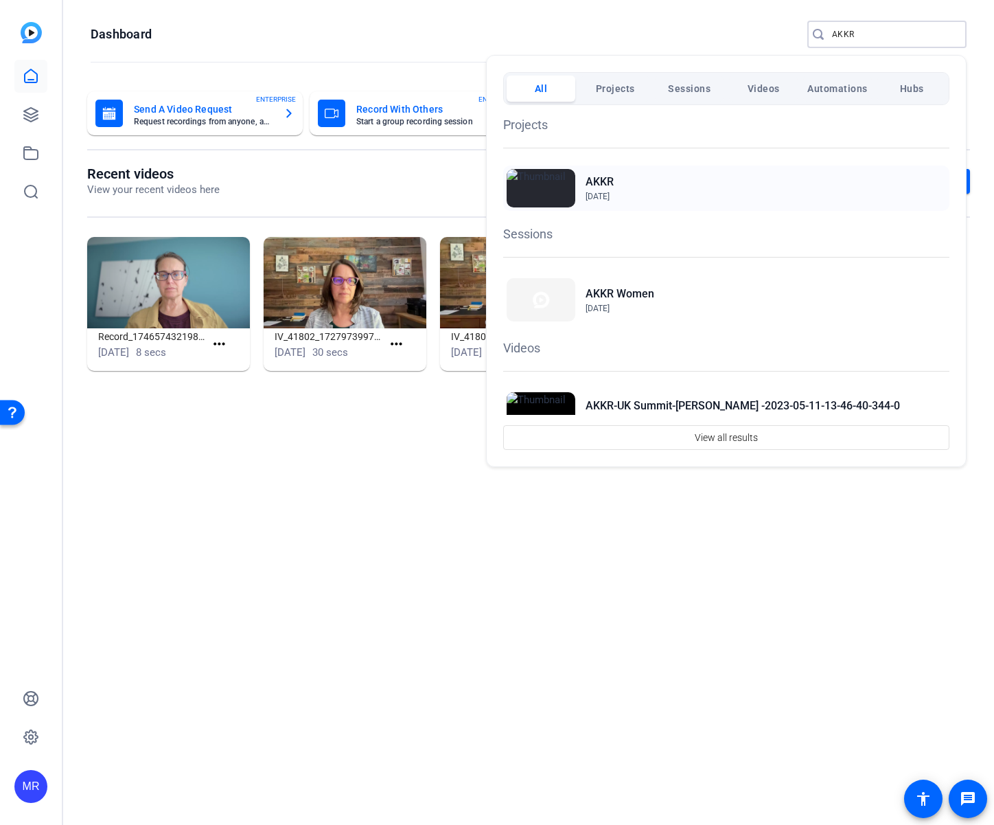
type input "AKKR"
click at [594, 180] on h2 "AKKR" at bounding box center [600, 182] width 28 height 16
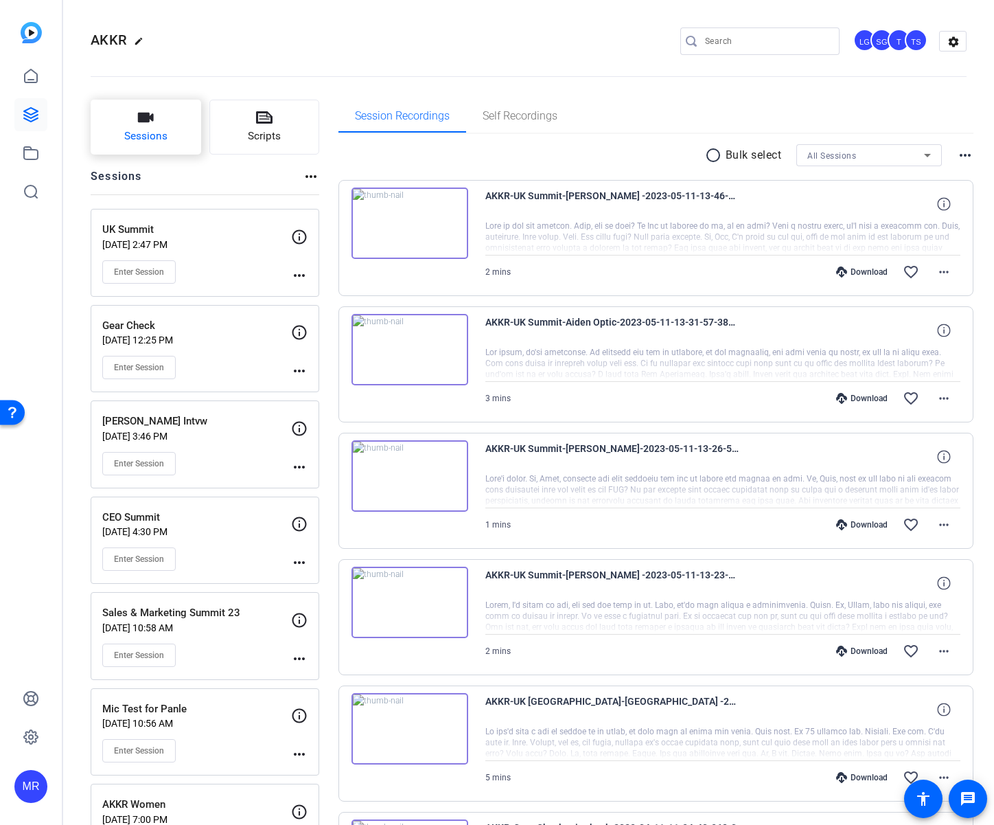
click at [154, 133] on span "Sessions" at bounding box center [145, 136] width 43 height 16
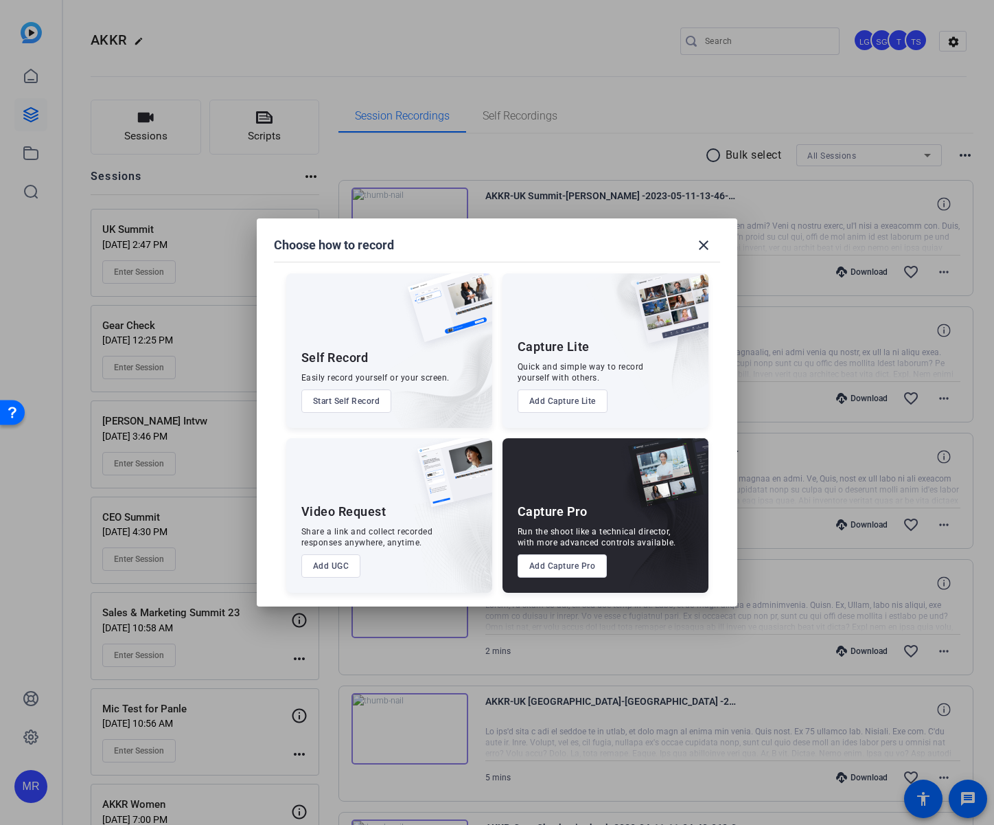
click at [550, 567] on button "Add Capture Pro" at bounding box center [563, 565] width 90 height 23
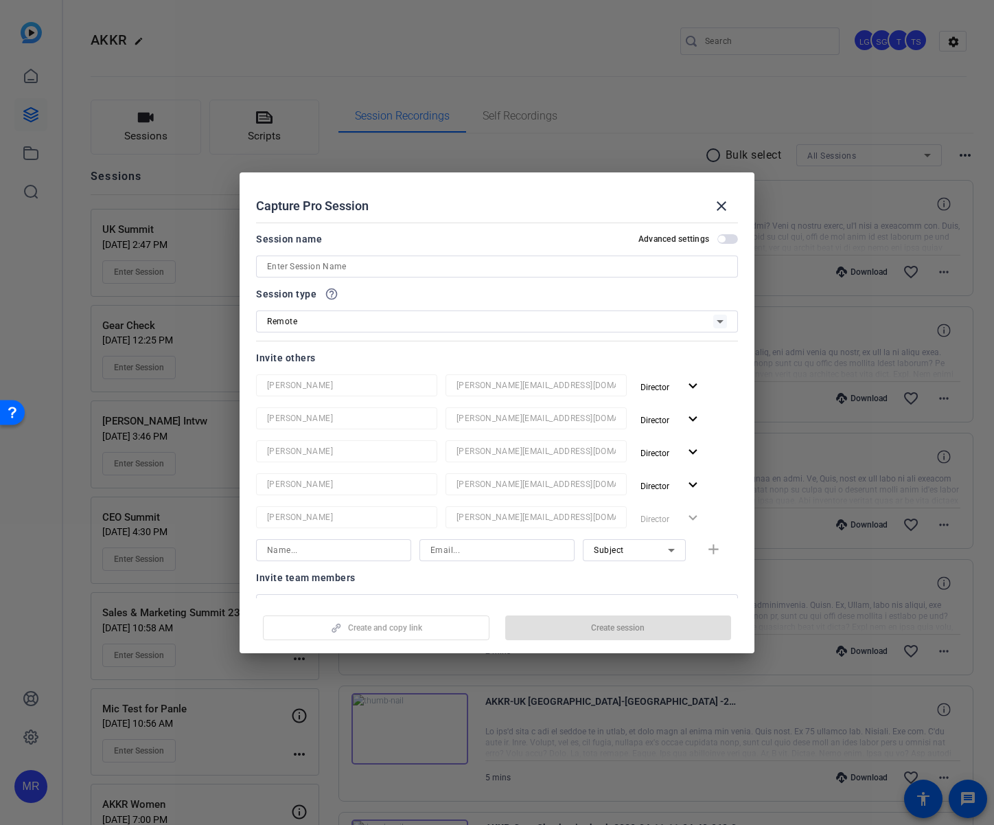
click at [391, 266] on input at bounding box center [497, 266] width 460 height 16
click at [379, 264] on input at bounding box center [497, 266] width 460 height 16
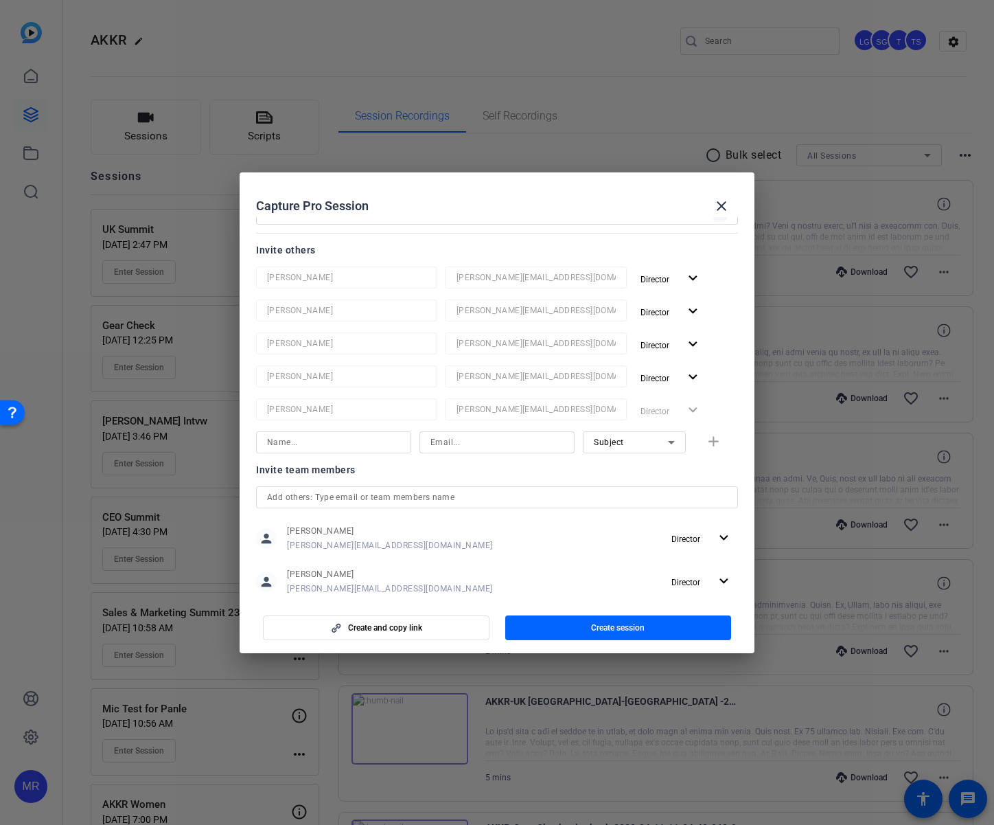
scroll to position [266, 0]
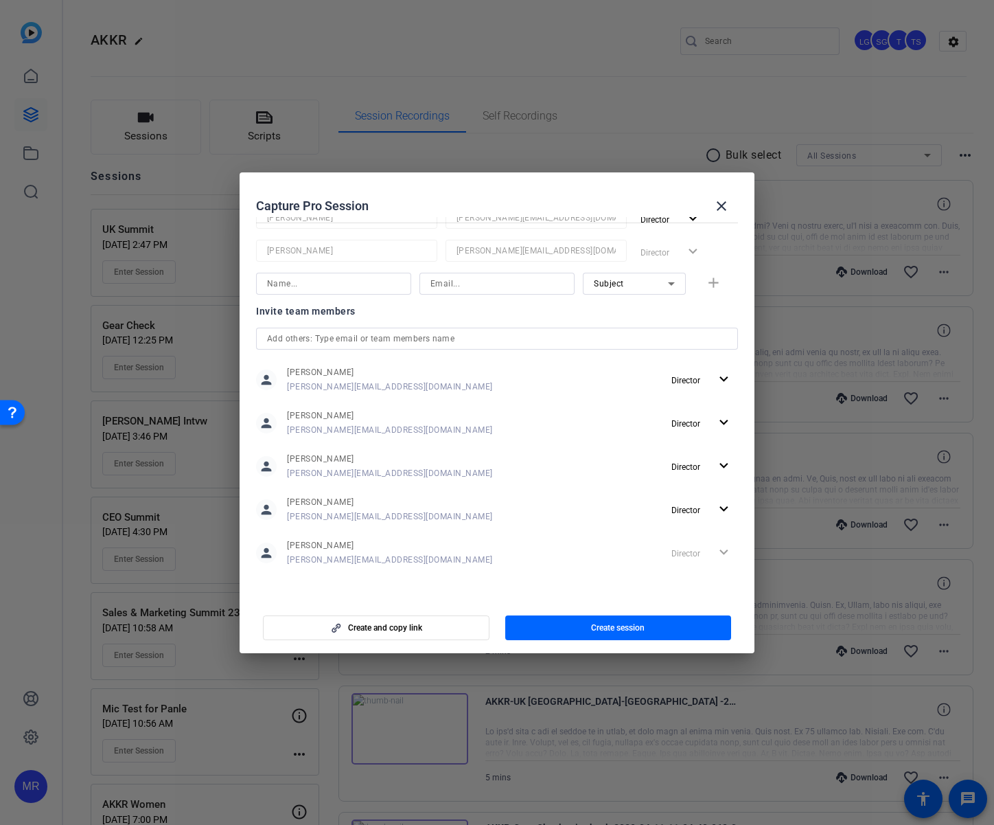
type input "Practice Session [DATE]"
click at [334, 290] on input at bounding box center [333, 283] width 133 height 16
click at [344, 340] on div "Invite team members person [PERSON_NAME] [PERSON_NAME][EMAIL_ADDRESS][DOMAIN_NA…" at bounding box center [497, 443] width 482 height 280
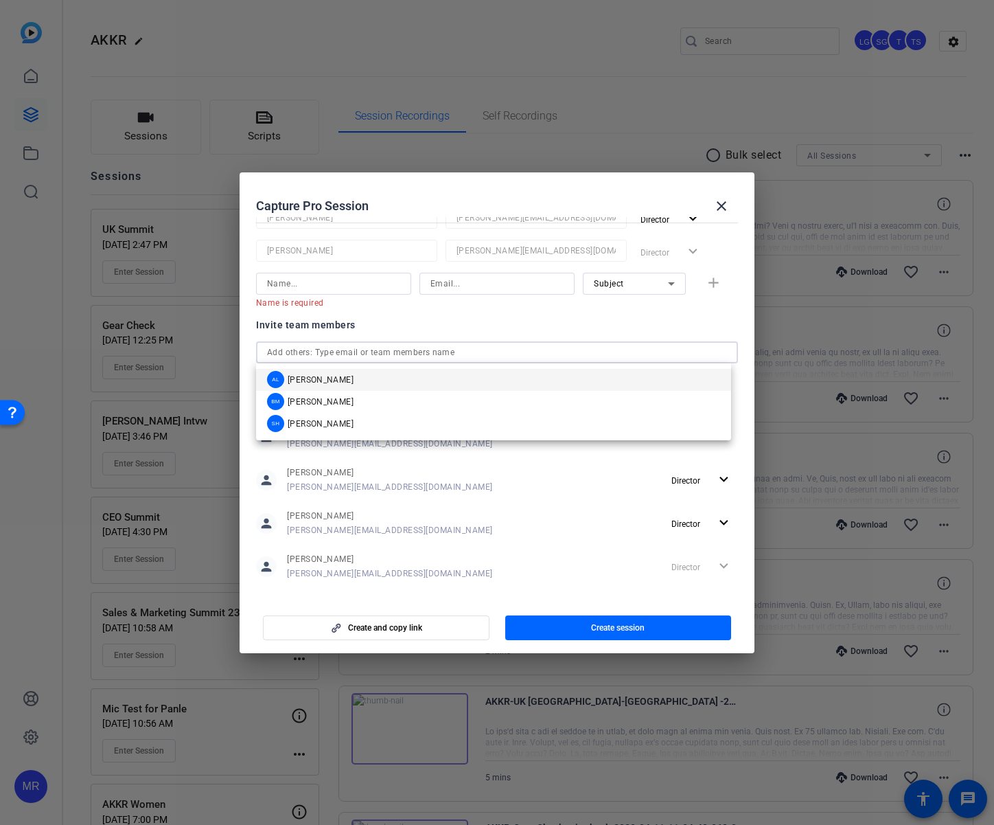
click at [347, 376] on mat-option "AL [PERSON_NAME]" at bounding box center [493, 380] width 475 height 22
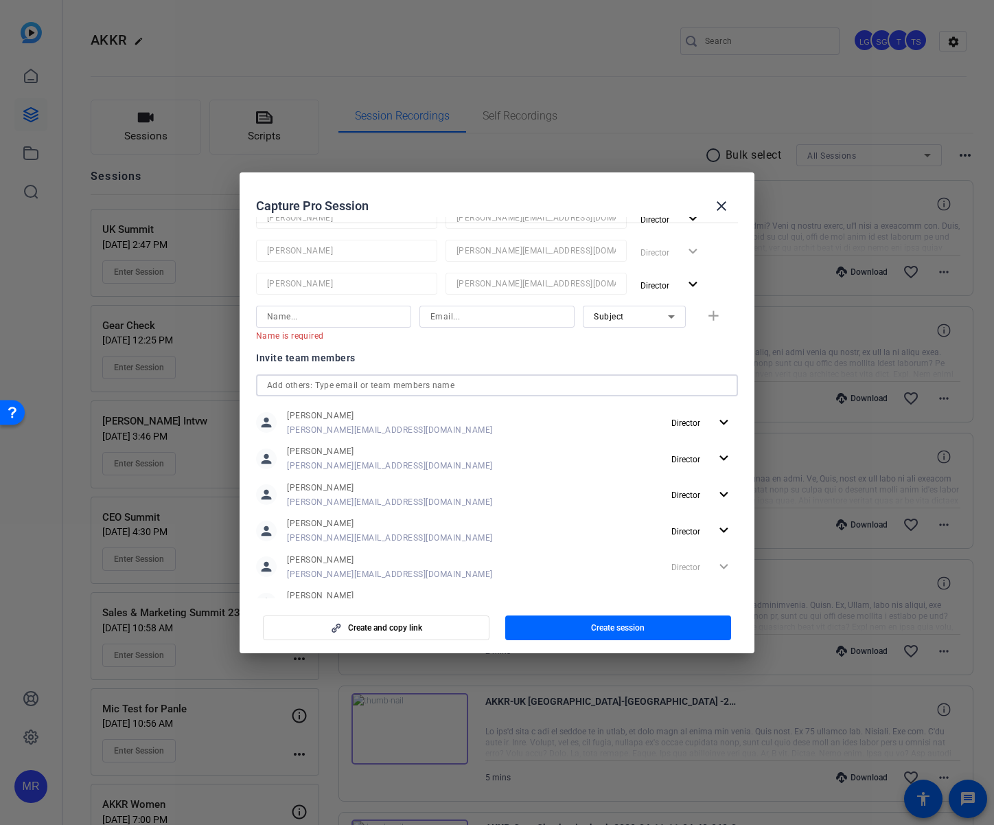
click at [340, 384] on input "text" at bounding box center [497, 385] width 460 height 16
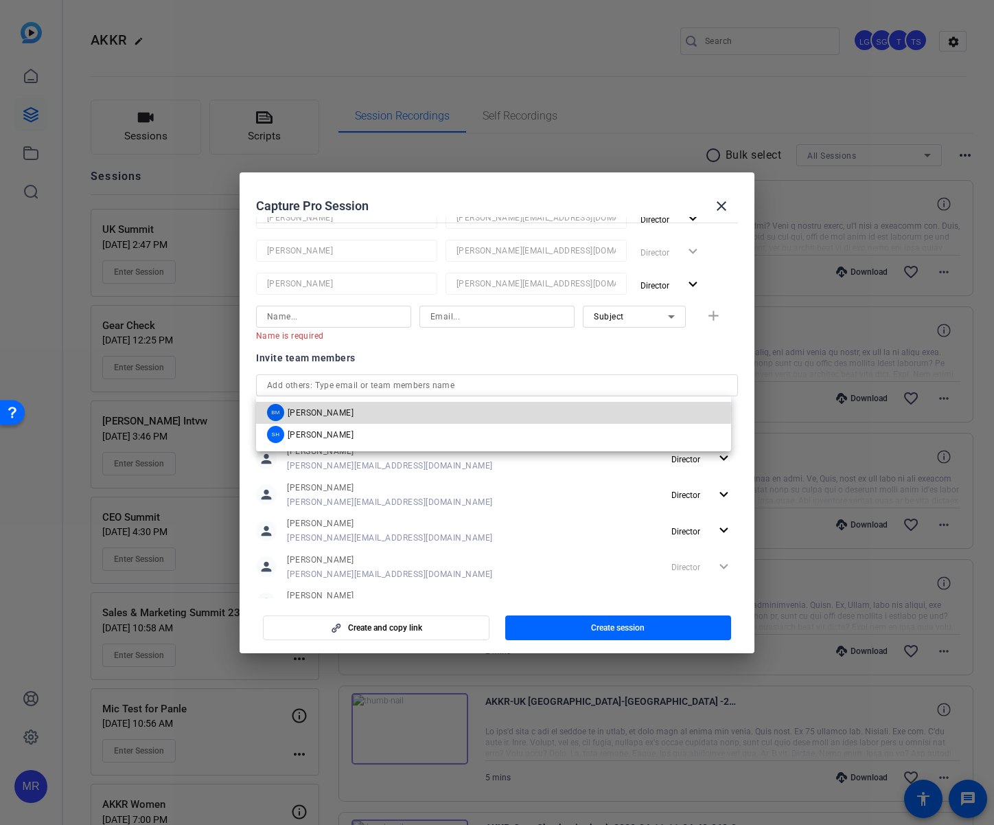
click at [350, 411] on span "[PERSON_NAME]" at bounding box center [321, 412] width 66 height 11
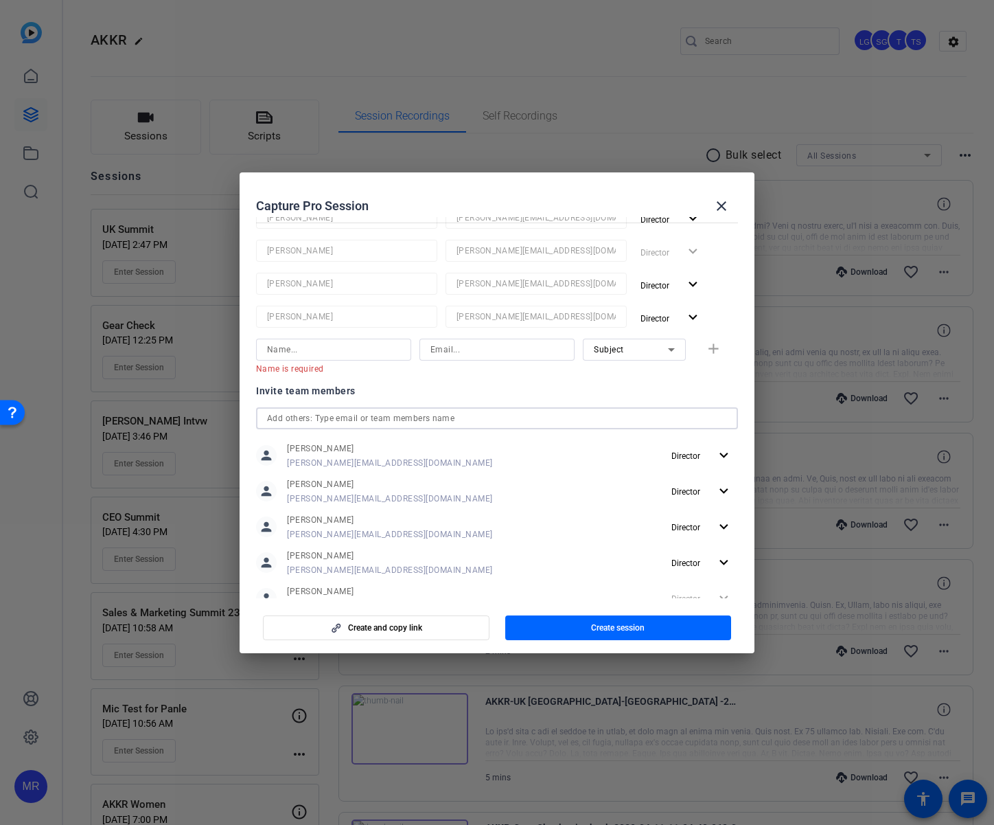
click at [347, 420] on input "text" at bounding box center [497, 418] width 460 height 16
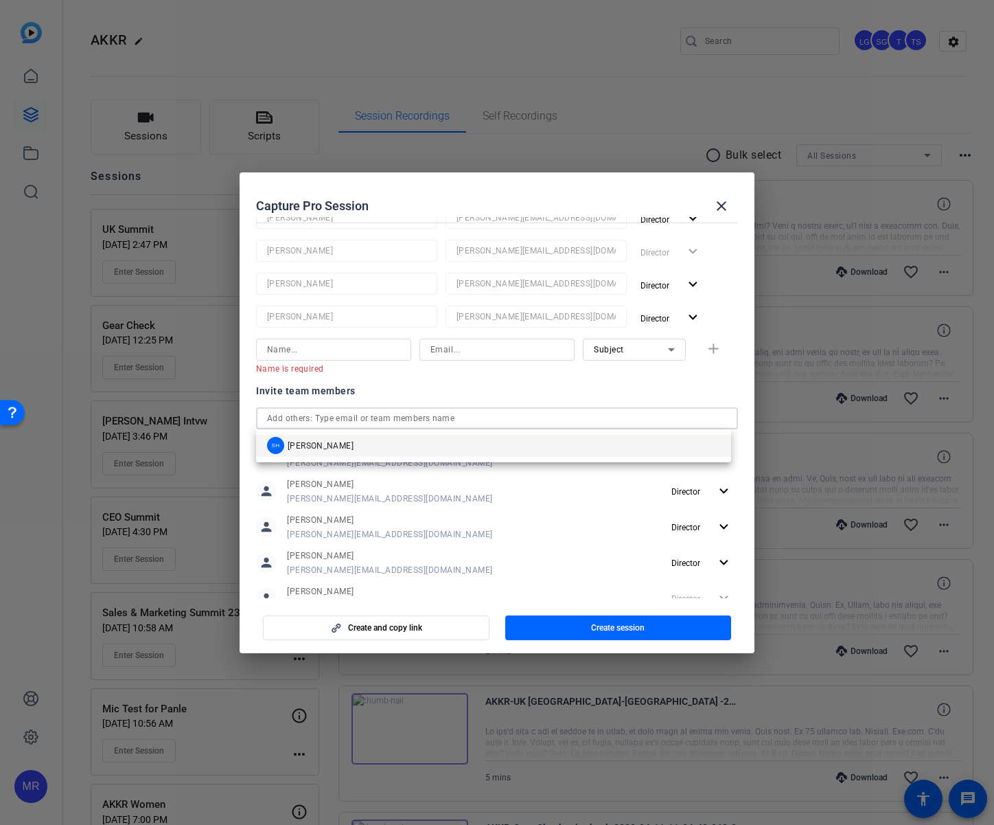
click at [347, 447] on mat-option "SH [PERSON_NAME]" at bounding box center [493, 446] width 475 height 22
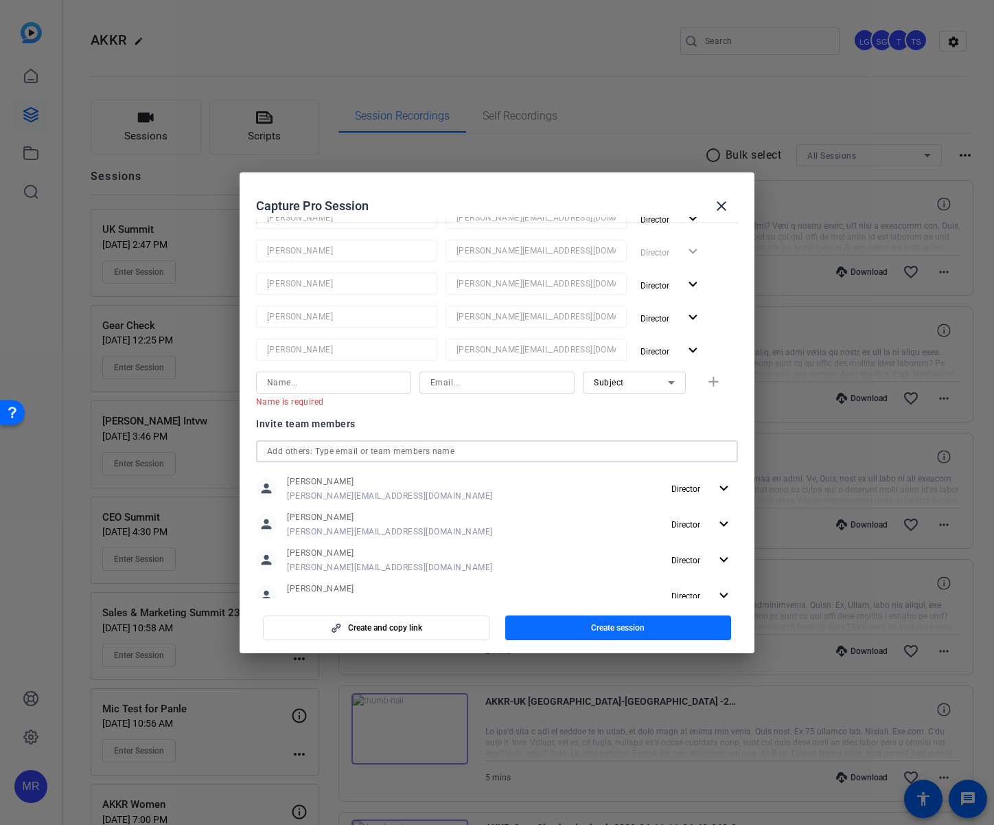
click at [615, 628] on span "Create session" at bounding box center [618, 627] width 54 height 11
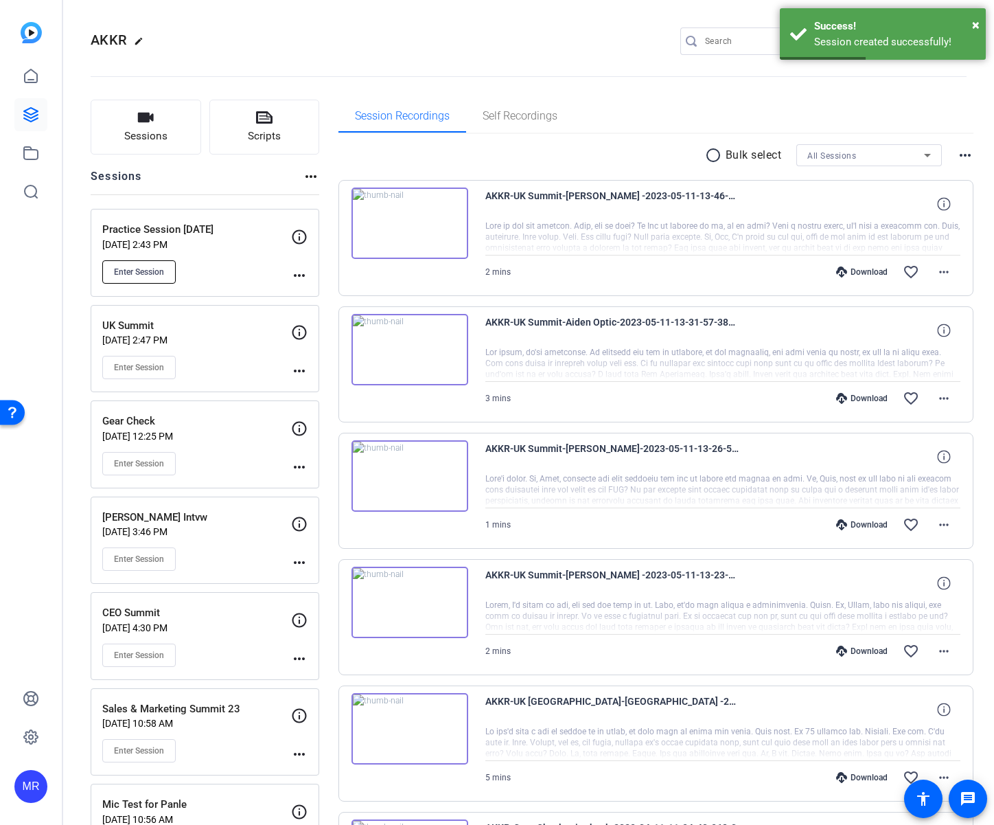
click at [148, 273] on span "Enter Session" at bounding box center [139, 271] width 50 height 11
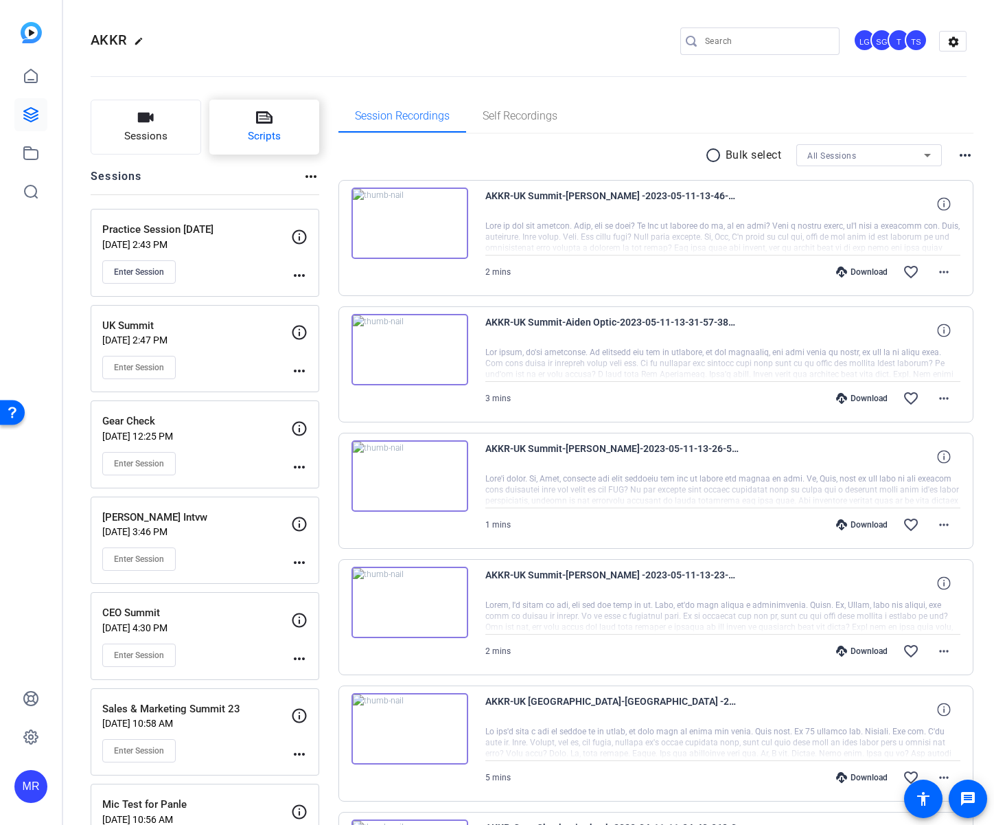
click at [240, 130] on button "Scripts" at bounding box center [264, 127] width 111 height 55
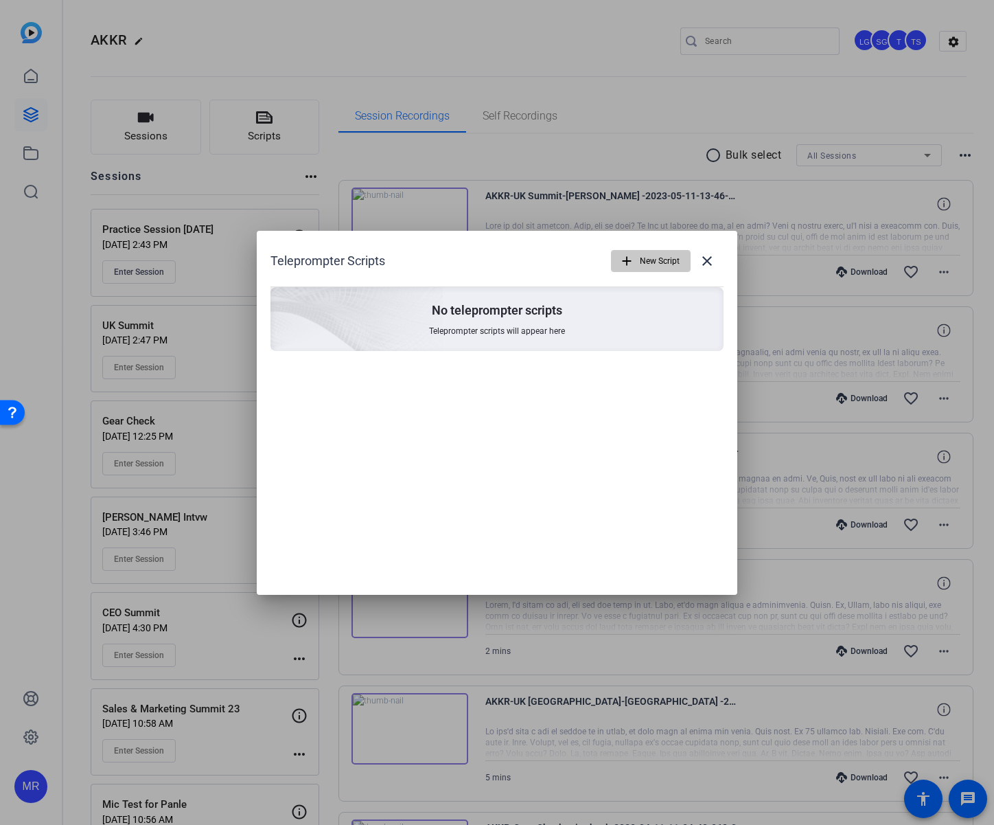
click at [663, 260] on span "New Script" at bounding box center [660, 261] width 40 height 26
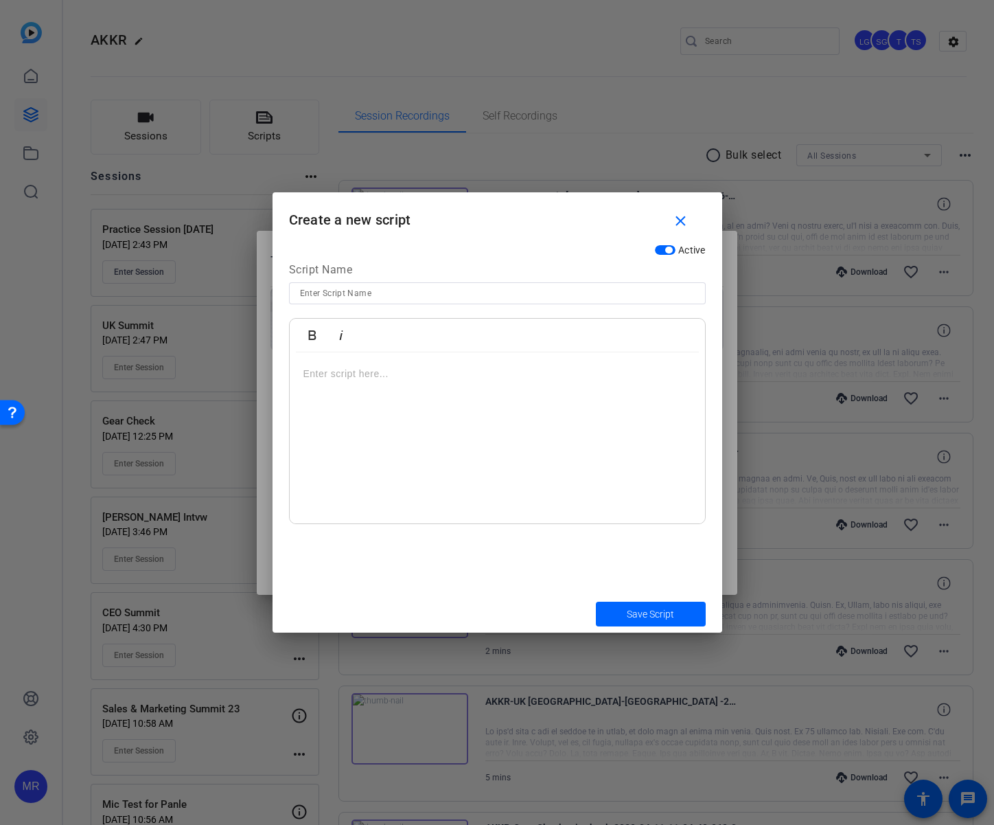
click at [467, 379] on p at bounding box center [498, 373] width 388 height 15
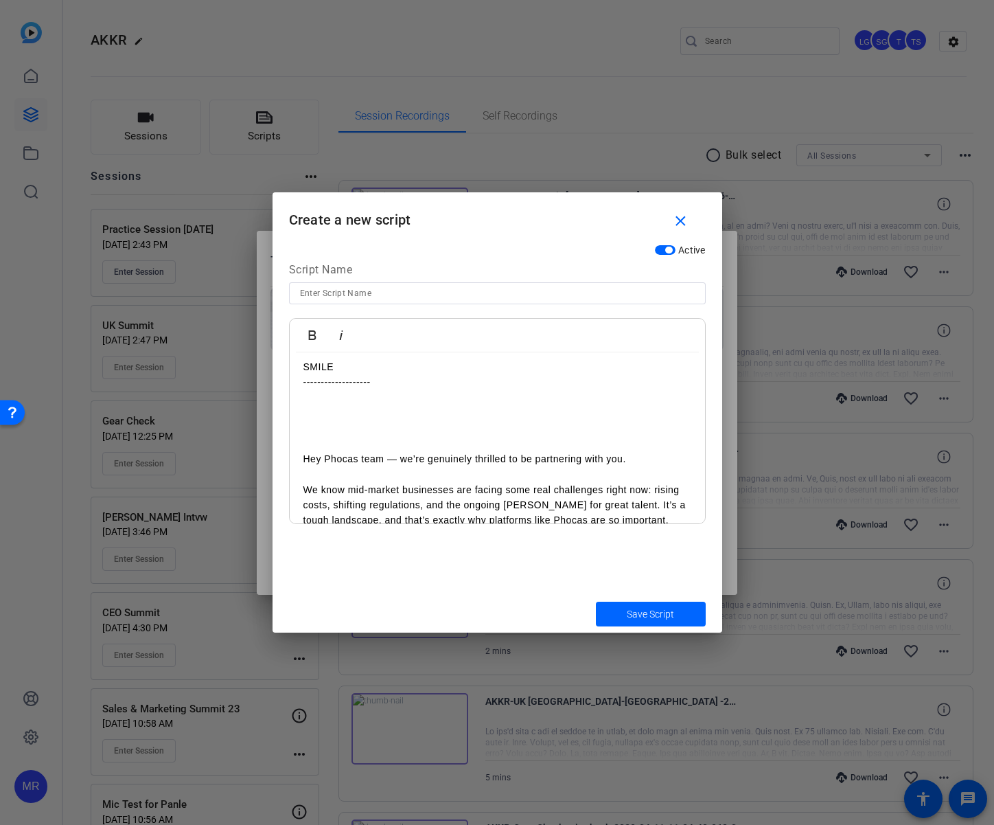
scroll to position [0, 0]
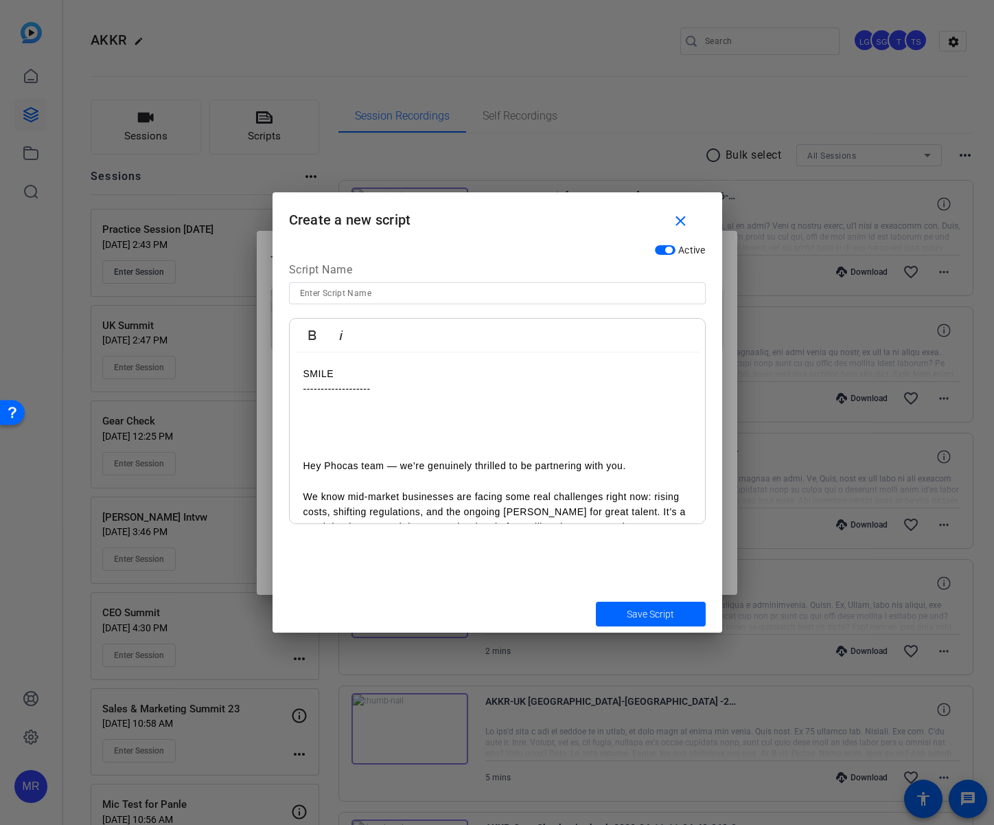
click at [600, 299] on input at bounding box center [497, 293] width 395 height 16
paste input "[PERSON_NAME]"
type input "[PERSON_NAME] Practice Script"
click at [668, 612] on span "Save Script" at bounding box center [650, 614] width 47 height 14
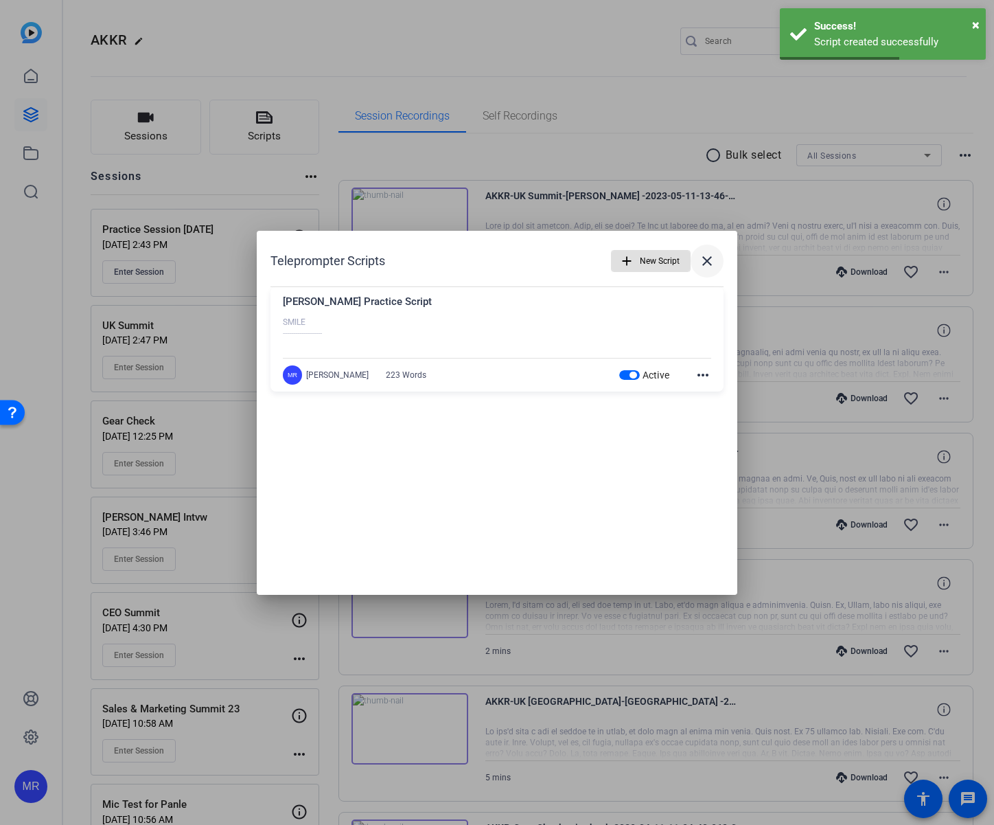
click at [711, 269] on mat-icon "close" at bounding box center [707, 261] width 16 height 16
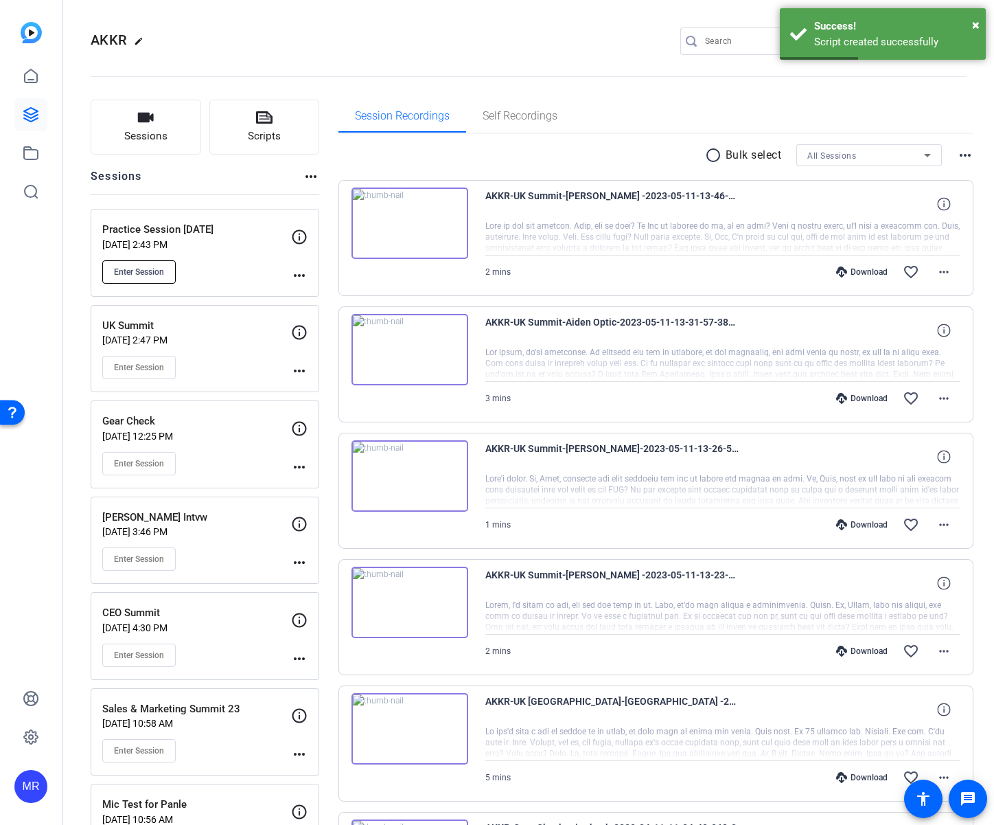
click at [133, 272] on span "Enter Session" at bounding box center [139, 271] width 50 height 11
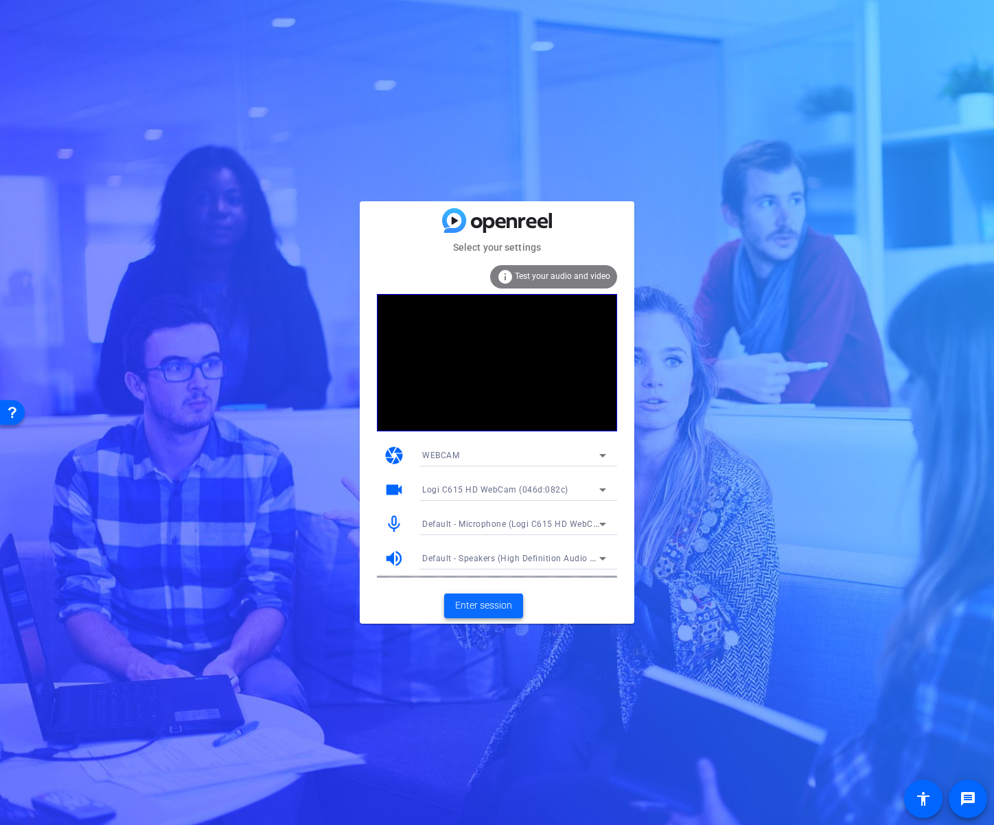
click at [493, 608] on span "Enter session" at bounding box center [483, 605] width 57 height 14
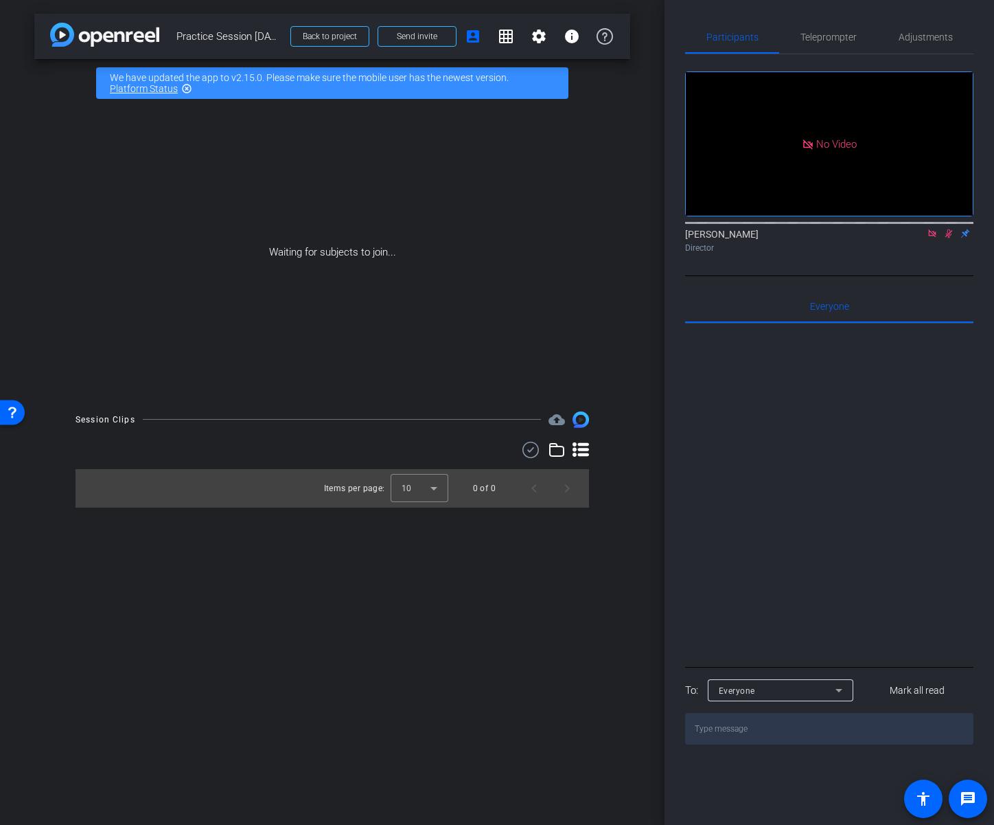
click at [786, 506] on div at bounding box center [829, 493] width 288 height 340
click at [930, 238] on icon at bounding box center [932, 234] width 11 height 10
click at [933, 238] on icon at bounding box center [933, 233] width 8 height 9
click at [852, 43] on span "Teleprompter" at bounding box center [829, 37] width 56 height 33
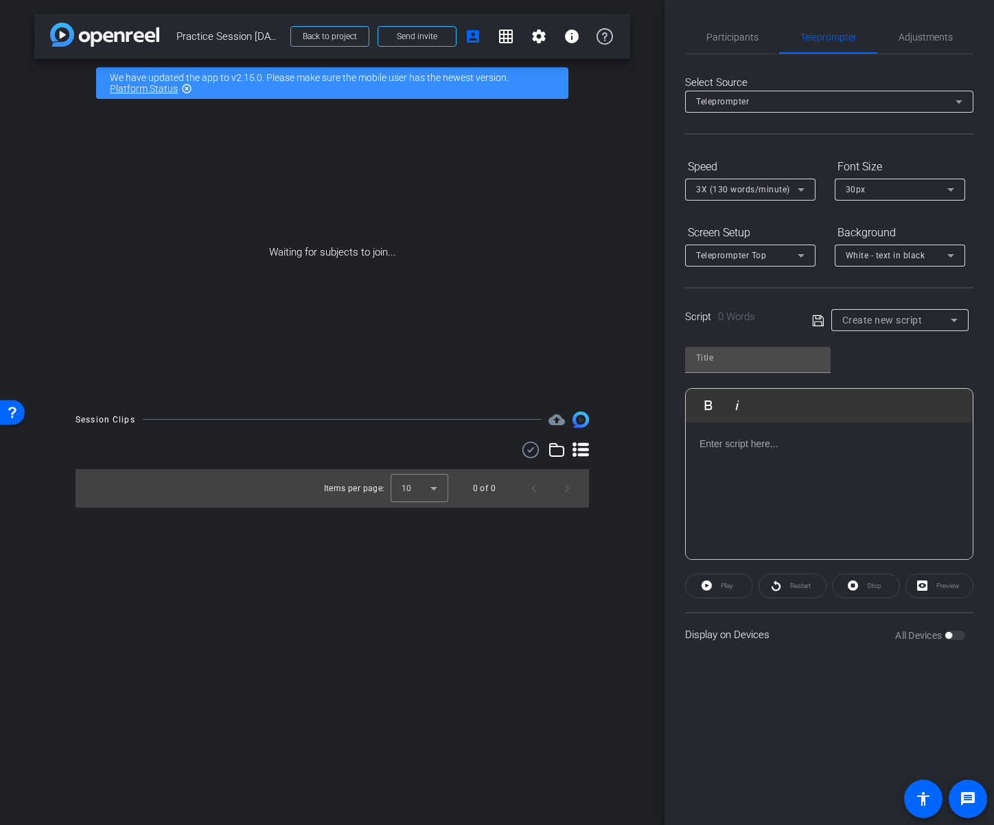
click at [884, 260] on div "White - text in black" at bounding box center [897, 255] width 102 height 17
click at [888, 306] on div "Black - text in white" at bounding box center [886, 309] width 81 height 16
click at [771, 265] on div "Teleprompter Top" at bounding box center [750, 255] width 109 height 22
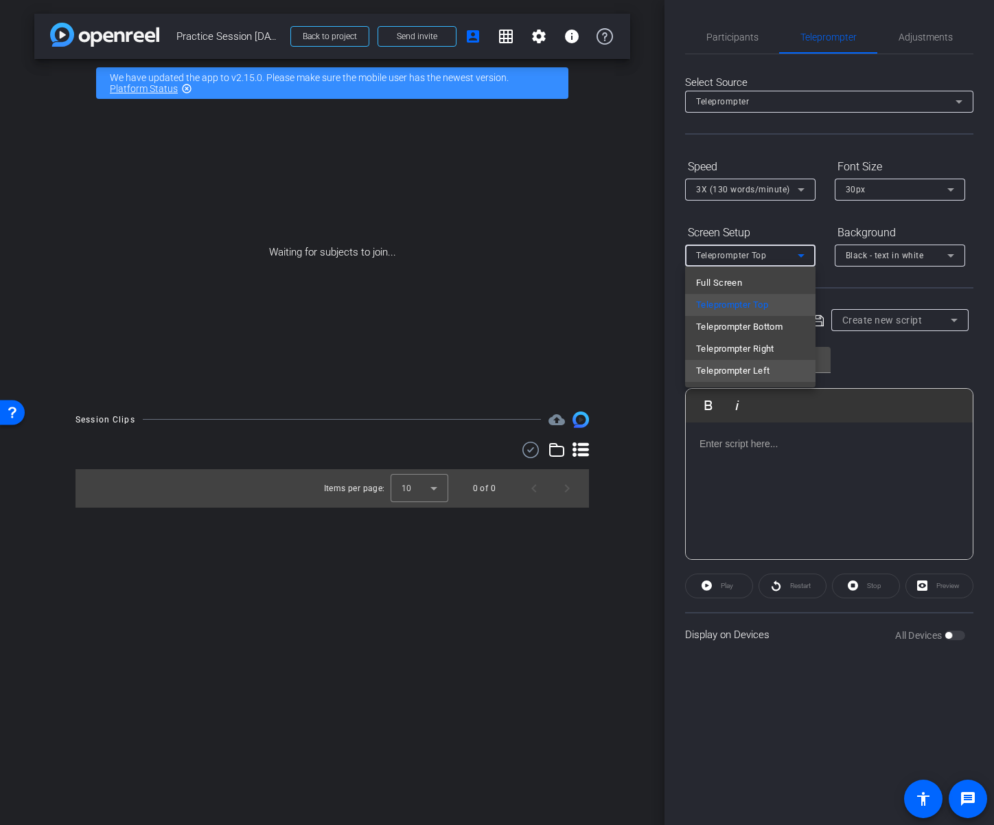
click at [776, 368] on mat-option "Teleprompter Left" at bounding box center [750, 371] width 130 height 22
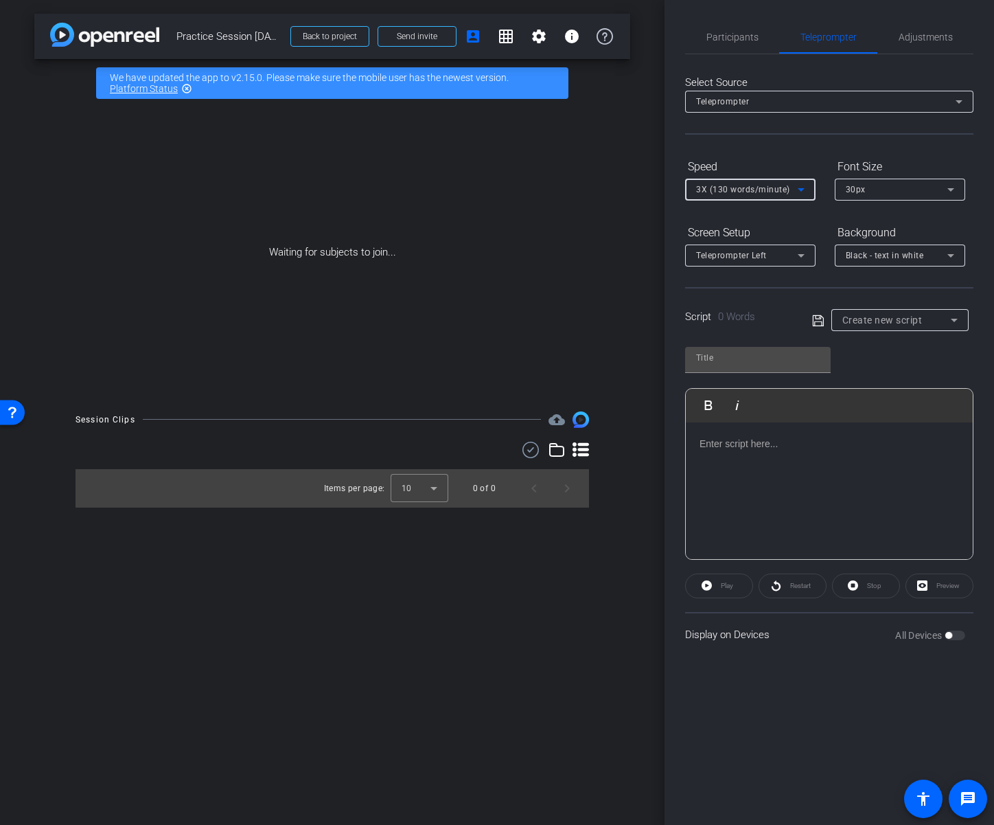
click at [784, 190] on span "3X (130 words/minute)" at bounding box center [743, 190] width 94 height 10
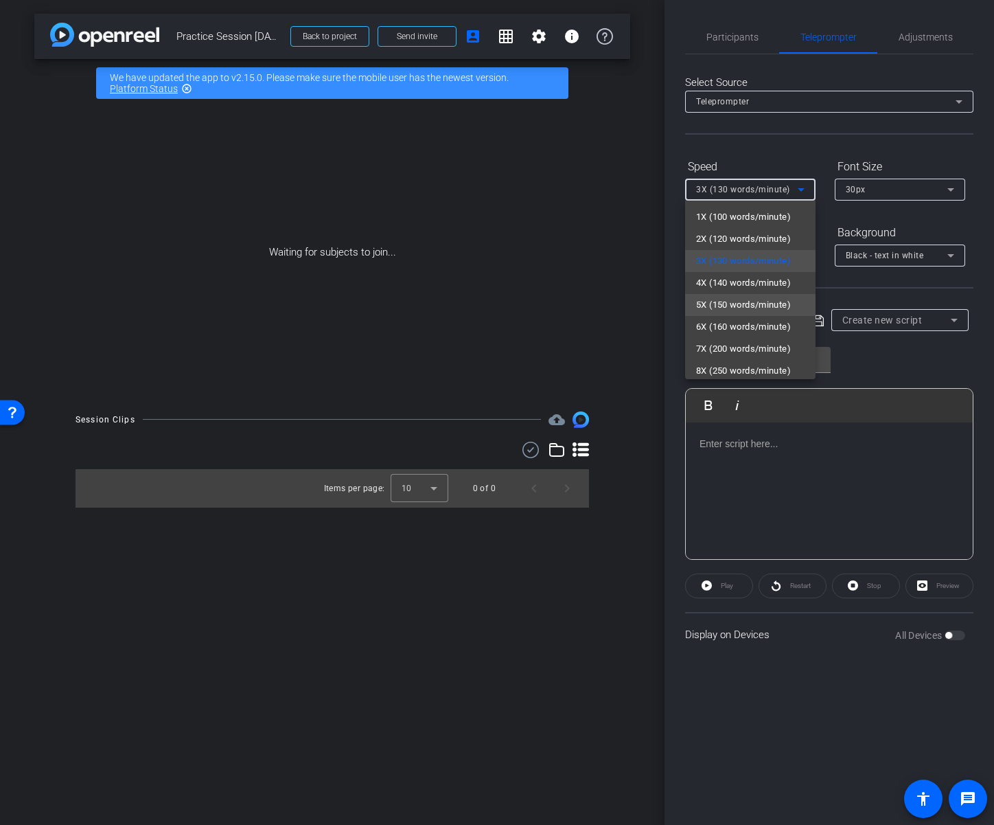
click at [753, 305] on span "5X (150 words/minute)" at bounding box center [743, 305] width 95 height 16
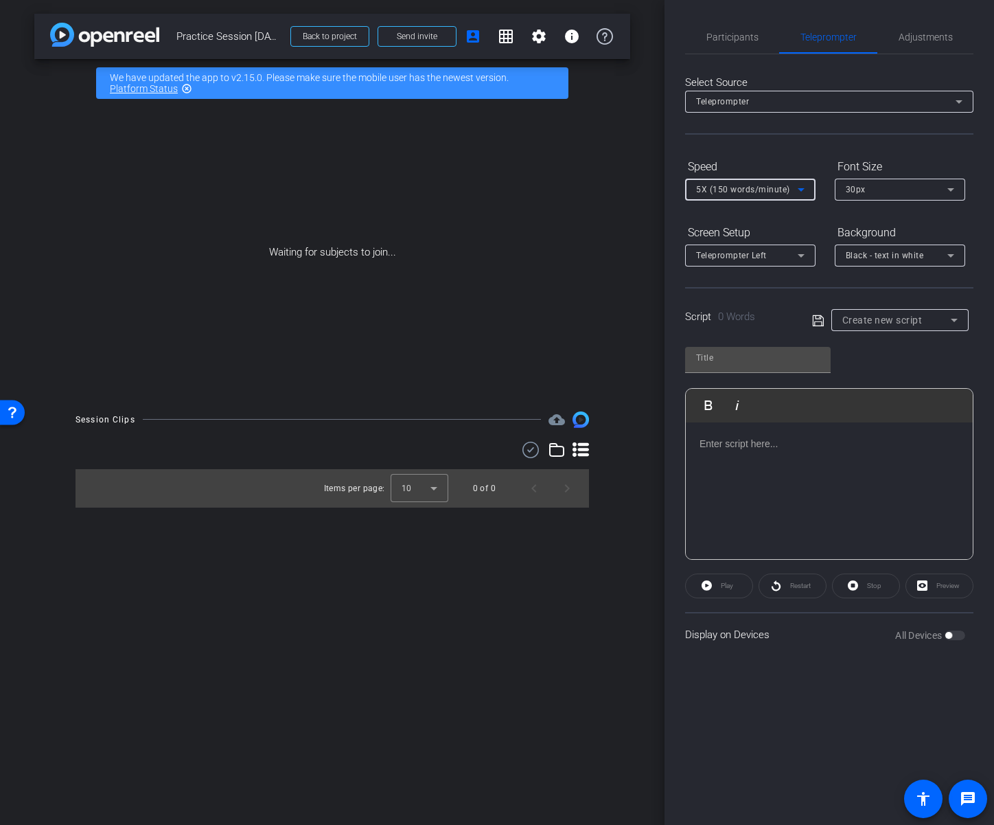
click at [878, 315] on span "Create new script" at bounding box center [883, 320] width 80 height 11
click at [911, 376] on span "[PERSON_NAME] Practice Script" at bounding box center [900, 369] width 115 height 16
type input "[PERSON_NAME] Practice Script"
